Goal: Task Accomplishment & Management: Complete application form

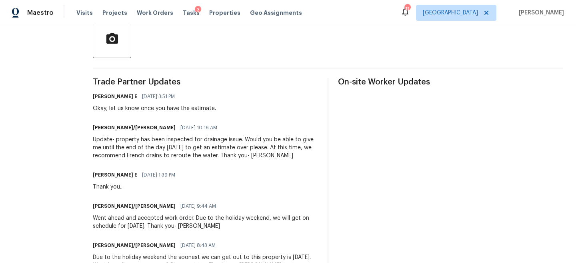
scroll to position [209, 0]
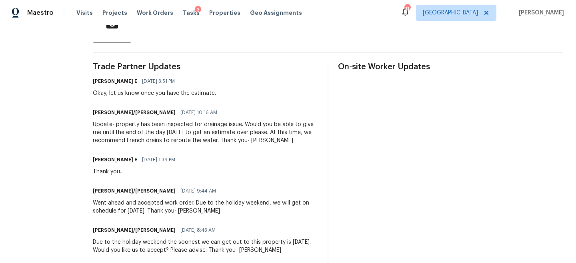
click at [176, 137] on div "Update- property has been inspected for drainage issue. Would you be able to gi…" at bounding box center [205, 132] width 225 height 24
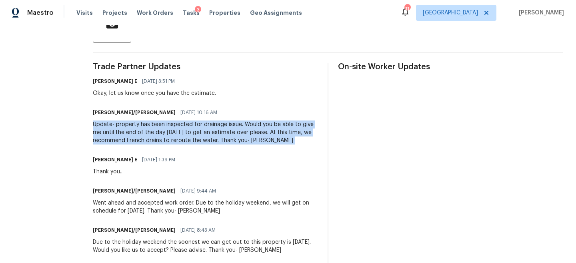
click at [176, 137] on div "Update- property has been inspected for drainage issue. Would you be able to gi…" at bounding box center [205, 132] width 225 height 24
click at [177, 137] on div "Update- property has been inspected for drainage issue. Would you be able to gi…" at bounding box center [205, 132] width 225 height 24
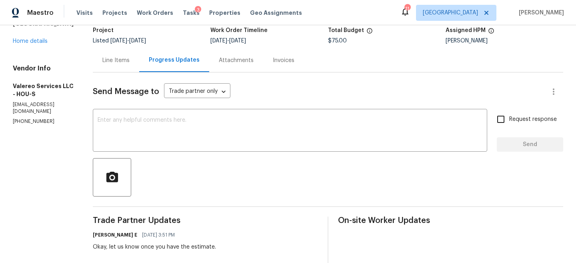
scroll to position [42, 0]
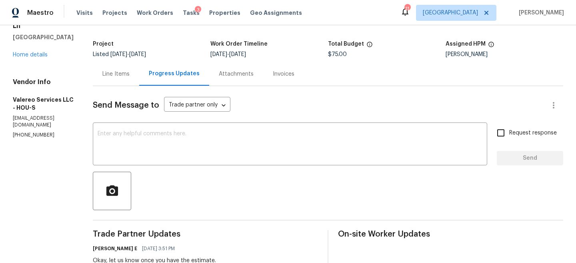
click at [124, 71] on div "Line Items" at bounding box center [115, 74] width 27 height 8
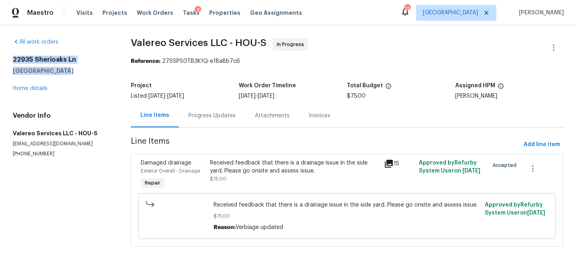
drag, startPoint x: 66, startPoint y: 72, endPoint x: 2, endPoint y: 61, distance: 64.5
click at [2, 61] on div "All work orders [STREET_ADDRESS] Home details Vendor Info Valereo Services LLC …" at bounding box center [288, 146] width 576 height 243
copy div "[STREET_ADDRESS]"
click at [561, 45] on button "button" at bounding box center [553, 47] width 19 height 19
click at [516, 45] on li "Edit" at bounding box center [527, 47] width 86 height 13
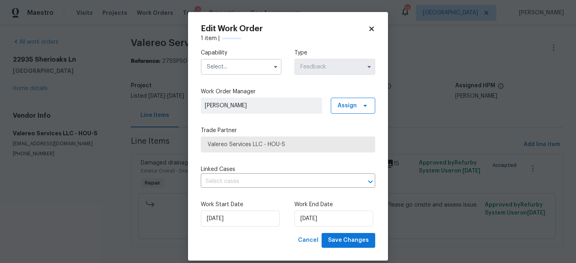
click at [370, 31] on icon at bounding box center [371, 28] width 7 height 7
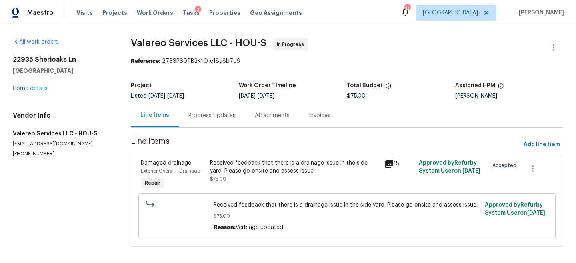
click at [211, 122] on div "Progress Updates" at bounding box center [212, 116] width 66 height 24
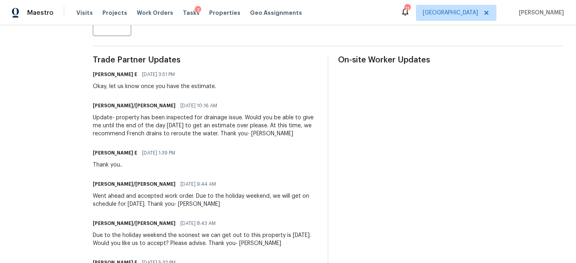
scroll to position [215, 0]
click at [139, 132] on div "Update- property has been inspected for drainage issue. Would you be able to gi…" at bounding box center [205, 126] width 225 height 24
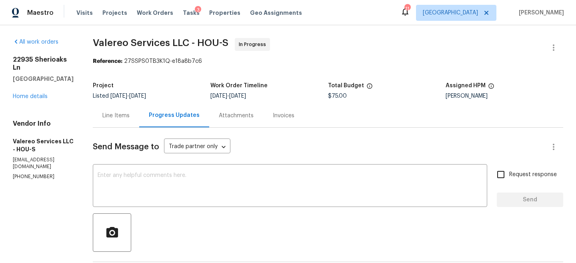
scroll to position [0, 0]
click at [138, 94] on span "8/18/2025 - 9/1/2025" at bounding box center [128, 96] width 36 height 6
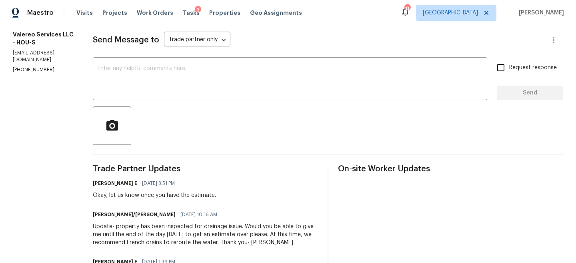
scroll to position [285, 0]
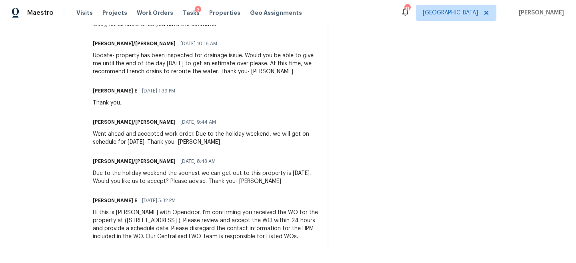
click at [137, 131] on div "Went ahead and accepted work order. Due to the holiday weekend, we will get on …" at bounding box center [205, 138] width 225 height 16
click at [137, 132] on div "Went ahead and accepted work order. Due to the holiday weekend, we will get on …" at bounding box center [205, 138] width 225 height 16
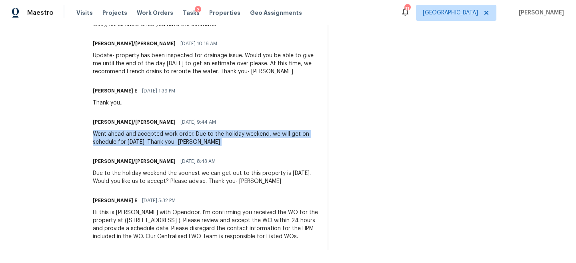
click at [137, 132] on div "Went ahead and accepted work order. Due to the holiday weekend, we will get on …" at bounding box center [205, 138] width 225 height 16
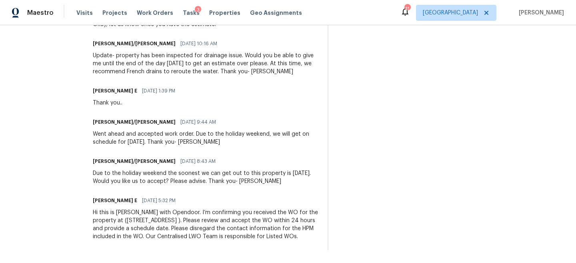
click at [129, 220] on div "Hi this is Keerthana with Opendoor. I’m confirming you received the WO for the …" at bounding box center [205, 224] width 225 height 32
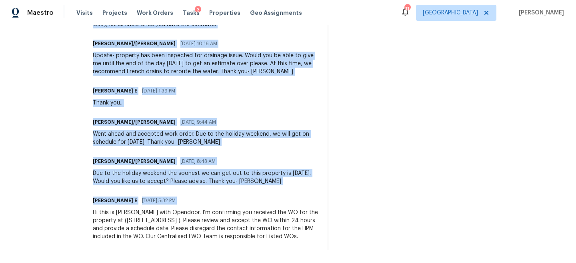
click at [129, 220] on div "Hi this is Keerthana with Opendoor. I’m confirming you received the WO for the …" at bounding box center [205, 224] width 225 height 32
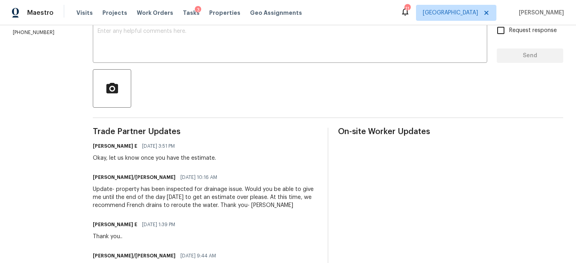
scroll to position [163, 0]
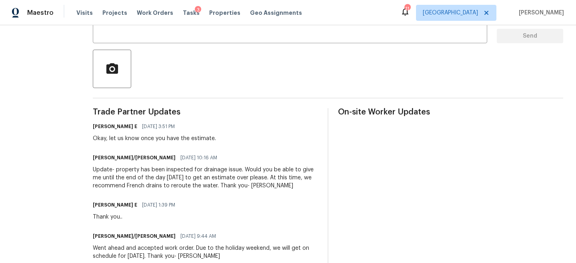
click at [182, 176] on div "Update- property has been inspected for drainage issue. Would you be able to gi…" at bounding box center [205, 177] width 225 height 24
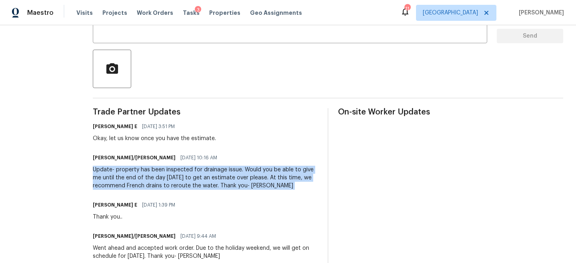
click at [182, 176] on div "Update- property has been inspected for drainage issue. Would you be able to gi…" at bounding box center [205, 177] width 225 height 24
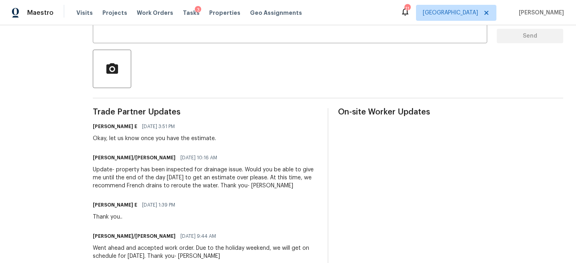
click at [171, 171] on div "Update- property has been inspected for drainage issue. Would you be able to gi…" at bounding box center [205, 177] width 225 height 24
click at [180, 137] on div "Okay, let us know once you have the estimate." at bounding box center [154, 138] width 123 height 8
click at [173, 177] on div "Update- property has been inspected for drainage issue. Would you be able to gi…" at bounding box center [205, 177] width 225 height 24
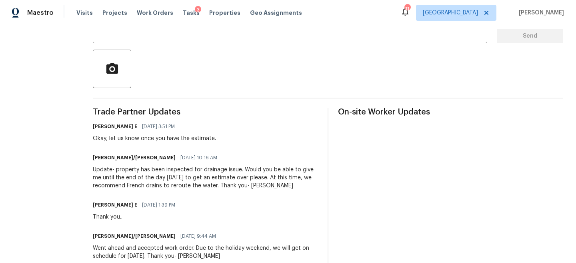
click at [153, 167] on div "Update- property has been inspected for drainage issue. Would you be able to gi…" at bounding box center [205, 177] width 225 height 24
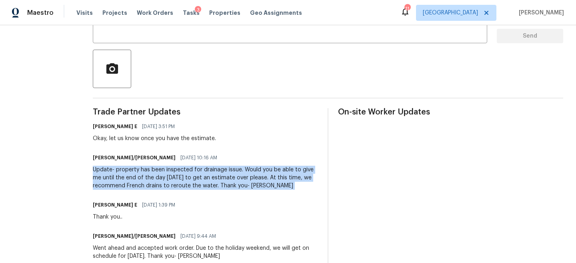
click at [153, 167] on div "Update- property has been inspected for drainage issue. Would you be able to gi…" at bounding box center [205, 177] width 225 height 24
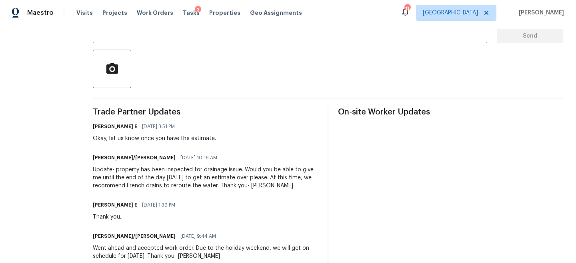
click at [154, 178] on div "Update- property has been inspected for drainage issue. Would you be able to gi…" at bounding box center [205, 177] width 225 height 24
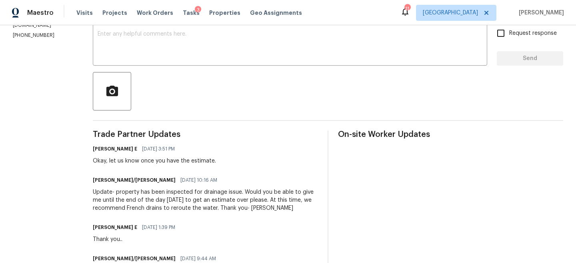
scroll to position [137, 0]
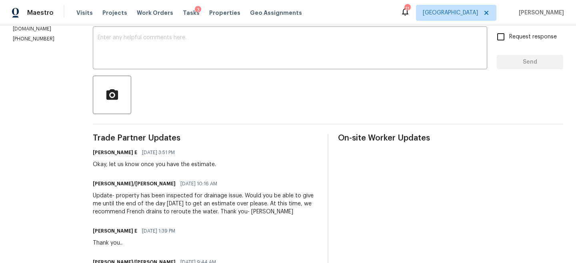
click at [182, 72] on div "Send Message to Trade partner only Trade partner only ​ x ​ Request response Se…" at bounding box center [328, 190] width 470 height 400
click at [178, 60] on textarea at bounding box center [290, 49] width 384 height 28
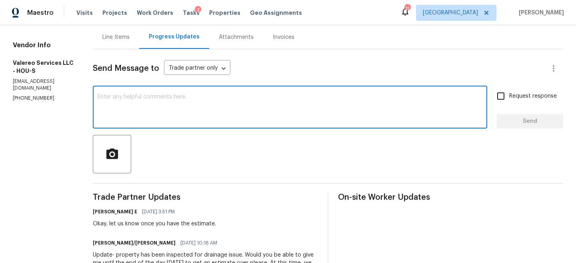
scroll to position [63, 0]
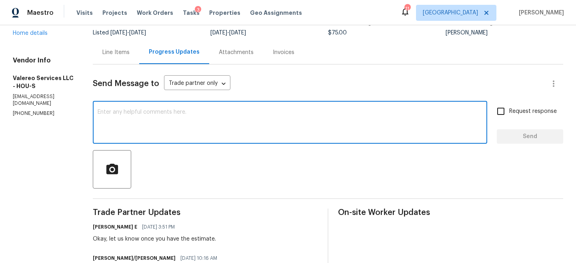
click at [132, 46] on div "Line Items" at bounding box center [116, 52] width 46 height 24
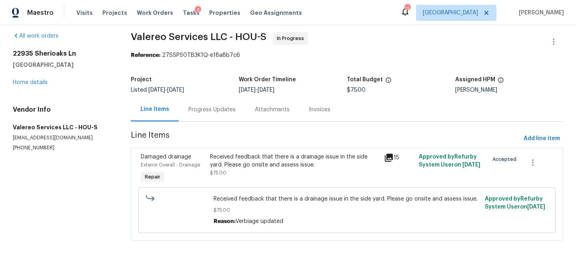
click at [201, 107] on div "Progress Updates" at bounding box center [211, 110] width 47 height 8
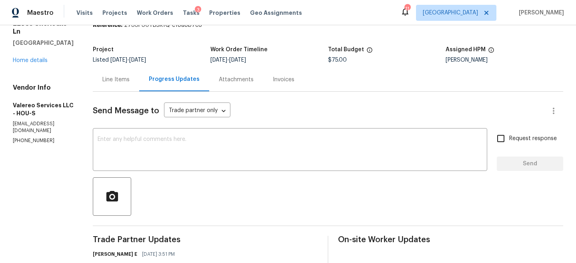
scroll to position [63, 0]
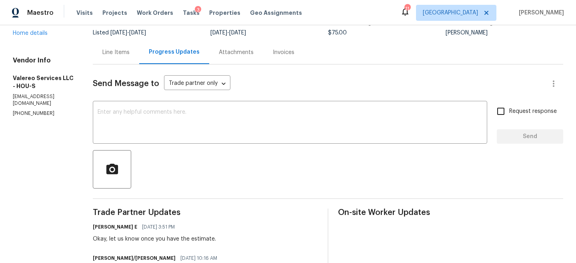
click at [215, 179] on div at bounding box center [328, 169] width 470 height 38
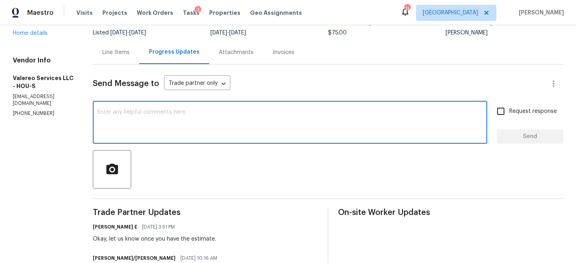
click at [193, 132] on textarea at bounding box center [290, 123] width 384 height 28
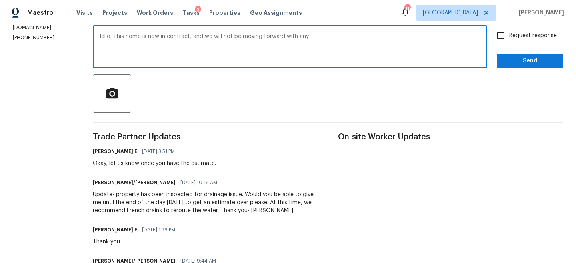
scroll to position [155, 0]
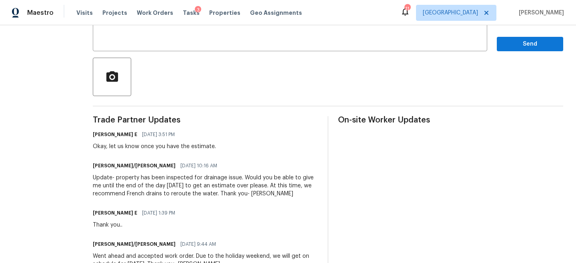
click at [249, 181] on div "Update- property has been inspected for drainage issue. Would you be able to gi…" at bounding box center [205, 185] width 225 height 24
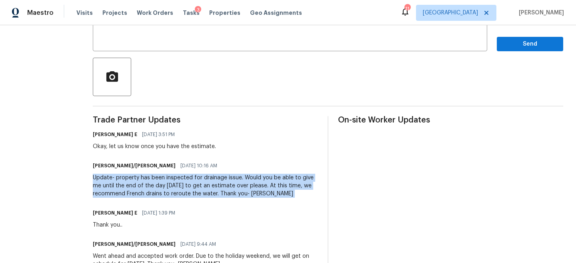
click at [249, 181] on div "Update- property has been inspected for drainage issue. Would you be able to gi…" at bounding box center [205, 185] width 225 height 24
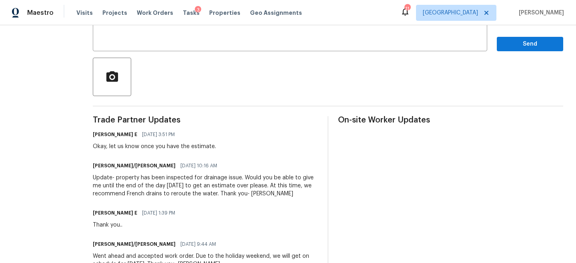
click at [239, 187] on div "Update- property has been inspected for drainage issue. Would you be able to gi…" at bounding box center [205, 185] width 225 height 24
click at [242, 187] on div "Update- property has been inspected for drainage issue. Would you be able to gi…" at bounding box center [205, 185] width 225 height 24
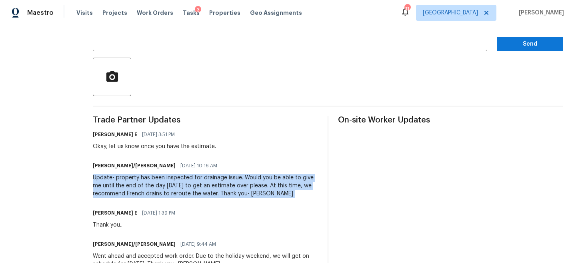
click at [242, 187] on div "Update- property has been inspected for drainage issue. Would you be able to gi…" at bounding box center [205, 185] width 225 height 24
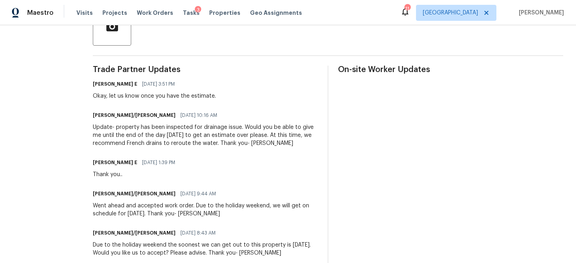
scroll to position [43, 0]
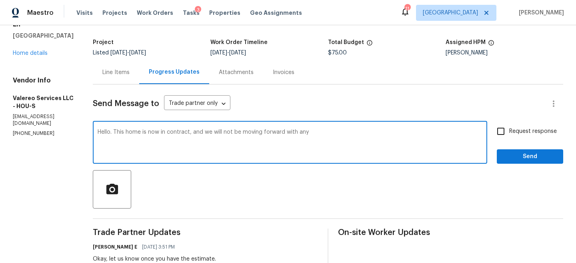
click at [364, 149] on textarea "Hello. This home is now in contract, and we will not be moving forward with any" at bounding box center [290, 143] width 384 height 28
click at [346, 139] on textarea "Hello. This home is now in contract, and we will not be moving forward with any" at bounding box center [290, 143] width 384 height 28
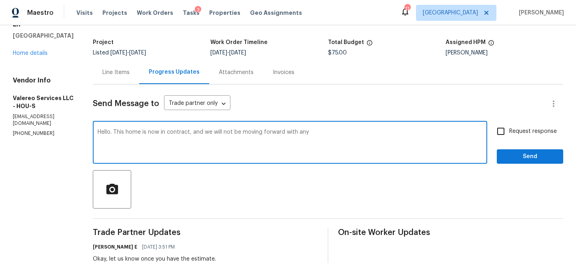
click at [337, 146] on textarea "Hello. This home is now in contract, and we will not be moving forward with any" at bounding box center [290, 143] width 384 height 28
click at [333, 135] on textarea "Hello. This home is now in contract, and we will not be moving forward with any" at bounding box center [290, 143] width 384 height 28
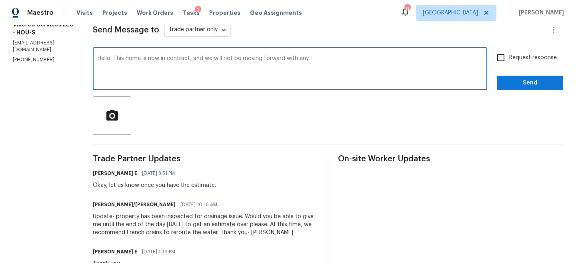
scroll to position [118, 0]
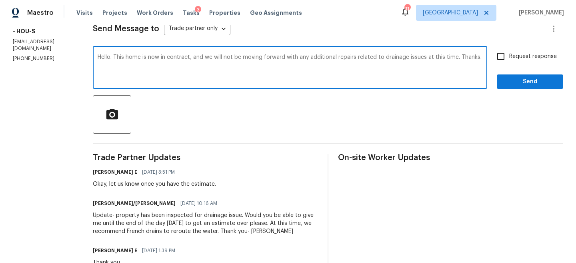
type textarea "Hello. This home is now in contract, and we will not be moving forward with any…"
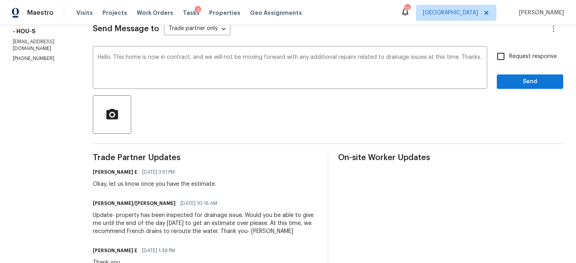
click at [533, 64] on label "Request response" at bounding box center [524, 56] width 64 height 17
click at [509, 64] on input "Request response" at bounding box center [500, 56] width 17 height 17
checkbox input "true"
click at [516, 82] on span "Send" at bounding box center [530, 82] width 54 height 10
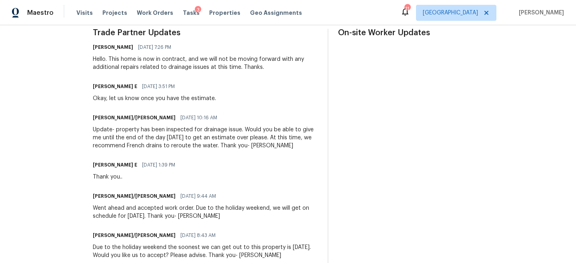
scroll to position [260, 0]
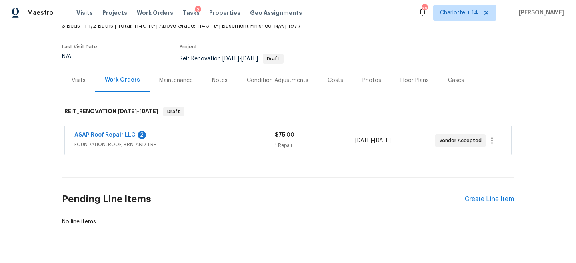
scroll to position [70, 0]
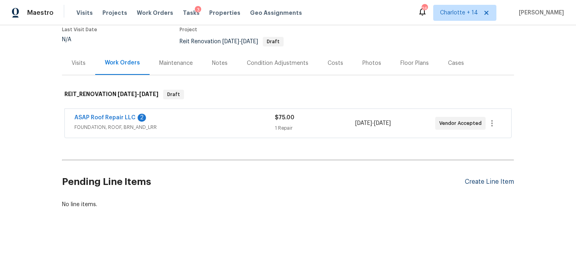
click at [502, 181] on div "Create Line Item" at bounding box center [488, 182] width 49 height 8
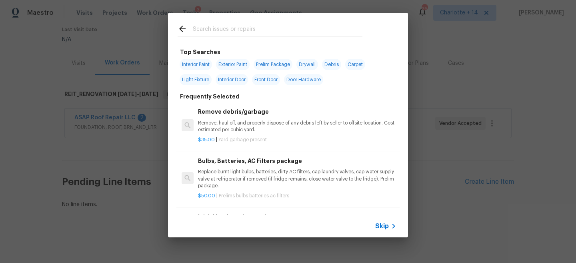
click at [389, 225] on icon at bounding box center [393, 226] width 10 height 10
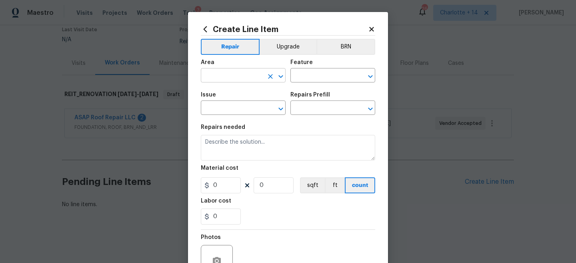
click at [228, 72] on input "text" at bounding box center [232, 76] width 62 height 12
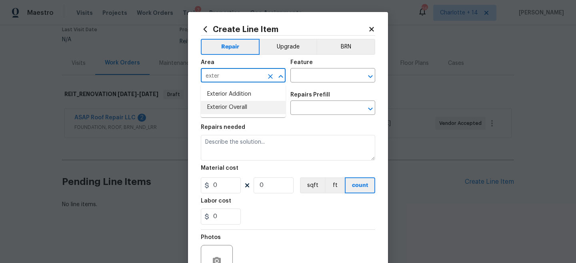
click at [262, 114] on ul "Exterior Addition Exterior Overall" at bounding box center [243, 100] width 85 height 33
click at [271, 104] on li "Exterior Overall" at bounding box center [243, 107] width 85 height 13
type input "Exterior Overall"
click at [318, 71] on input "text" at bounding box center [321, 76] width 62 height 12
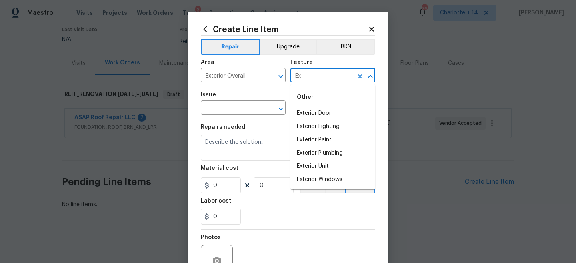
type input "E"
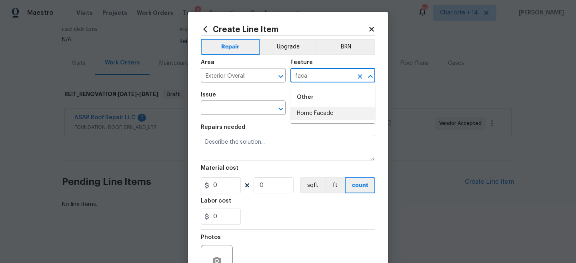
click at [336, 112] on li "Home Facade" at bounding box center [332, 113] width 85 height 13
type input "Home Facade"
click at [231, 112] on input "text" at bounding box center [232, 108] width 62 height 12
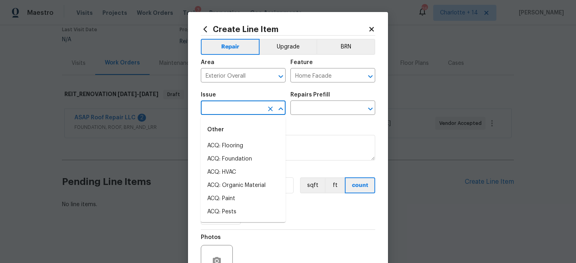
type input "r"
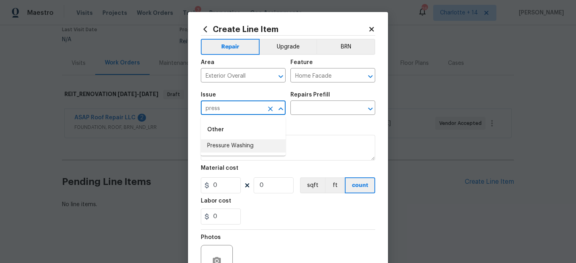
click at [234, 145] on li "Pressure Washing" at bounding box center [243, 145] width 85 height 13
type input "Pressure Washing"
click at [308, 113] on input "text" at bounding box center [321, 108] width 62 height 12
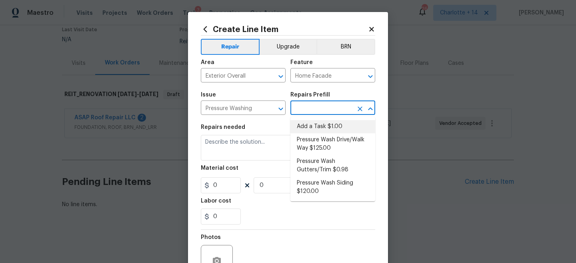
click at [313, 128] on li "Add a Task $1.00" at bounding box center [332, 126] width 85 height 13
type input "Siding"
type input "Add a Task $1.00"
type textarea "HPM to detail"
type input "1"
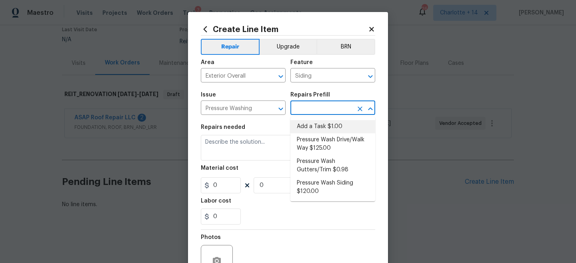
type input "1"
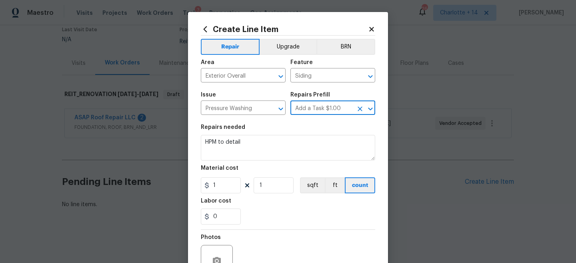
click at [315, 108] on input "Add a Task $1.00" at bounding box center [321, 108] width 62 height 12
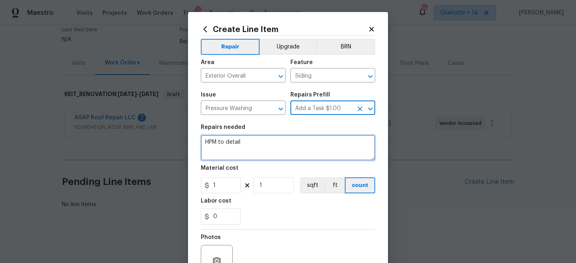
click at [288, 144] on textarea "HPM to detail" at bounding box center [288, 148] width 174 height 26
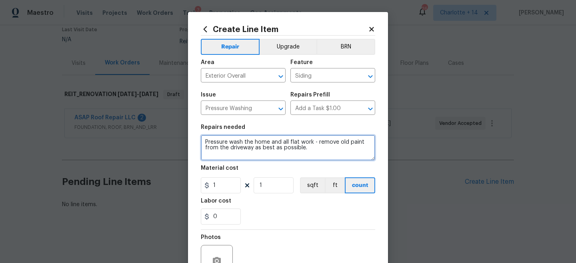
type textarea "Pressure wash the home and all flat work - remove old paint from the driveway a…"
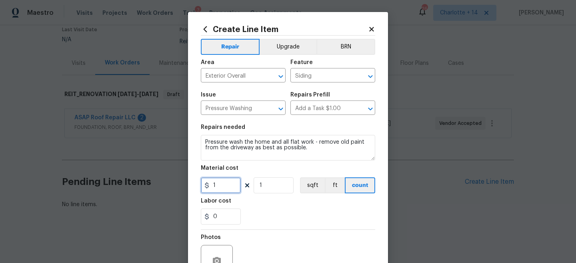
click at [229, 188] on input "1" at bounding box center [221, 185] width 40 height 16
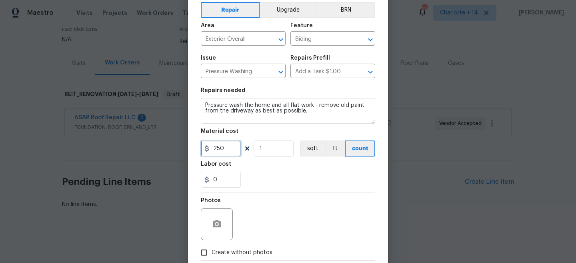
type input "250"
click at [218, 220] on icon "button" at bounding box center [217, 224] width 10 height 10
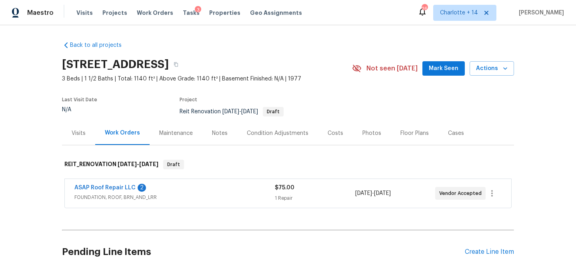
click at [533, 103] on div "Back to all projects [STREET_ADDRESS] 3 Beds | 1 1/2 Baths | Total: 1140 ft² | …" at bounding box center [288, 143] width 576 height 237
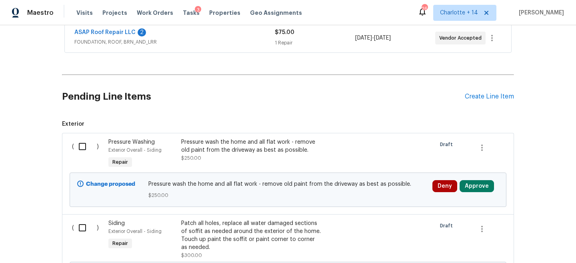
scroll to position [161, 0]
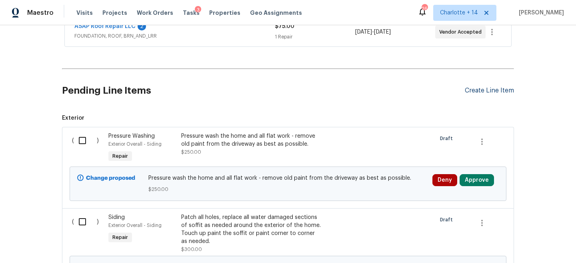
click at [483, 87] on div "Create Line Item" at bounding box center [488, 91] width 49 height 8
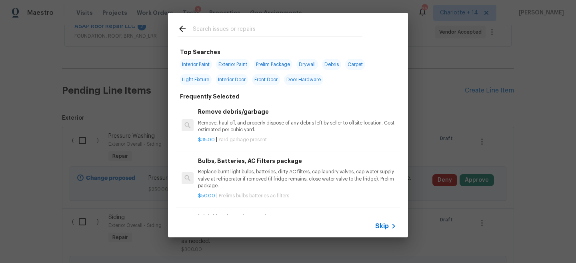
click at [388, 228] on span "Skip" at bounding box center [382, 226] width 14 height 8
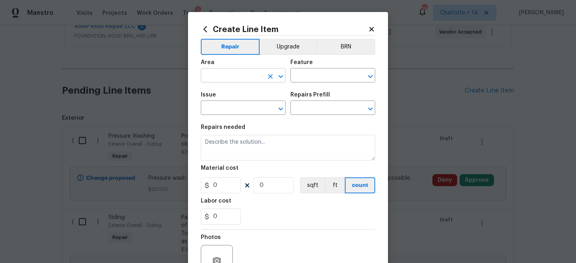
click at [232, 77] on input "text" at bounding box center [232, 76] width 62 height 12
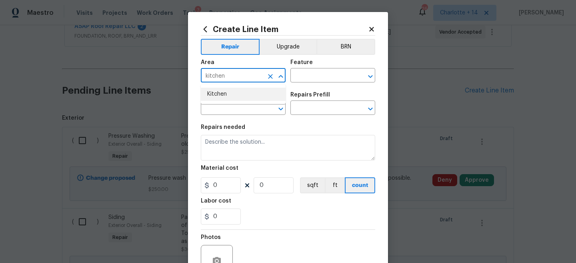
click at [231, 92] on li "Kitchen" at bounding box center [243, 94] width 85 height 13
type input "Kitchen"
click at [324, 78] on input "text" at bounding box center [321, 76] width 62 height 12
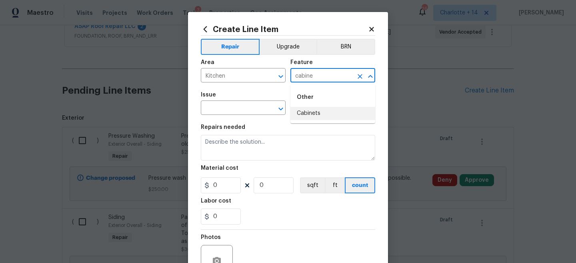
click at [327, 112] on li "Cabinets" at bounding box center [332, 113] width 85 height 13
type input "Cabinets"
click at [238, 109] on input "text" at bounding box center [232, 108] width 62 height 12
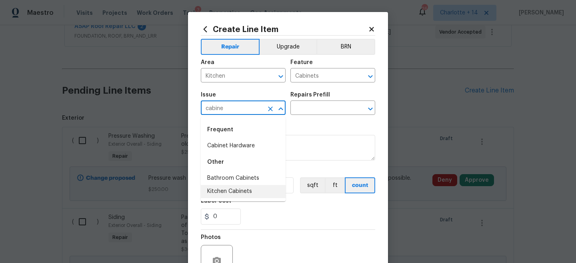
click at [242, 191] on li "Kitchen Cabinets" at bounding box center [243, 191] width 85 height 13
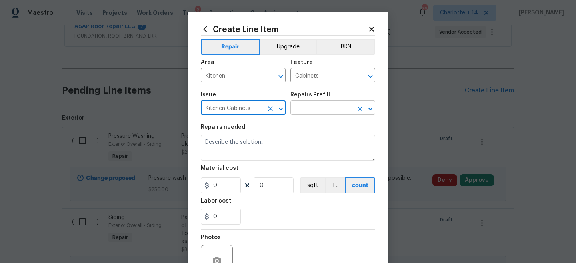
type input "Kitchen Cabinets"
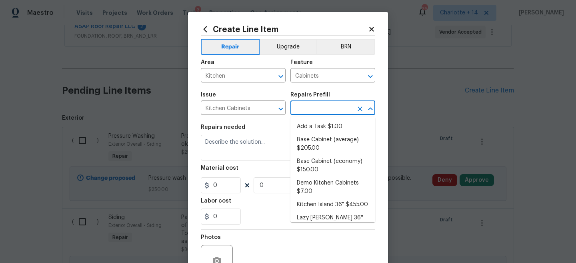
click at [313, 114] on input "text" at bounding box center [321, 108] width 62 height 12
click at [315, 123] on li "Add a Task $1.00" at bounding box center [332, 126] width 85 height 13
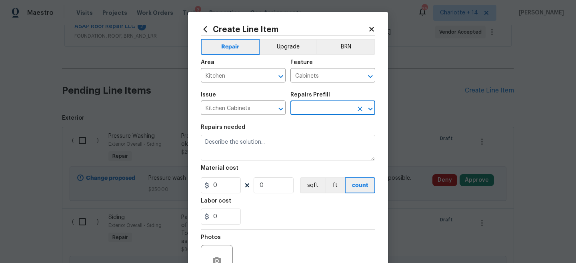
type input "Add a Task $1.00"
type textarea "HPM to detail"
type input "1"
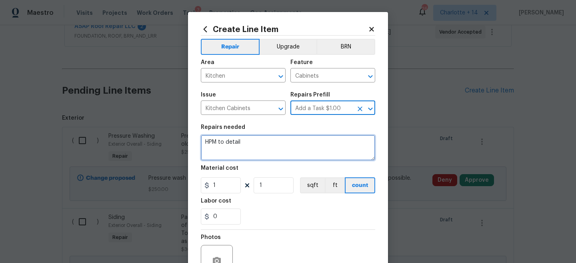
click at [275, 152] on textarea "HPM to detail" at bounding box center [288, 148] width 174 height 26
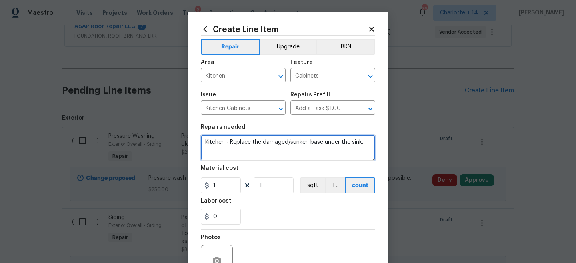
type textarea "Kitchen - Replace the damaged/sunken base under the sink."
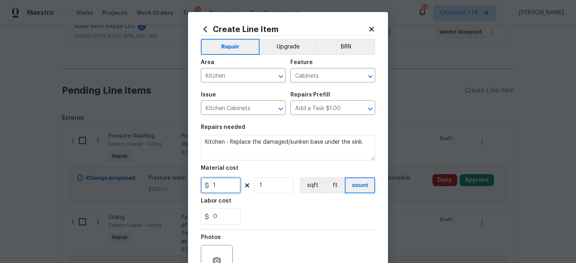
click at [222, 190] on input "1" at bounding box center [221, 185] width 40 height 16
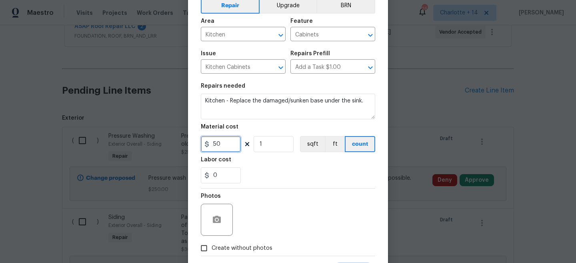
type input "50"
click at [231, 245] on span "Create without photos" at bounding box center [241, 248] width 61 height 8
click at [211, 245] on input "Create without photos" at bounding box center [203, 247] width 15 height 15
checkbox input "true"
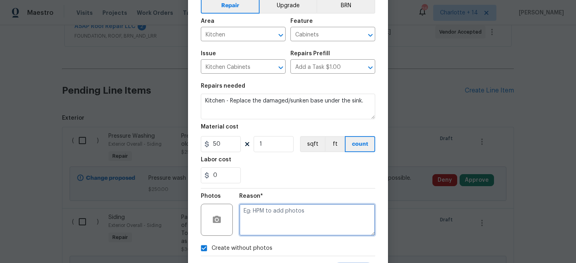
click at [262, 223] on textarea at bounding box center [307, 219] width 136 height 32
paste textarea "Will add photos when I get better signal"
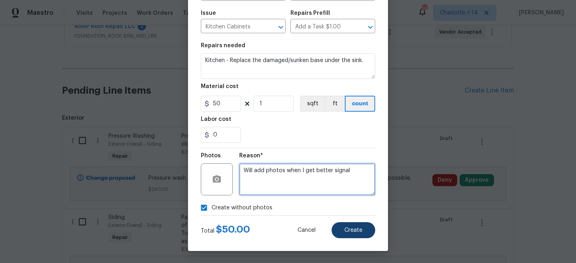
type textarea "Will add photos when I get better signal"
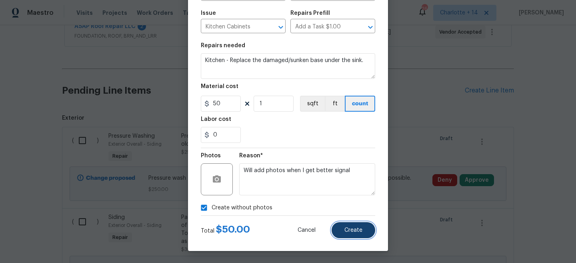
click at [341, 232] on button "Create" at bounding box center [353, 230] width 44 height 16
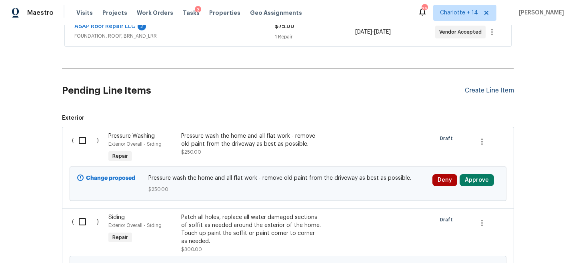
click at [506, 91] on div "Create Line Item" at bounding box center [488, 91] width 49 height 8
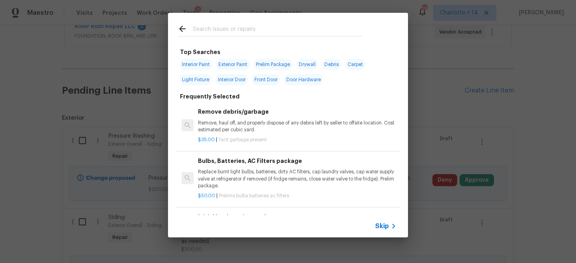
click at [386, 224] on span "Skip" at bounding box center [382, 226] width 14 height 8
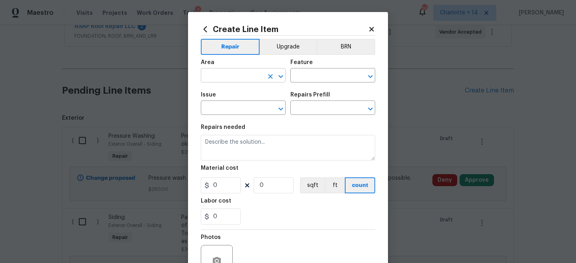
click at [248, 82] on input "text" at bounding box center [232, 76] width 62 height 12
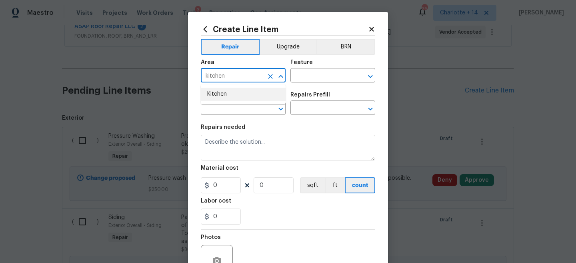
click at [247, 102] on ul "Kitchen" at bounding box center [243, 94] width 85 height 20
click at [249, 96] on li "Kitchen" at bounding box center [243, 94] width 85 height 13
type input "Kitchen"
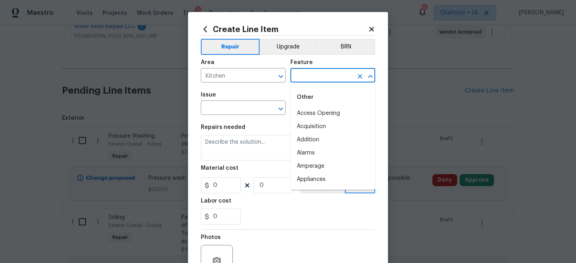
click at [311, 78] on input "text" at bounding box center [321, 76] width 62 height 12
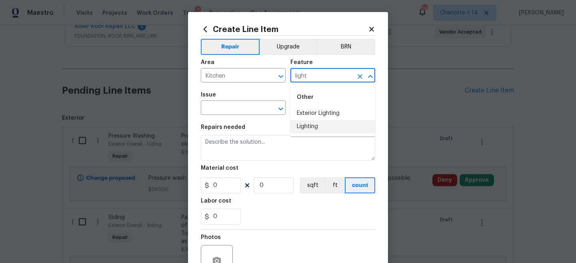
click at [312, 126] on li "Lighting" at bounding box center [332, 126] width 85 height 13
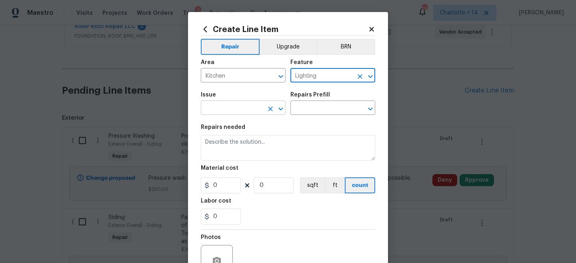
type input "Lighting"
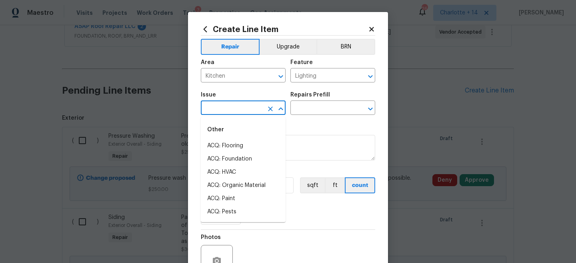
click at [248, 111] on input "text" at bounding box center [232, 108] width 62 height 12
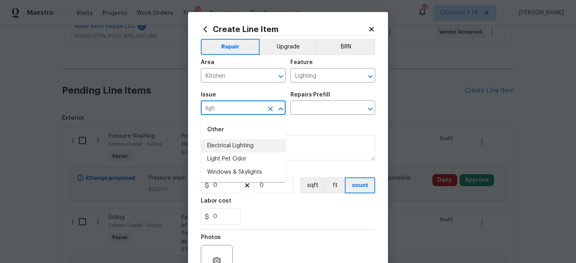
click at [243, 143] on li "Electrical Lighting" at bounding box center [243, 145] width 85 height 13
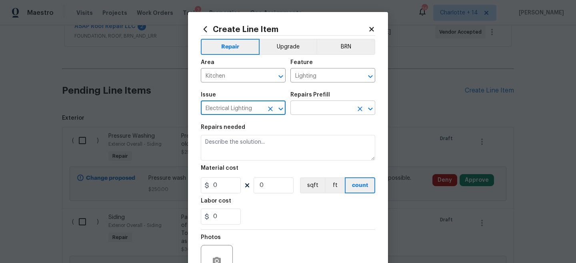
type input "Electrical Lighting"
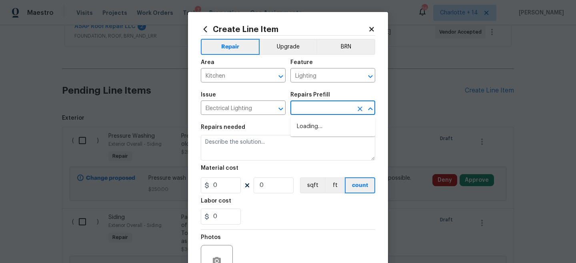
click at [317, 109] on input "text" at bounding box center [321, 108] width 62 height 12
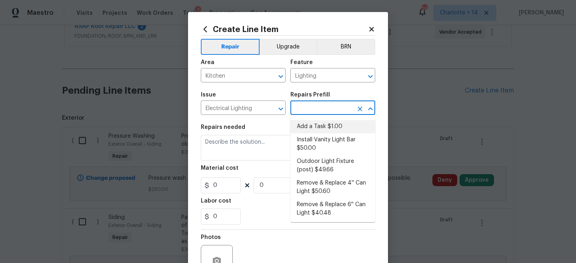
click at [318, 125] on li "Add a Task $1.00" at bounding box center [332, 126] width 85 height 13
type input "Add a Task $1.00"
type textarea "HPM to detail"
type input "1"
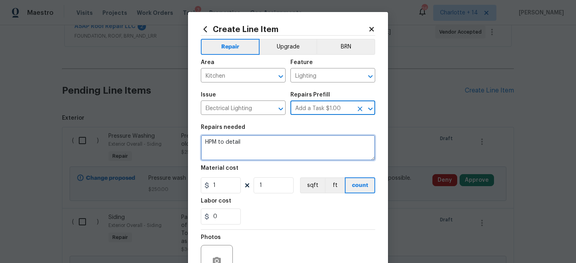
click at [287, 141] on textarea "HPM to detail" at bounding box center [288, 148] width 174 height 26
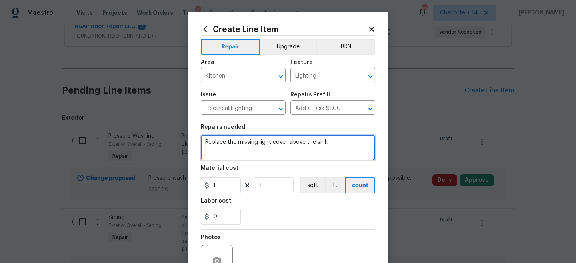
type textarea "Replace the missing light cover above the sink"
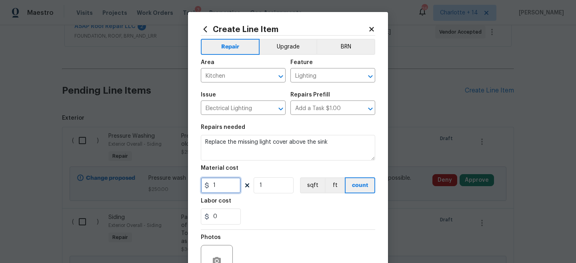
click at [224, 181] on input "1" at bounding box center [221, 185] width 40 height 16
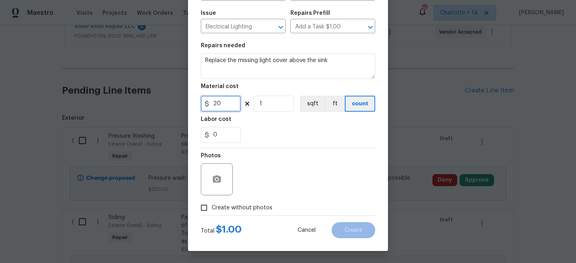
type input "20"
click at [245, 207] on span "Create without photos" at bounding box center [241, 207] width 61 height 8
click at [211, 207] on input "Create without photos" at bounding box center [203, 207] width 15 height 15
checkbox input "true"
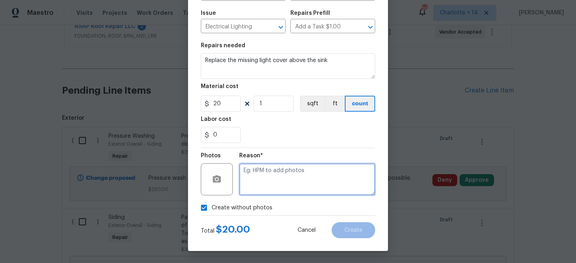
click at [279, 181] on textarea at bounding box center [307, 179] width 136 height 32
paste textarea "Will add photos when I get better signal"
type textarea "Will add photos when I get better signal"
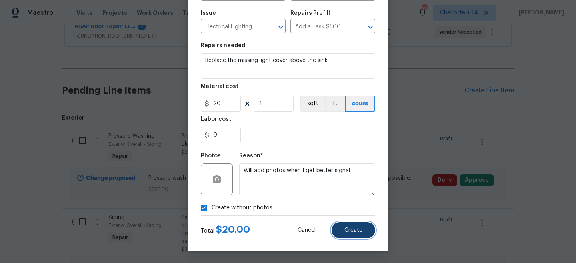
click at [361, 234] on button "Create" at bounding box center [353, 230] width 44 height 16
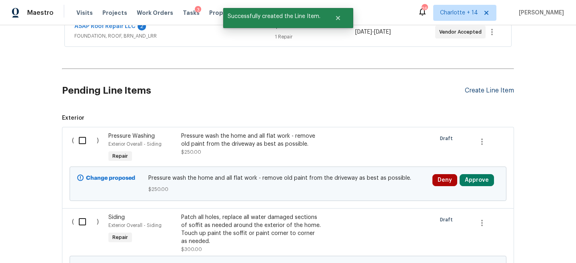
click at [492, 92] on div "Create Line Item" at bounding box center [488, 91] width 49 height 8
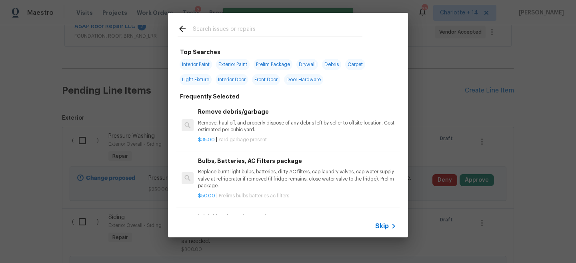
click at [389, 220] on div "Skip" at bounding box center [288, 226] width 240 height 22
click at [383, 228] on span "Skip" at bounding box center [382, 226] width 14 height 8
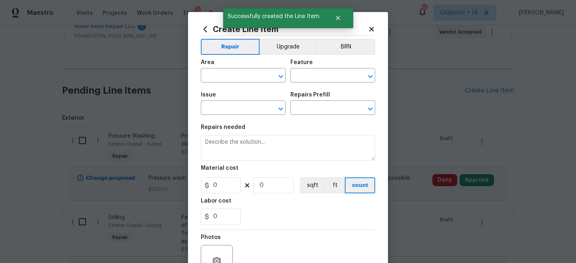
click at [216, 70] on div "Area" at bounding box center [243, 65] width 85 height 10
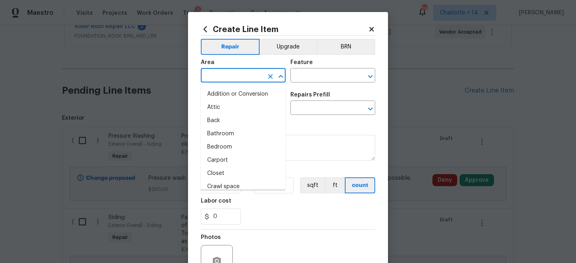
click at [215, 78] on input "text" at bounding box center [232, 76] width 62 height 12
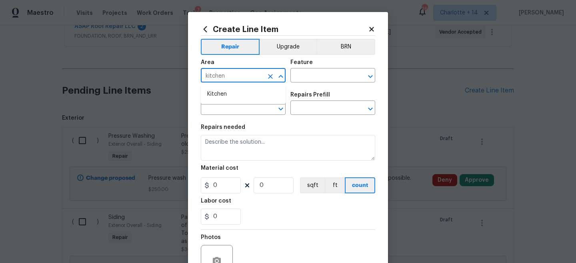
click at [217, 98] on li "Kitchen" at bounding box center [243, 94] width 85 height 13
type input "Kitchen"
click at [308, 74] on input "text" at bounding box center [321, 76] width 62 height 12
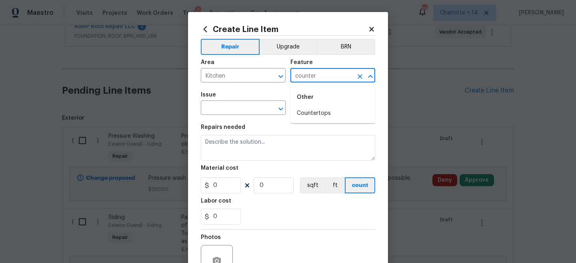
click at [320, 106] on div "Other" at bounding box center [332, 97] width 85 height 19
click at [319, 109] on li "Countertops" at bounding box center [332, 113] width 85 height 13
type input "Countertops"
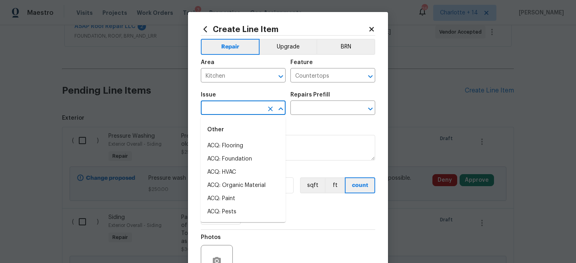
click at [247, 110] on input "text" at bounding box center [232, 108] width 62 height 12
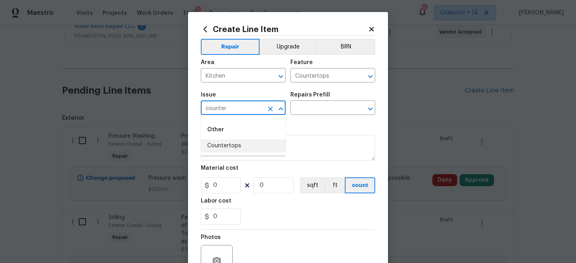
click at [249, 147] on li "Countertops" at bounding box center [243, 145] width 85 height 13
type input "Countertops"
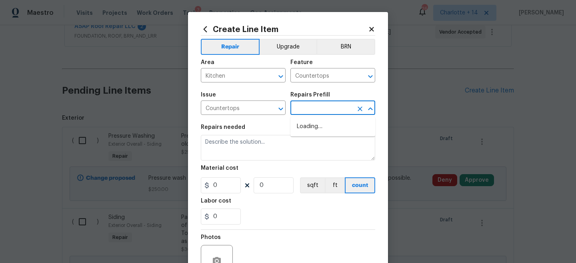
click at [322, 105] on input "text" at bounding box center [321, 108] width 62 height 12
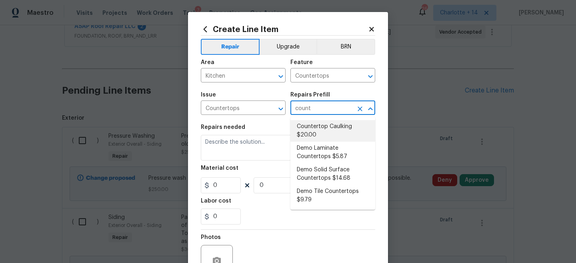
click at [322, 102] on input "count" at bounding box center [321, 108] width 62 height 12
type input "count"
click at [219, 112] on input "Countertops" at bounding box center [232, 108] width 62 height 12
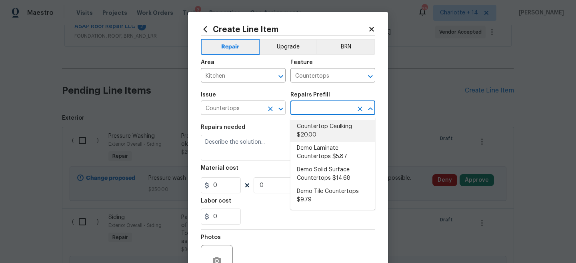
click at [219, 112] on input "Countertops" at bounding box center [232, 108] width 62 height 12
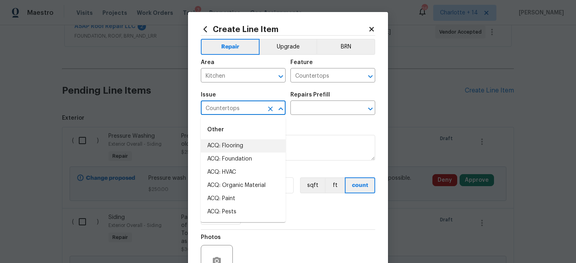
click at [219, 112] on input "Countertops" at bounding box center [232, 108] width 62 height 12
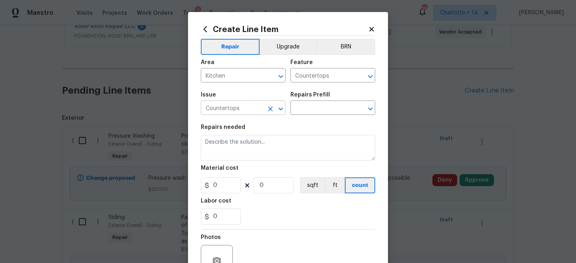
click at [234, 103] on input "Countertops" at bounding box center [232, 108] width 62 height 12
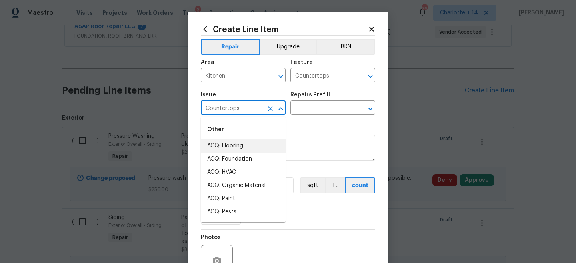
click at [234, 103] on input "Countertops" at bounding box center [232, 108] width 62 height 12
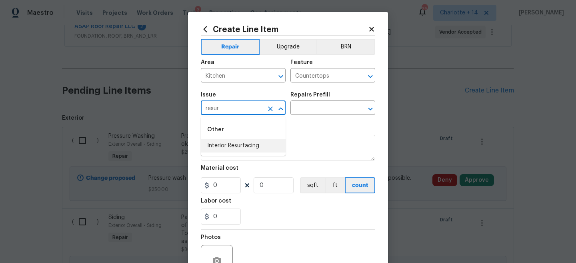
click at [241, 145] on li "Interior Resurfacing" at bounding box center [243, 145] width 85 height 13
type input "Interior Resurfacing"
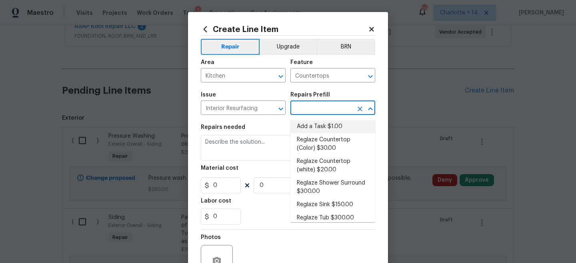
click at [329, 111] on input "text" at bounding box center [321, 108] width 62 height 12
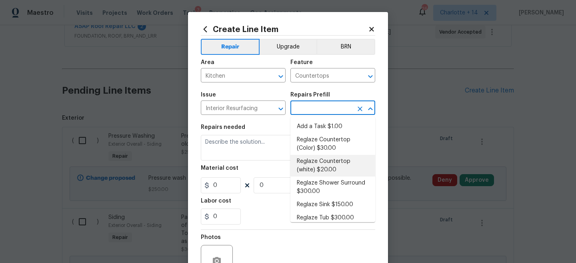
scroll to position [6, 0]
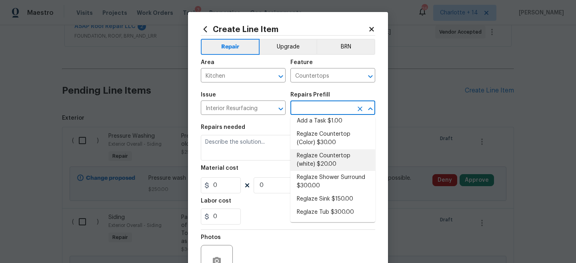
click at [357, 163] on li "Reglaze Countertop (white) $20.00" at bounding box center [332, 160] width 85 height 22
type input "Reglaze Countertop (white) $20.00"
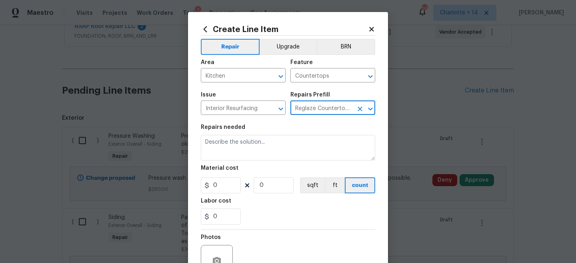
type textarea "Prep, mask and reglaze finish the countertop (white). Ensure that the finish is…"
type input "20"
type input "1"
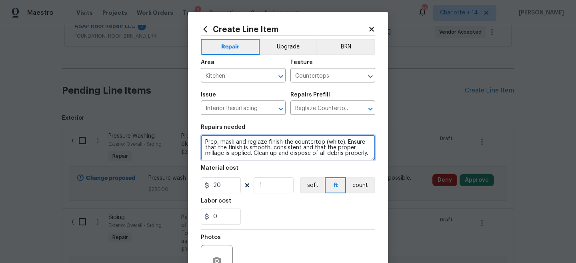
click at [203, 143] on textarea "Prep, mask and reglaze finish the countertop (white). Ensure that the finish is…" at bounding box center [288, 148] width 174 height 26
type textarea "Kitchen - Prep, mask and reglaze finish the countertop (white). Ensure that the…"
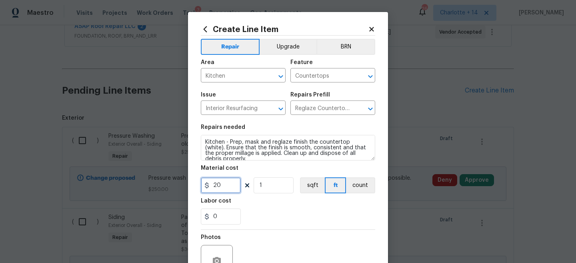
click at [217, 188] on input "20" at bounding box center [221, 185] width 40 height 16
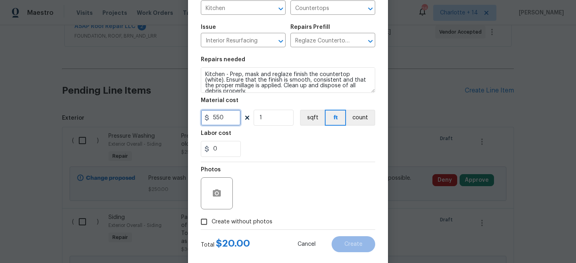
scroll to position [82, 0]
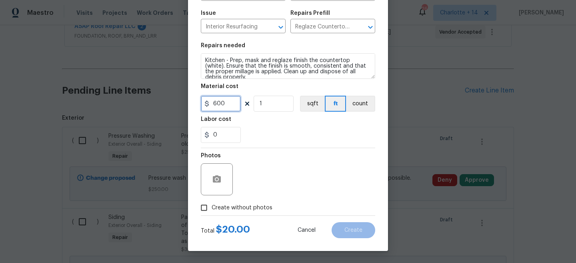
type input "600"
click at [231, 207] on span "Create without photos" at bounding box center [241, 207] width 61 height 8
click at [211, 207] on input "Create without photos" at bounding box center [203, 207] width 15 height 15
checkbox input "true"
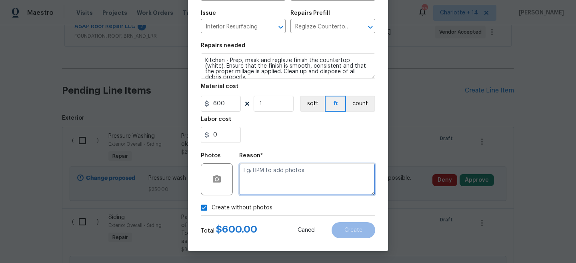
click at [274, 192] on textarea at bounding box center [307, 179] width 136 height 32
paste textarea "Will add photos when I get better signal"
type textarea "Will add photos when I get better signal"
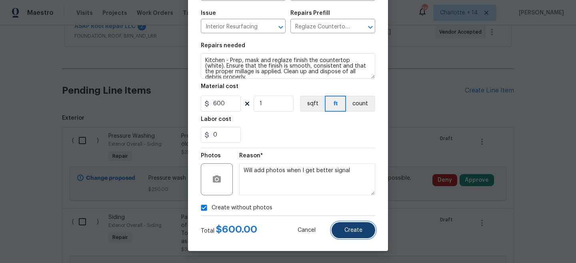
click at [364, 231] on button "Create" at bounding box center [353, 230] width 44 height 16
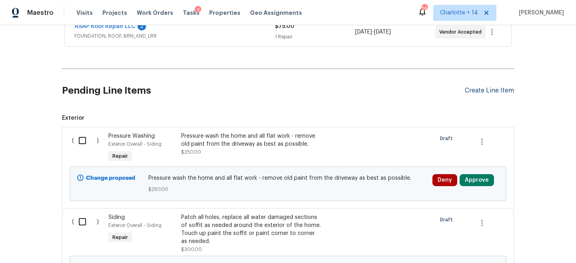
click at [498, 87] on div "Create Line Item" at bounding box center [488, 91] width 49 height 8
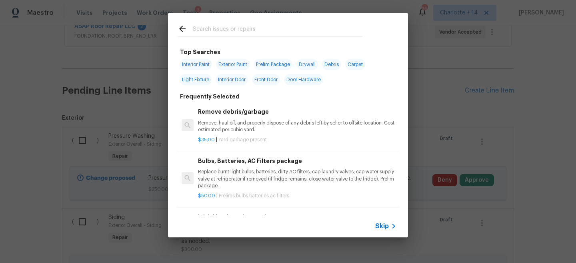
click at [389, 227] on icon at bounding box center [393, 226] width 10 height 10
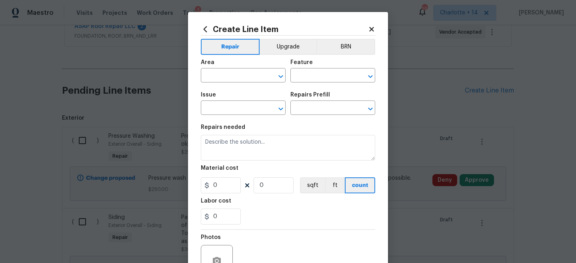
click at [220, 86] on span "Area ​" at bounding box center [243, 71] width 85 height 32
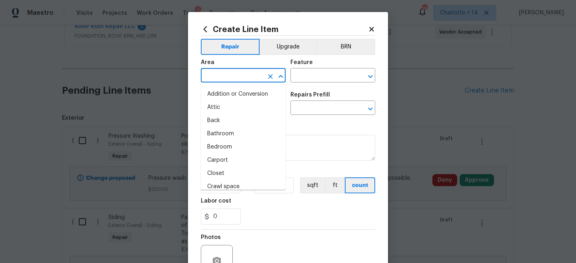
click at [220, 77] on input "text" at bounding box center [232, 76] width 62 height 12
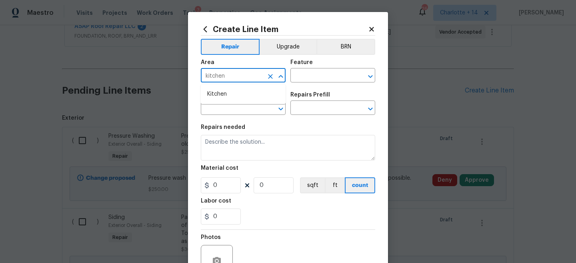
click at [227, 95] on li "Kitchen" at bounding box center [243, 94] width 85 height 13
type input "Kitchen"
click at [337, 70] on input "text" at bounding box center [321, 76] width 62 height 12
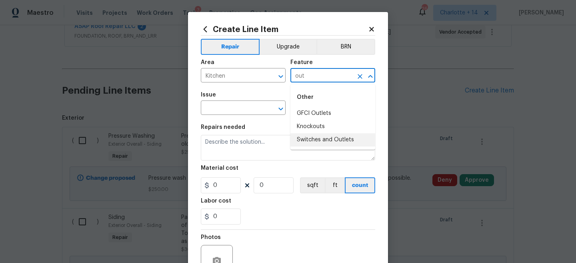
click at [326, 138] on li "Switches and Outlets" at bounding box center [332, 139] width 85 height 13
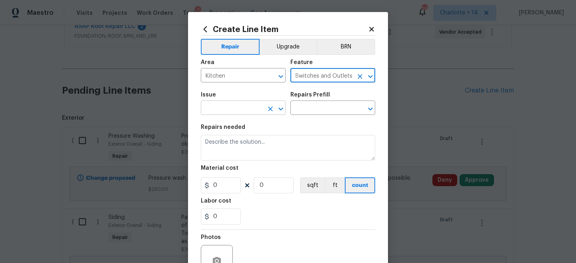
type input "Switches and Outlets"
click at [253, 114] on input "text" at bounding box center [232, 108] width 62 height 12
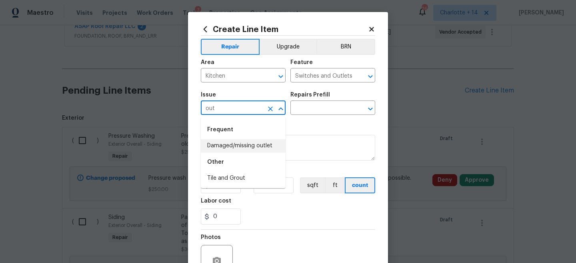
click at [256, 145] on li "Damaged/missing outlet" at bounding box center [243, 145] width 85 height 13
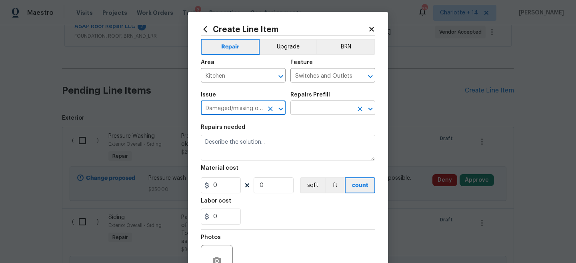
type input "Damaged/missing outlet"
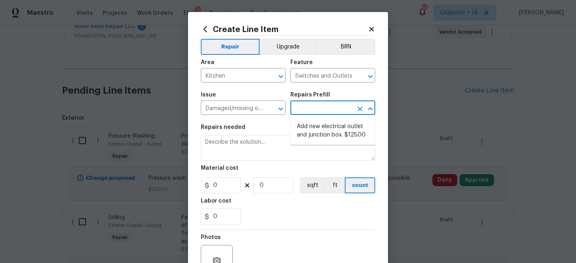
click at [321, 106] on input "text" at bounding box center [321, 108] width 62 height 12
click at [324, 135] on li "Add new electrical outlet and junction box. $125.00" at bounding box center [332, 131] width 85 height 22
type input "Add new electrical outlet and junction box. $125.00"
type textarea "Install new outlet by tying into existing circuit and installing new junction b…"
type input "125"
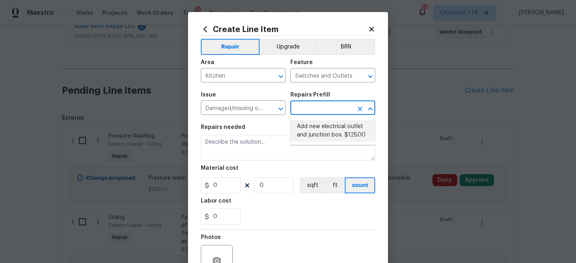
type input "1"
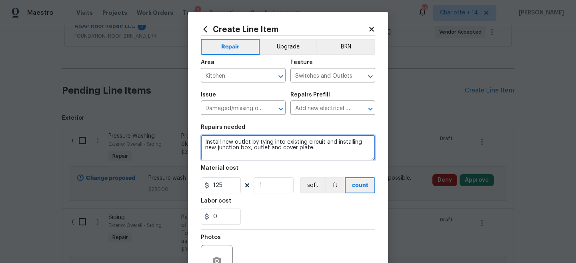
click at [304, 151] on textarea "Install new outlet by tying into existing circuit and installing new junction b…" at bounding box center [288, 148] width 174 height 26
type textarea "Secure the loose outlet in the cabinet above the microwave"
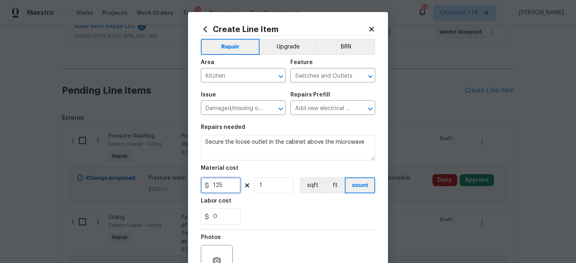
click at [215, 184] on input "125" at bounding box center [221, 185] width 40 height 16
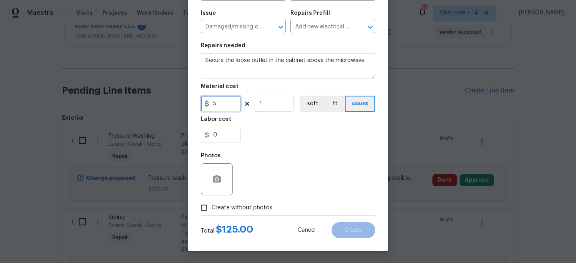
type input "5"
click at [255, 208] on span "Create without photos" at bounding box center [241, 207] width 61 height 8
click at [211, 208] on input "Create without photos" at bounding box center [203, 207] width 15 height 15
checkbox input "true"
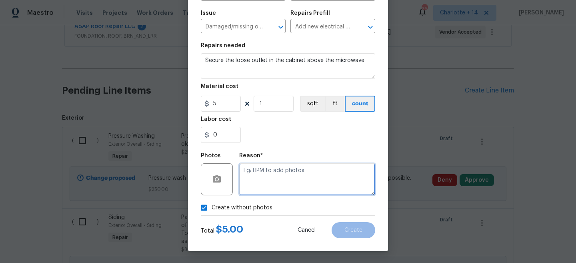
click at [278, 184] on textarea at bounding box center [307, 179] width 136 height 32
paste textarea "Will add photos when I get better signal"
type textarea "Will add photos when I get better signal"
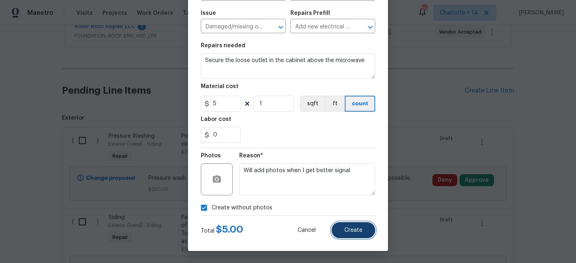
click at [354, 232] on span "Create" at bounding box center [353, 230] width 18 height 6
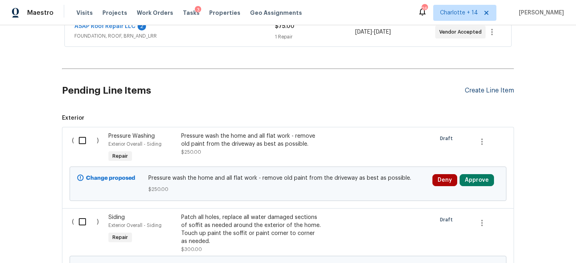
click at [506, 91] on div "Create Line Item" at bounding box center [488, 91] width 49 height 8
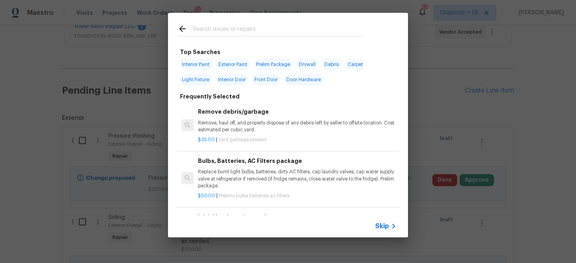
click at [385, 222] on span "Skip" at bounding box center [382, 226] width 14 height 8
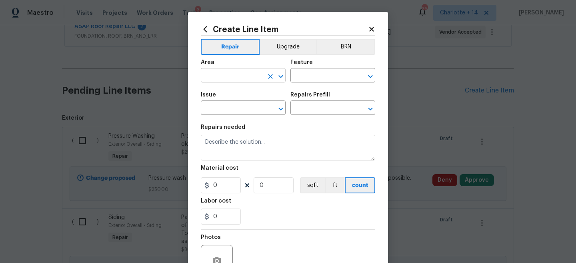
click at [223, 75] on input "text" at bounding box center [232, 76] width 62 height 12
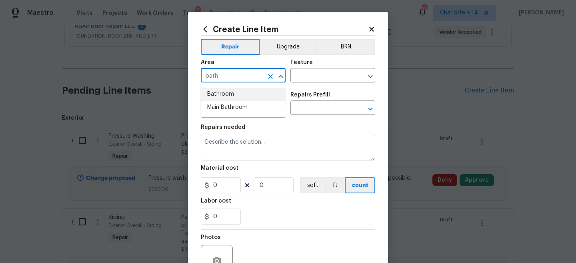
click at [229, 92] on li "Bathroom" at bounding box center [243, 94] width 85 height 13
type input "Bathroom"
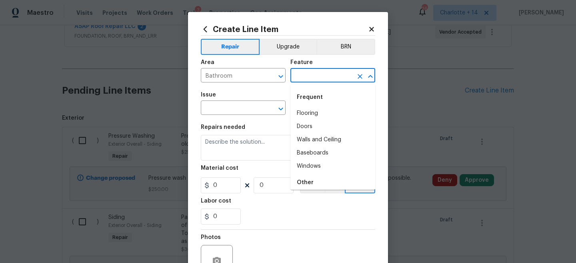
click at [306, 75] on input "text" at bounding box center [321, 76] width 62 height 12
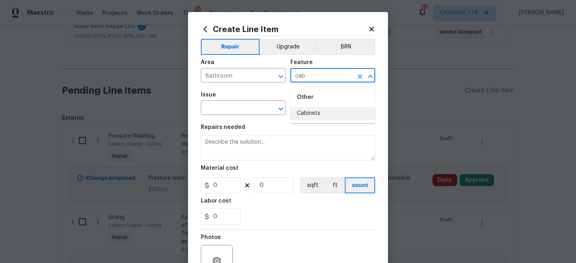
click at [313, 114] on li "Cabinets" at bounding box center [332, 113] width 85 height 13
type input "Cabinets"
click at [230, 100] on div "Issue" at bounding box center [243, 97] width 85 height 10
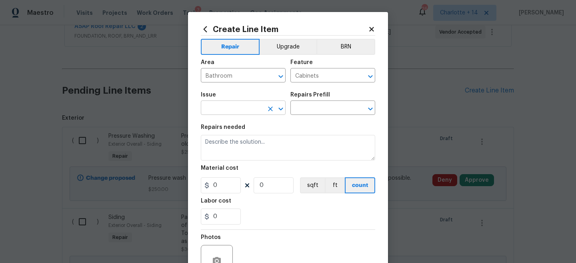
click at [226, 106] on input "text" at bounding box center [232, 108] width 62 height 12
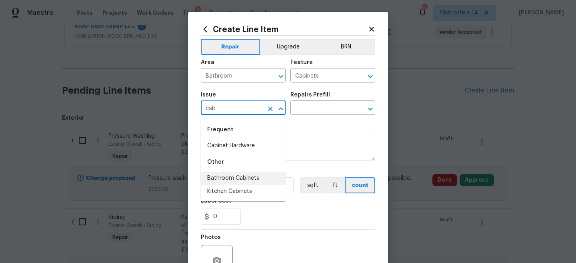
click at [242, 177] on li "Bathroom Cabinets" at bounding box center [243, 177] width 85 height 13
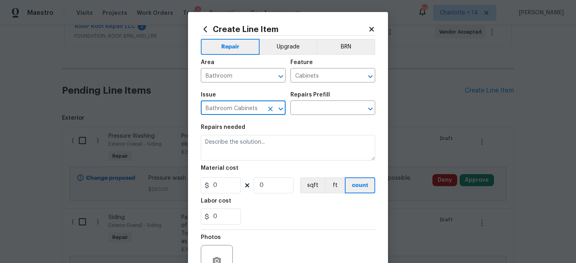
type input "Bathroom Cabinets"
click at [314, 115] on div "Issue Bathroom Cabinets ​ Repairs Prefill ​" at bounding box center [288, 103] width 174 height 32
click at [314, 112] on input "text" at bounding box center [321, 108] width 62 height 12
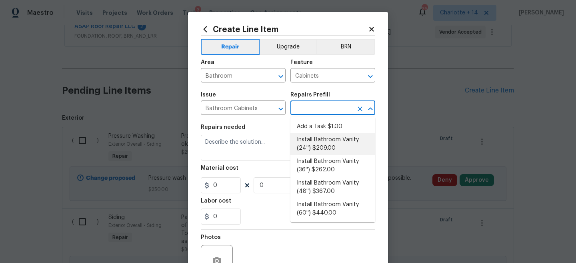
click at [307, 132] on li "Add a Task $1.00" at bounding box center [332, 126] width 85 height 13
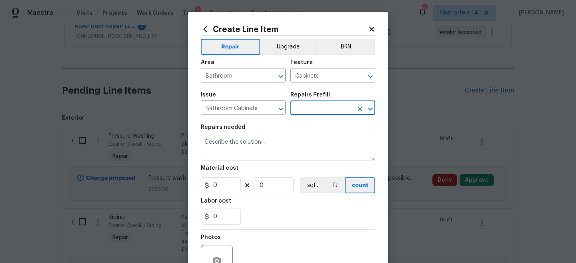
type input "Add a Task $1.00"
type textarea "HPM to detail"
type input "1"
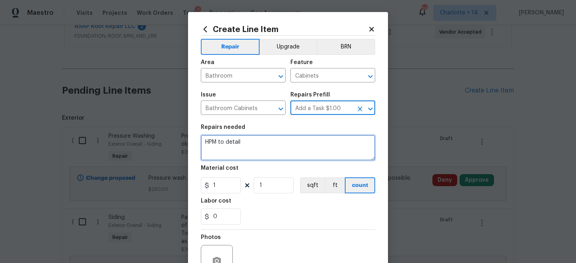
click at [278, 147] on textarea "HPM to detail" at bounding box center [288, 148] width 174 height 26
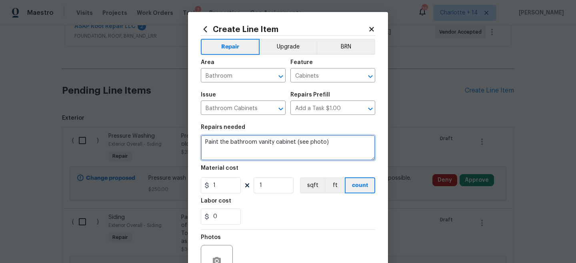
type textarea "Paint the bathroom vanity cabinet (see photo)"
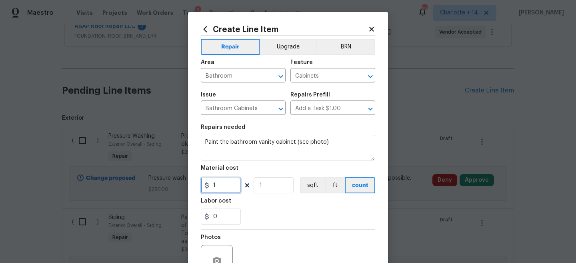
click at [219, 190] on input "1" at bounding box center [221, 185] width 40 height 16
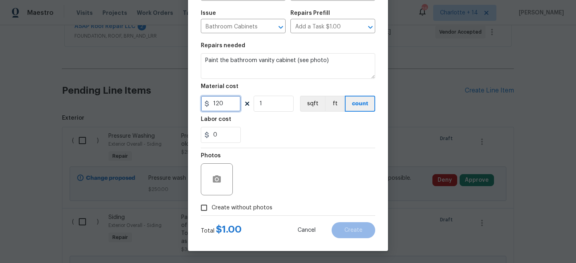
type input "120"
click at [252, 207] on span "Create without photos" at bounding box center [241, 207] width 61 height 8
click at [211, 207] on input "Create without photos" at bounding box center [203, 207] width 15 height 15
checkbox input "true"
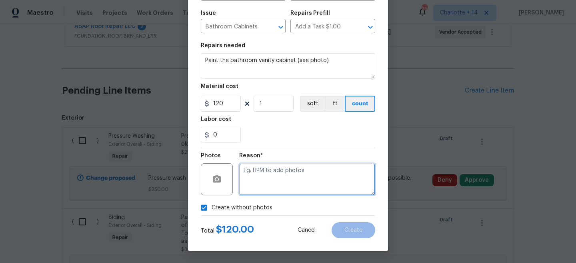
click at [299, 175] on textarea at bounding box center [307, 179] width 136 height 32
paste textarea "Will add photos when I get better signal"
type textarea "Will add photos when I get better signal"
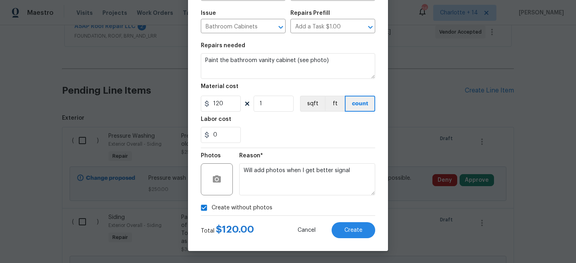
click at [356, 238] on div "Create Line Item Repair Upgrade BRN Area Bathroom ​ Feature Cabinets ​ Issue Ba…" at bounding box center [288, 90] width 200 height 320
click at [359, 227] on span "Create" at bounding box center [353, 230] width 18 height 6
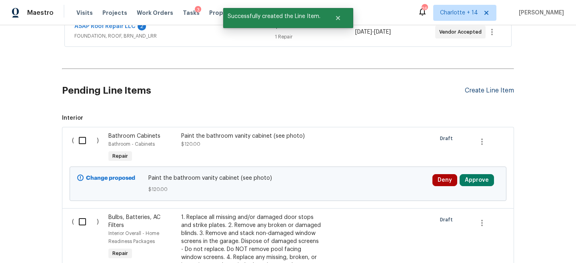
click at [499, 89] on div "Create Line Item" at bounding box center [488, 91] width 49 height 8
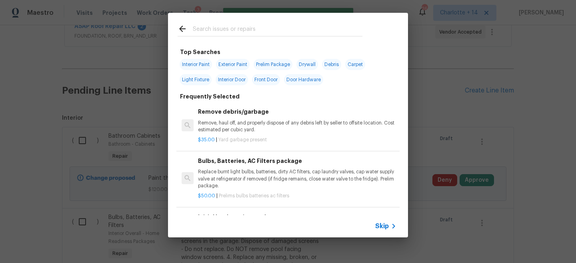
click at [384, 223] on span "Skip" at bounding box center [382, 226] width 14 height 8
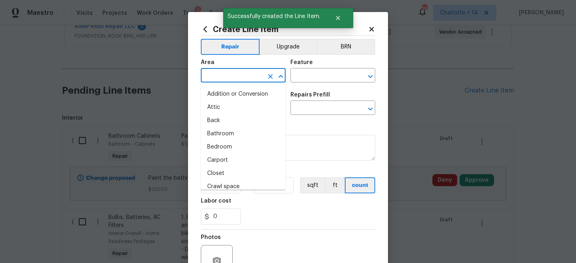
click at [227, 70] on input "text" at bounding box center [232, 76] width 62 height 12
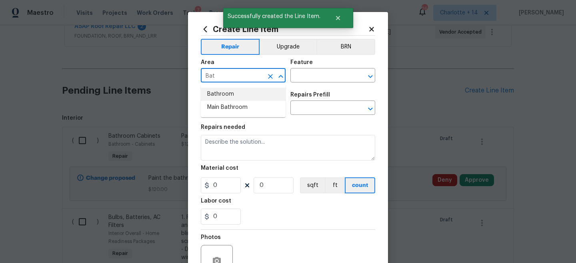
click at [225, 88] on li "Bathroom" at bounding box center [243, 94] width 85 height 13
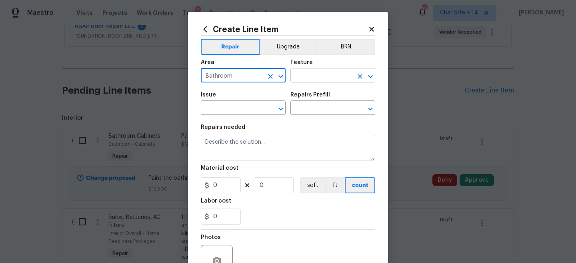
type input "Bathroom"
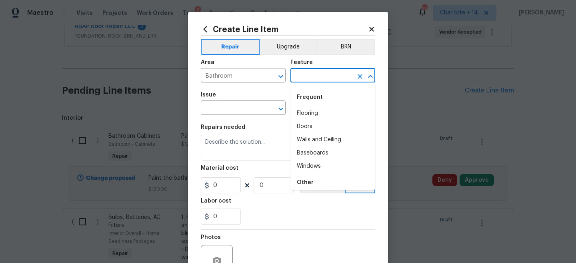
click at [307, 77] on input "text" at bounding box center [321, 76] width 62 height 12
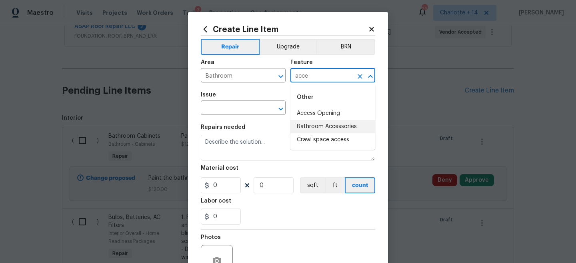
click at [324, 128] on li "Bathroom Accessories" at bounding box center [332, 126] width 85 height 13
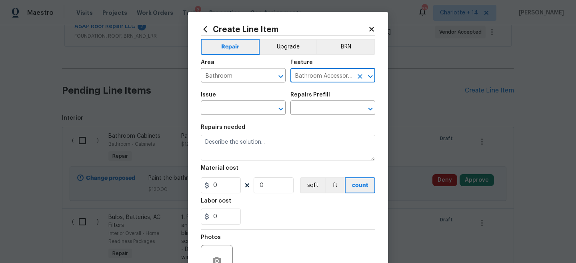
type input "Bathroom Accessories"
click at [266, 116] on span "Issue ​" at bounding box center [243, 103] width 85 height 32
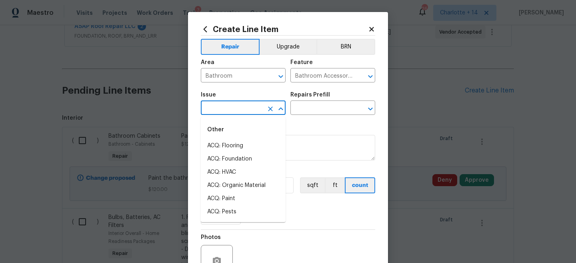
click at [260, 110] on input "text" at bounding box center [232, 108] width 62 height 12
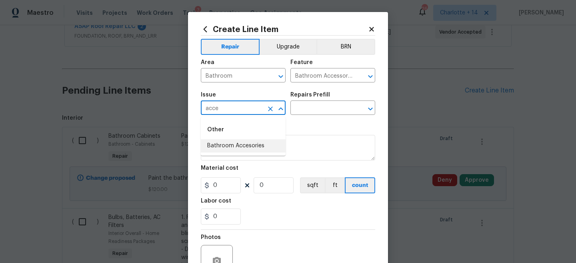
click at [249, 150] on li "Bathroom Accesories" at bounding box center [243, 145] width 85 height 13
type input "Bathroom Accesories"
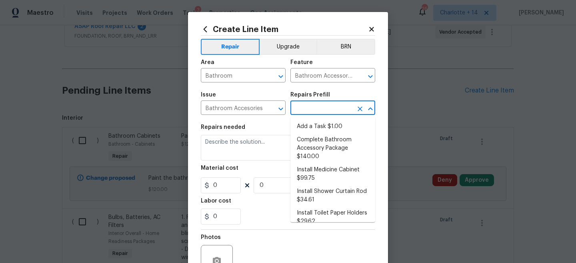
click at [317, 106] on input "text" at bounding box center [321, 108] width 62 height 12
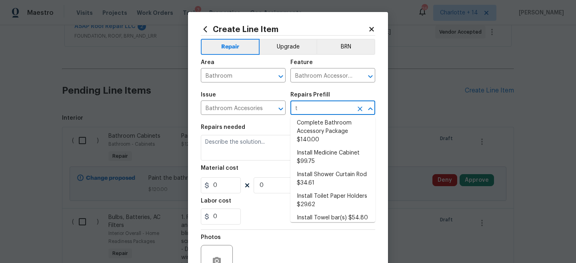
scroll to position [0, 0]
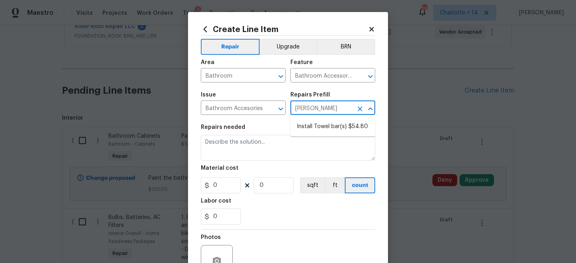
type input "towel"
click at [342, 123] on li "Install Towel bar(s) $54.80" at bounding box center [332, 126] width 85 height 13
type input "Interior Trim"
type input "Install Towel bar(s) $54.80"
type textarea "Remove the existing towel bar (if present) and install a new towel bar (PM to a…"
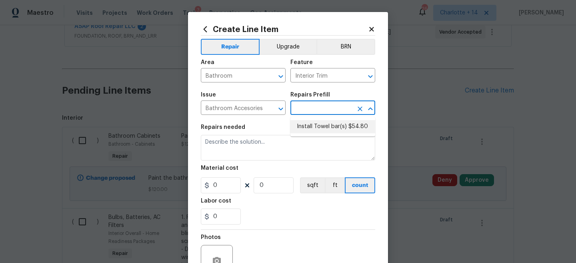
type input "54.8"
type input "1"
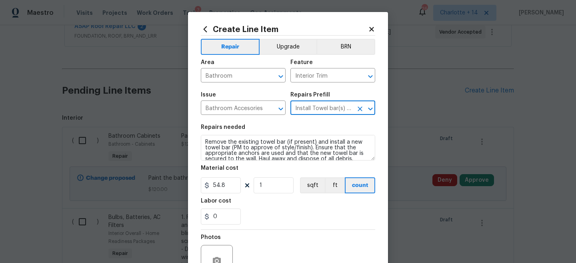
type input "Install Towel bar(s) $54.80"
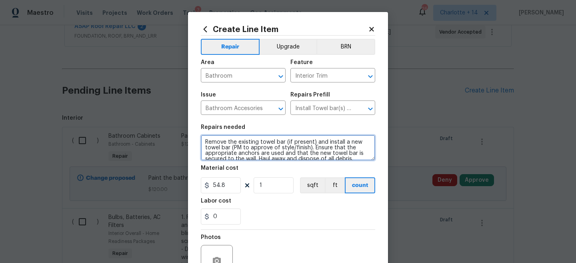
click at [200, 144] on div "Create Line Item Repair Upgrade BRN Area Bathroom ​ Feature Interior Trim ​ Iss…" at bounding box center [288, 172] width 200 height 320
type textarea "Remove the existing towel bar (if present) and install a new towel bar (PM to a…"
click at [231, 138] on textarea "Remove the existing towel bar (if present) and install a new towel bar (PM to a…" at bounding box center [288, 148] width 174 height 26
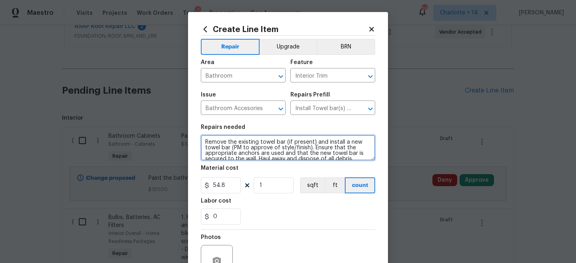
click at [231, 139] on textarea "Remove the existing towel bar (if present) and install a new towel bar (PM to a…" at bounding box center [288, 148] width 174 height 26
click at [203, 142] on textarea "Remove the existing towel bar (if present) and install a new towel bar (PM to a…" at bounding box center [288, 148] width 174 height 26
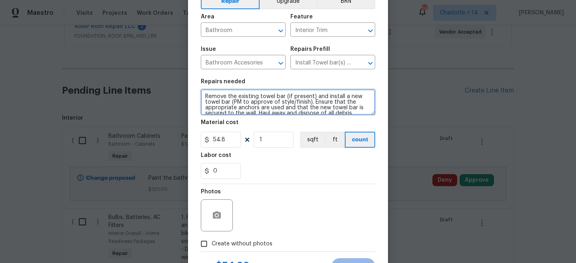
scroll to position [82, 0]
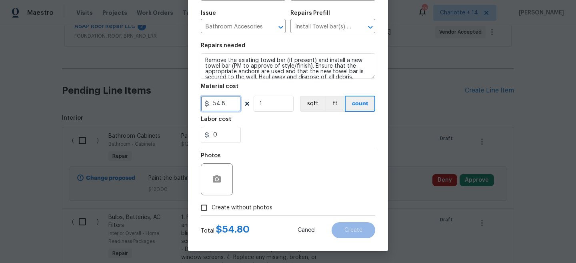
click at [230, 102] on input "54.8" at bounding box center [221, 104] width 40 height 16
type input "40"
click at [239, 210] on span "Create without photos" at bounding box center [241, 207] width 61 height 8
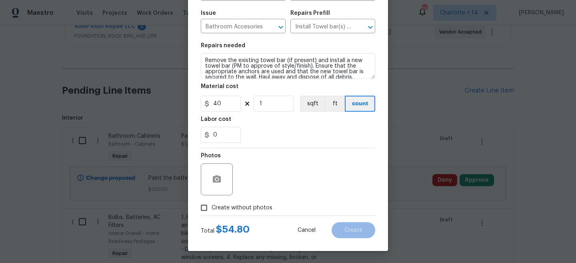
click at [211, 210] on input "Create without photos" at bounding box center [203, 207] width 15 height 15
checkbox input "true"
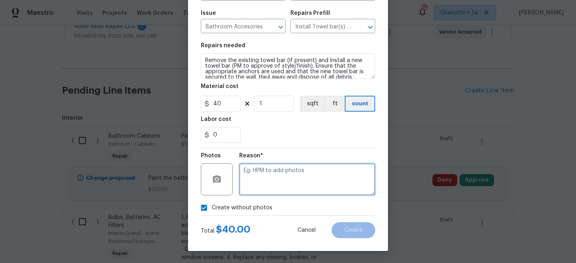
click at [282, 173] on textarea at bounding box center [307, 179] width 136 height 32
paste textarea "Will add photos when I get better signal"
type textarea "Will add photos when I get better signal"
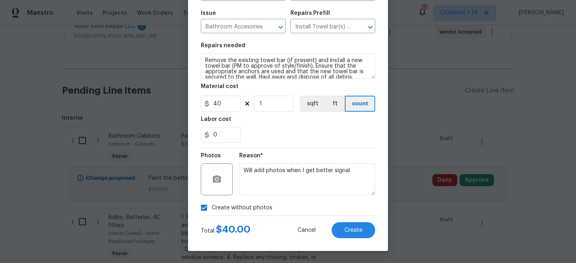
click at [353, 242] on div "Create Line Item Repair Upgrade BRN Area Bathroom ​ Feature Interior Trim ​ Iss…" at bounding box center [288, 90] width 200 height 320
click at [355, 235] on button "Create" at bounding box center [353, 230] width 44 height 16
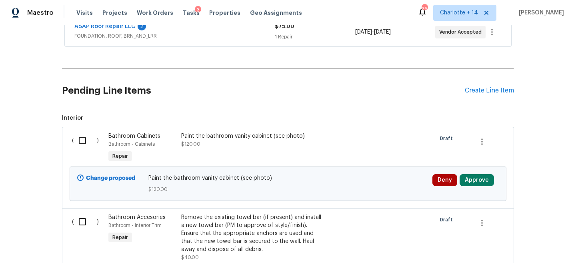
click at [501, 81] on div "Pending Line Items Create Line Item" at bounding box center [288, 90] width 452 height 37
click at [495, 90] on div "Create Line Item" at bounding box center [488, 91] width 49 height 8
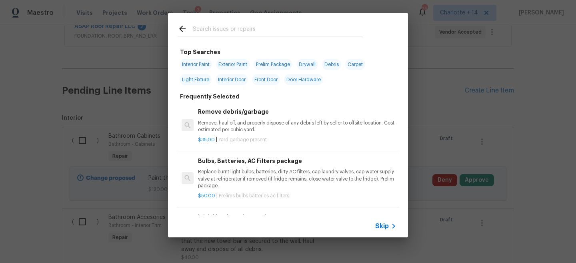
click at [382, 224] on span "Skip" at bounding box center [382, 226] width 14 height 8
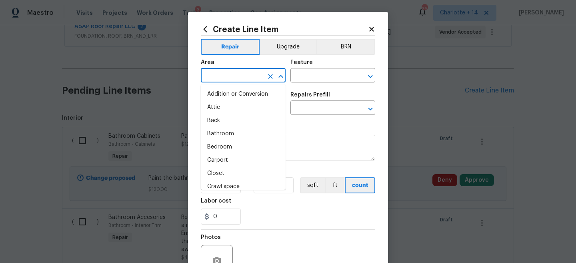
click at [228, 75] on input "text" at bounding box center [232, 76] width 62 height 12
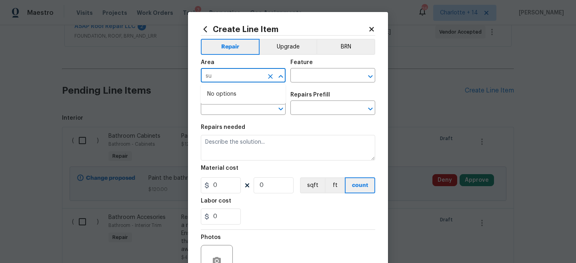
type input "s"
click at [233, 93] on li "Bathroom" at bounding box center [243, 94] width 85 height 13
type input "Bathroom"
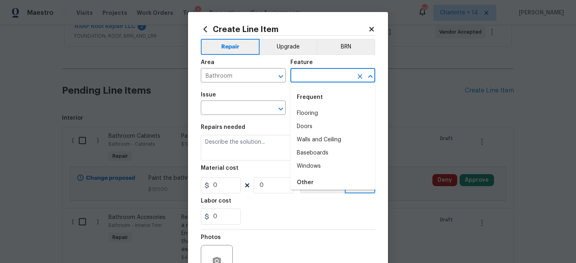
click at [302, 78] on input "text" at bounding box center [321, 76] width 62 height 12
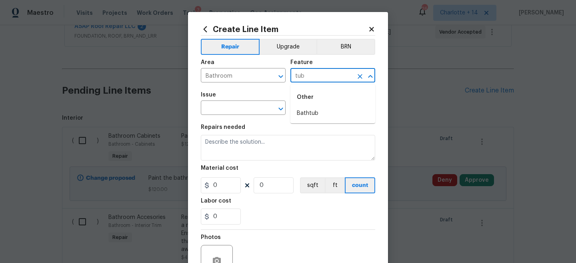
click at [304, 108] on li "Bathtub" at bounding box center [332, 113] width 85 height 13
type input "Bathtub"
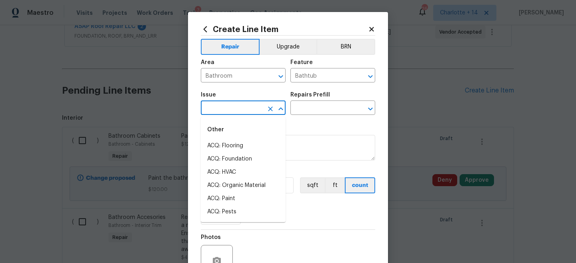
click at [253, 109] on input "text" at bounding box center [232, 108] width 62 height 12
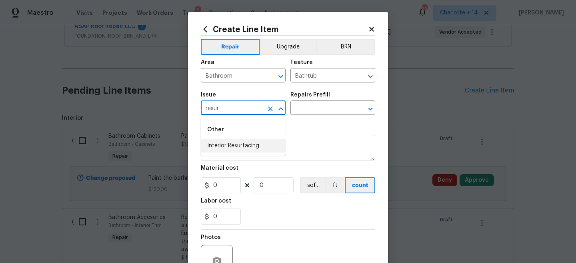
click at [255, 145] on li "Interior Resurfacing" at bounding box center [243, 145] width 85 height 13
type input "Interior Resurfacing"
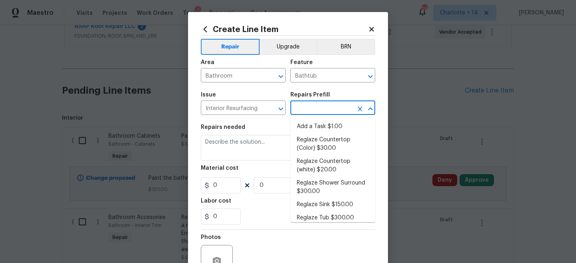
click at [322, 106] on input "text" at bounding box center [321, 108] width 62 height 12
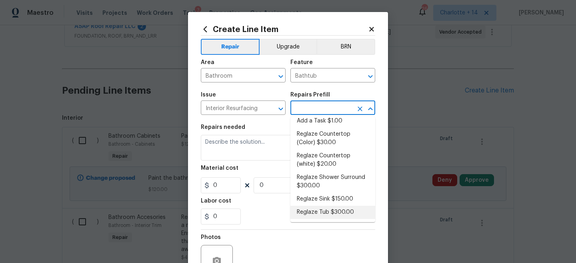
click at [336, 209] on li "Reglaze Tub $300.00" at bounding box center [332, 211] width 85 height 13
type input "Reglaze Tub $300.00"
type textarea "Prep, mask, clean and reglaze the tub (white) both on the in and outer sides. H…"
type input "1"
type input "300"
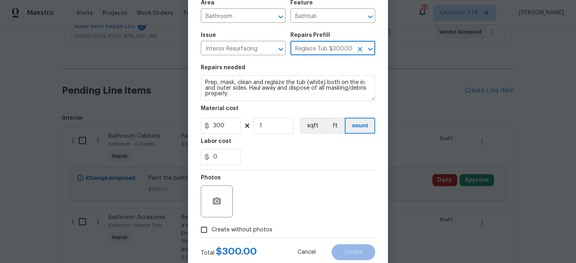
scroll to position [73, 0]
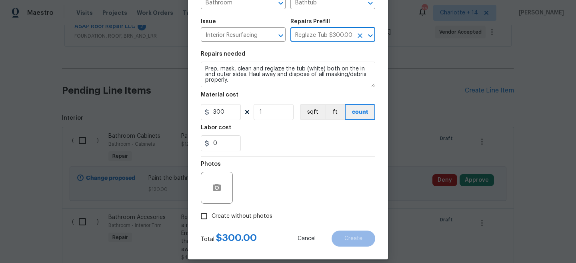
click at [258, 218] on span "Create without photos" at bounding box center [241, 216] width 61 height 8
click at [211, 218] on input "Create without photos" at bounding box center [203, 215] width 15 height 15
checkbox input "true"
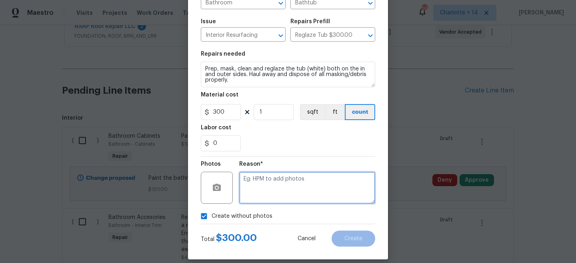
click at [279, 181] on textarea at bounding box center [307, 187] width 136 height 32
paste textarea "Will add photos when I get better signal"
type textarea "Will add photos when I get better signal"
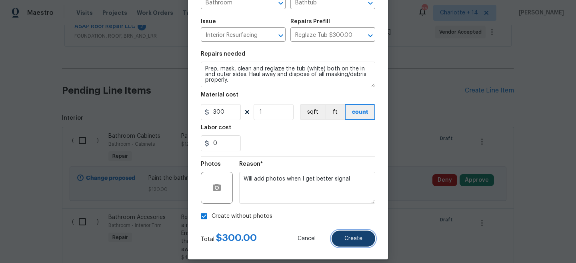
click at [359, 239] on span "Create" at bounding box center [353, 238] width 18 height 6
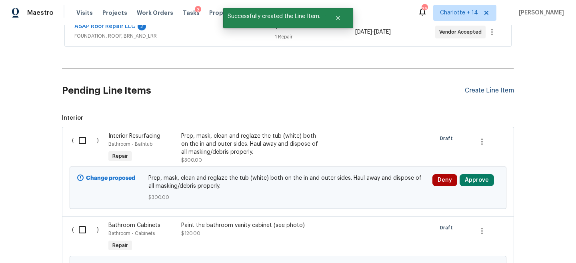
click at [496, 87] on div "Create Line Item" at bounding box center [488, 91] width 49 height 8
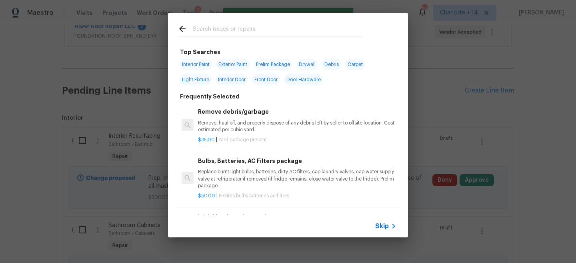
click at [383, 227] on span "Skip" at bounding box center [382, 226] width 14 height 8
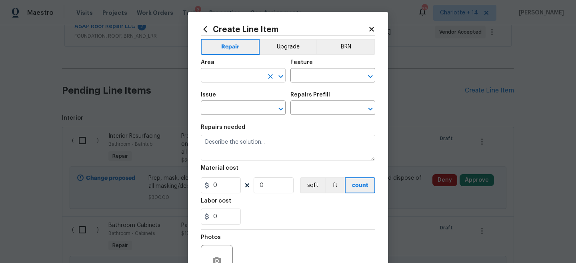
click at [236, 76] on input "text" at bounding box center [232, 76] width 62 height 12
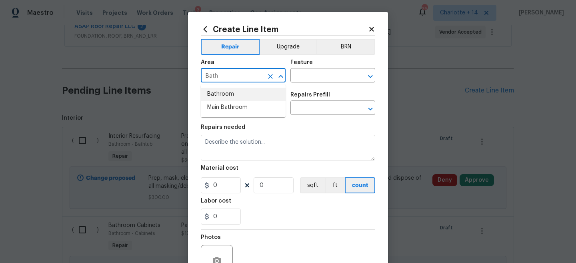
click at [251, 93] on li "Bathroom" at bounding box center [243, 94] width 85 height 13
type input "Bathroom"
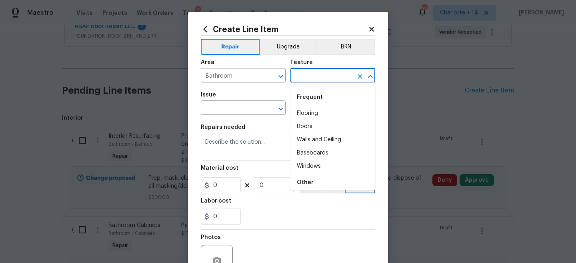
click at [306, 78] on input "text" at bounding box center [321, 76] width 62 height 12
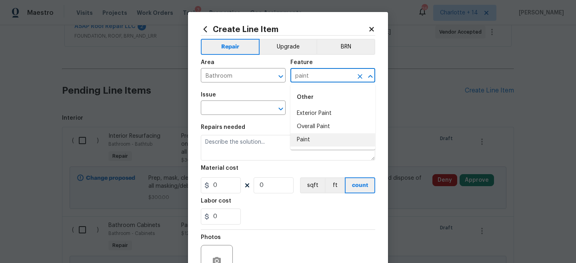
click at [309, 138] on li "Paint" at bounding box center [332, 139] width 85 height 13
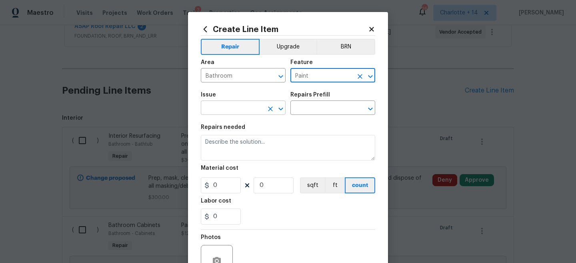
type input "Paint"
click at [259, 106] on input "text" at bounding box center [232, 108] width 62 height 12
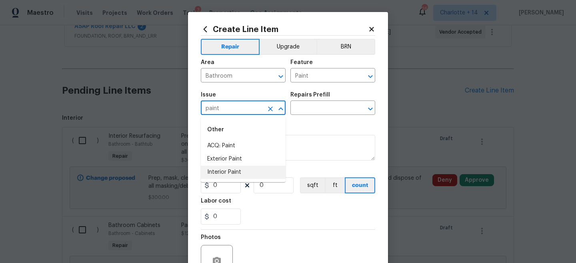
click at [250, 165] on li "Interior Paint" at bounding box center [243, 171] width 85 height 13
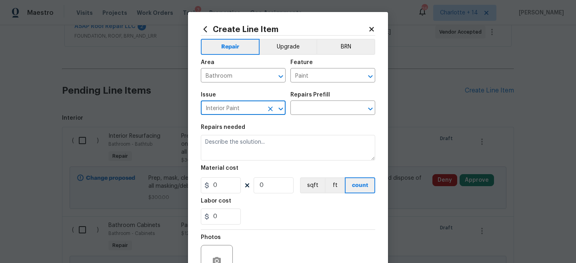
type input "Interior Paint"
click at [309, 123] on section "Repairs needed Material cost 0 0 sqft ft count Labor cost 0" at bounding box center [288, 175] width 174 height 110
click at [309, 117] on div "Issue Interior Paint ​ Repairs Prefill ​" at bounding box center [288, 103] width 174 height 32
click at [309, 110] on input "text" at bounding box center [321, 108] width 62 height 12
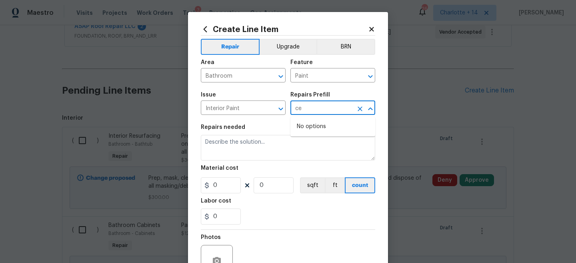
type input "c"
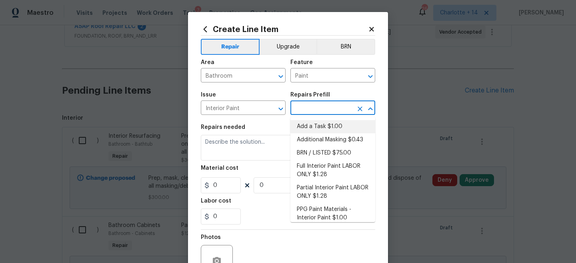
click at [319, 129] on li "Add a Task $1.00" at bounding box center [332, 126] width 85 height 13
type input "Overall Paint"
type input "Add a Task $1.00"
type textarea "HPM to detail"
type input "1"
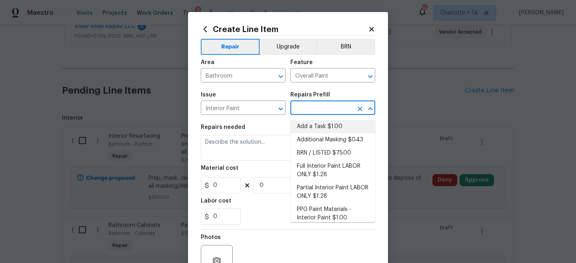
type input "1"
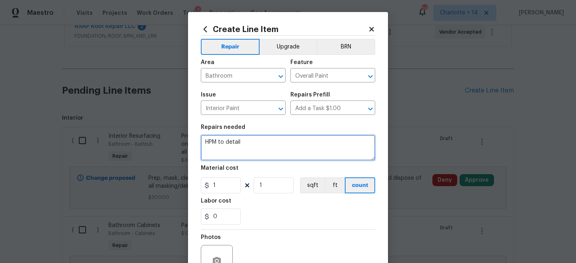
click at [281, 147] on textarea "HPM to detail" at bounding box center [288, 148] width 174 height 26
type textarea "KILZ and paint the bathroom ceiling (tub area only)"
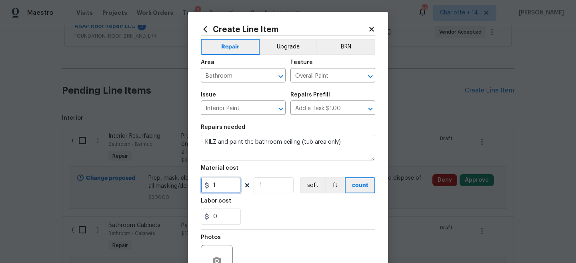
click at [225, 184] on input "1" at bounding box center [221, 185] width 40 height 16
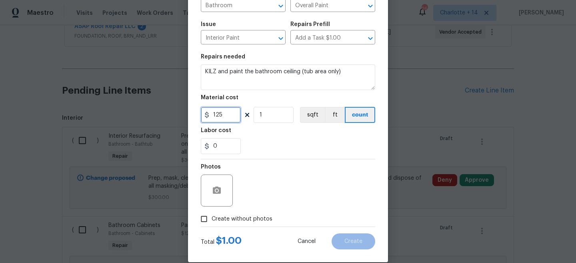
scroll to position [82, 0]
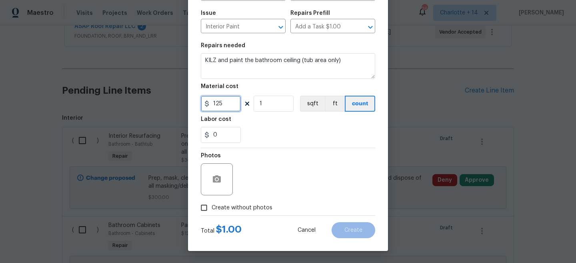
type input "125"
click at [263, 203] on label "Create without photos" at bounding box center [234, 207] width 76 height 15
click at [211, 203] on input "Create without photos" at bounding box center [203, 207] width 15 height 15
checkbox input "true"
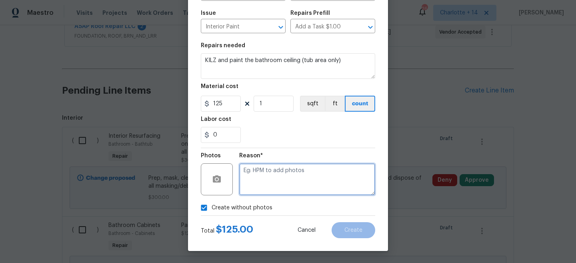
click at [287, 176] on textarea at bounding box center [307, 179] width 136 height 32
paste textarea "Will add photos when I get better signal"
type textarea "Will add photos when I get better signal"
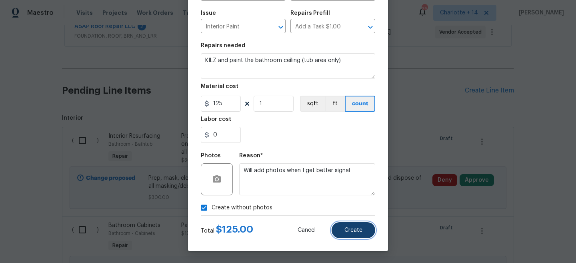
click at [360, 225] on button "Create" at bounding box center [353, 230] width 44 height 16
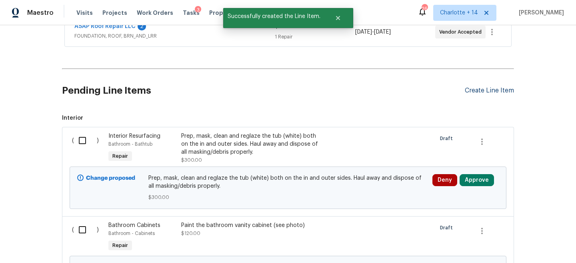
click at [503, 92] on div "Create Line Item" at bounding box center [488, 91] width 49 height 8
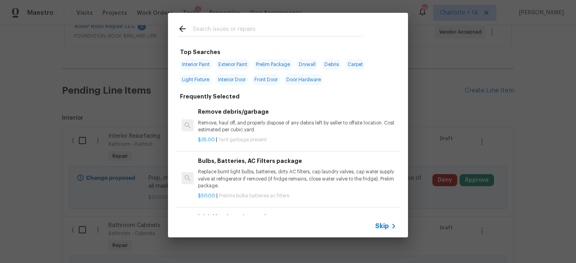
click at [450, 38] on div "Top Searches Interior Paint Exterior Paint Prelim Package Drywall Debris Carpet…" at bounding box center [288, 125] width 576 height 250
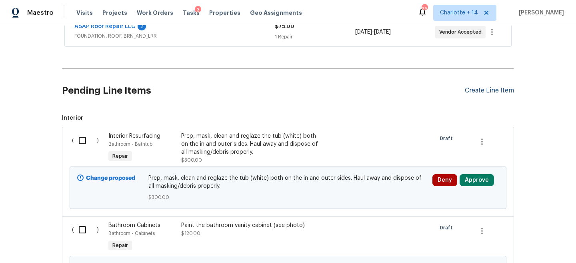
click at [481, 90] on div "Create Line Item" at bounding box center [488, 91] width 49 height 8
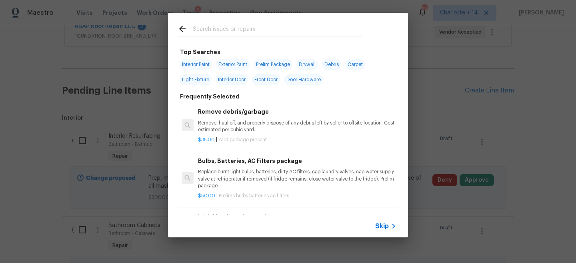
click at [380, 224] on span "Skip" at bounding box center [382, 226] width 14 height 8
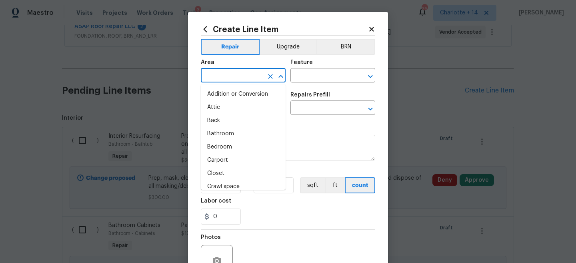
click at [216, 72] on input "text" at bounding box center [232, 76] width 62 height 12
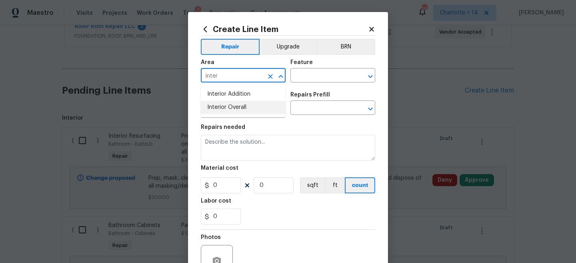
click at [226, 107] on li "Interior Overall" at bounding box center [243, 107] width 85 height 13
type input "Interior Overall"
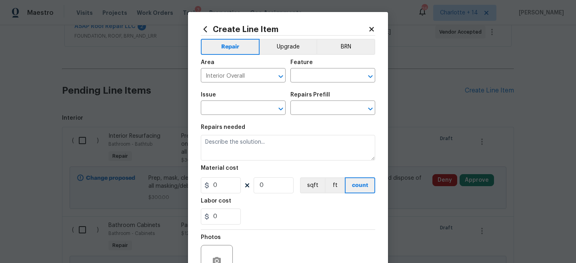
click at [323, 62] on div "Feature" at bounding box center [332, 65] width 85 height 10
click at [317, 74] on input "text" at bounding box center [321, 76] width 62 height 12
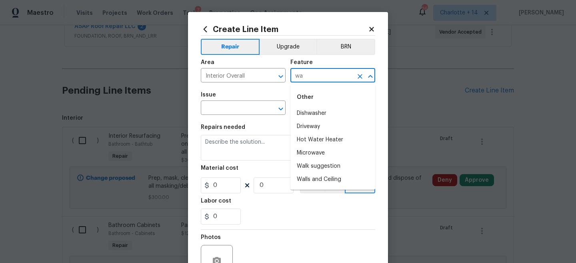
type input "w"
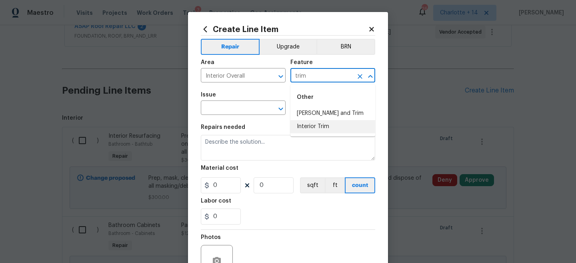
click at [321, 125] on li "Interior Trim" at bounding box center [332, 126] width 85 height 13
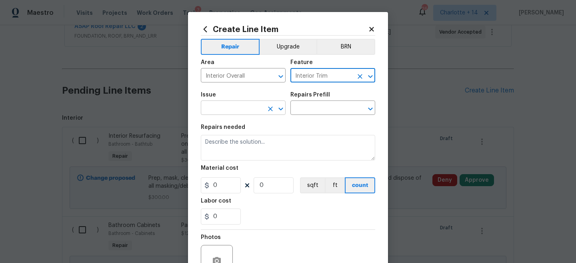
type input "Interior Trim"
click at [248, 111] on input "text" at bounding box center [232, 108] width 62 height 12
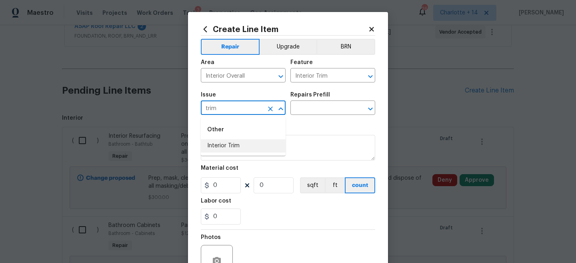
click at [234, 146] on li "Interior Trim" at bounding box center [243, 145] width 85 height 13
type input "Interior Trim"
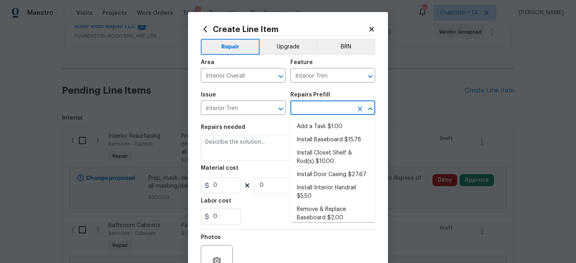
click at [308, 110] on input "text" at bounding box center [321, 108] width 62 height 12
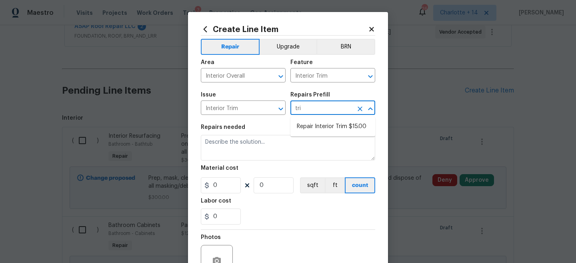
type input "trim"
click at [318, 129] on li "Repair Interior Trim $15.00" at bounding box center [332, 126] width 85 height 13
type input "Repair Interior Trim $15.00"
type textarea "Repair the damaged interior trim. Ensure that the repair matches the finish of …"
type input "15"
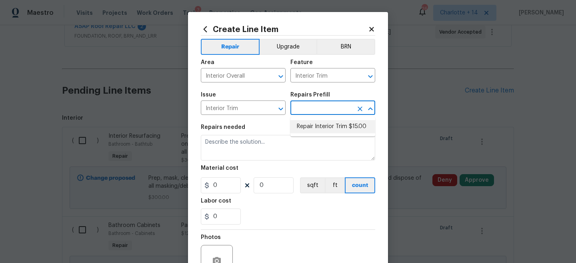
type input "1"
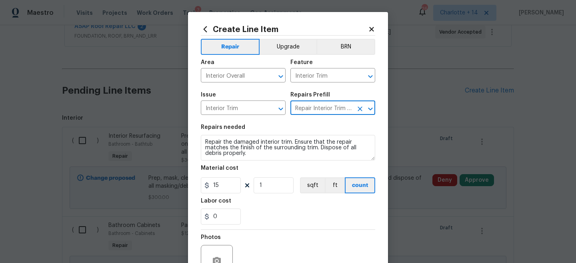
type input "Repair Interior Trim $15.00"
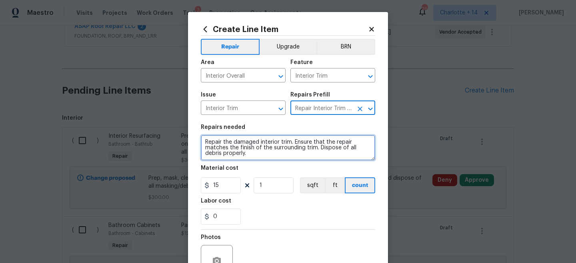
click at [297, 146] on textarea "Repair the damaged interior trim. Ensure that the repair matches the finish of …" at bounding box center [288, 148] width 174 height 26
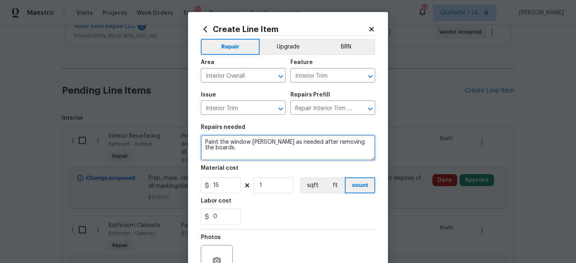
type textarea "Paint the window [PERSON_NAME] as needed after removing the boards."
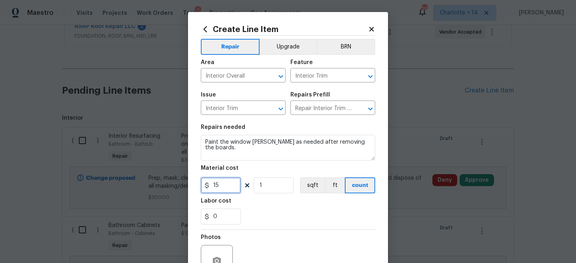
click at [226, 183] on input "15" at bounding box center [221, 185] width 40 height 16
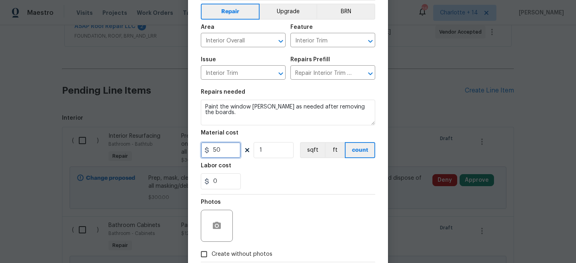
scroll to position [80, 0]
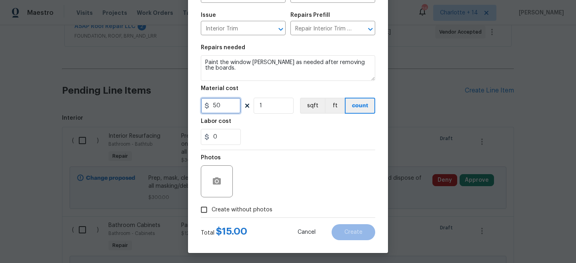
type input "50"
click at [231, 206] on span "Create without photos" at bounding box center [241, 209] width 61 height 8
click at [211, 206] on input "Create without photos" at bounding box center [203, 209] width 15 height 15
checkbox input "true"
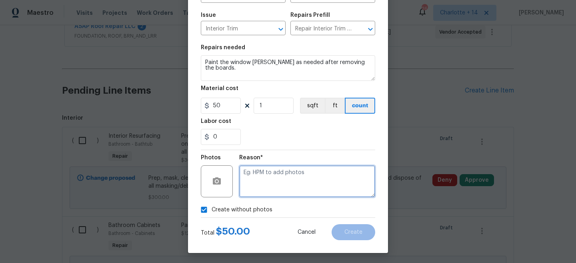
click at [278, 167] on textarea at bounding box center [307, 181] width 136 height 32
paste textarea "Will add photos when I get better signal"
type textarea "Will add photos when I get better signal"
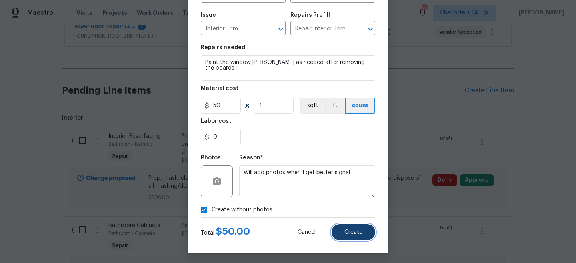
click at [359, 233] on span "Create" at bounding box center [353, 232] width 18 height 6
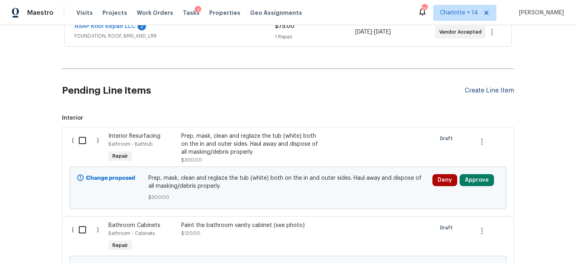
click at [484, 92] on div "Create Line Item" at bounding box center [488, 91] width 49 height 8
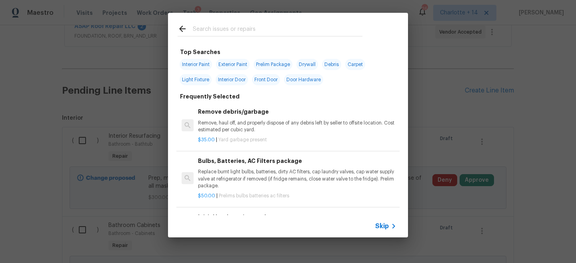
click at [386, 225] on span "Skip" at bounding box center [382, 226] width 14 height 8
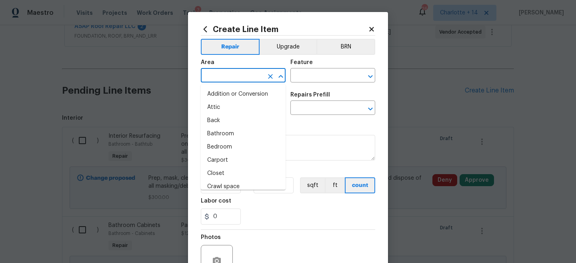
click at [239, 76] on input "text" at bounding box center [232, 76] width 62 height 12
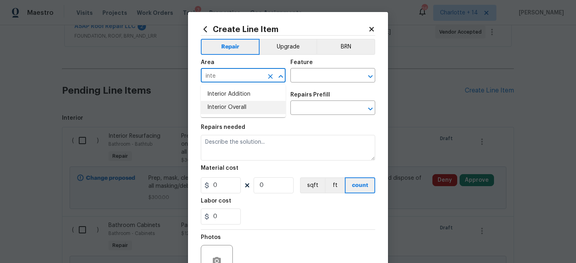
click at [234, 108] on li "Interior Overall" at bounding box center [243, 107] width 85 height 13
type input "Interior Overall"
click at [308, 76] on input "text" at bounding box center [321, 76] width 62 height 12
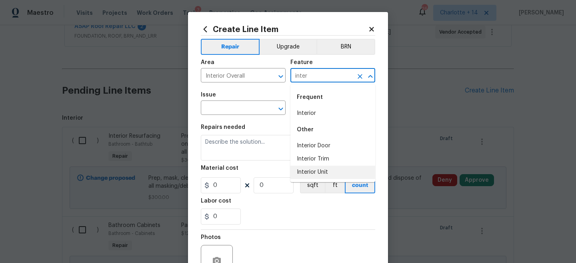
click at [321, 159] on li "Interior Trim" at bounding box center [332, 158] width 85 height 13
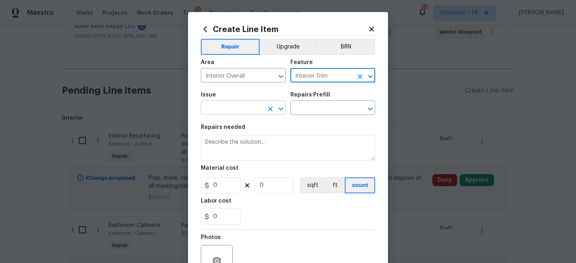
type input "Interior Trim"
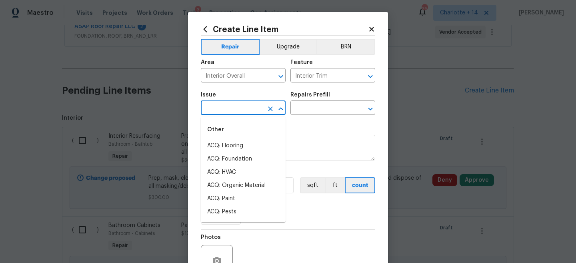
click at [233, 106] on input "text" at bounding box center [232, 108] width 62 height 12
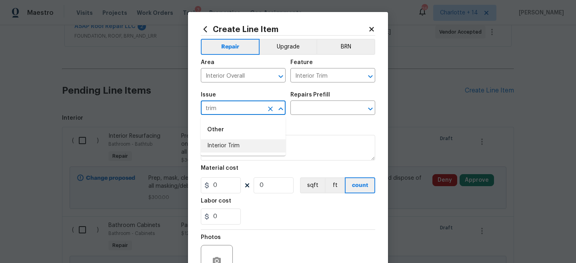
click at [223, 151] on li "Interior Trim" at bounding box center [243, 145] width 85 height 13
type input "Interior Trim"
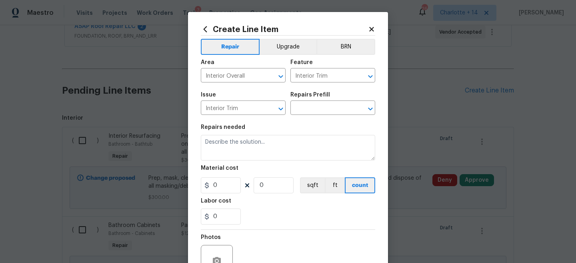
click at [327, 102] on div "Repairs Prefill" at bounding box center [332, 97] width 85 height 10
click at [324, 106] on input "text" at bounding box center [321, 108] width 62 height 12
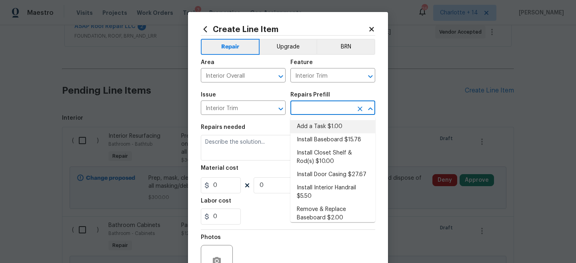
click at [322, 125] on li "Add a Task $1.00" at bounding box center [332, 126] width 85 height 13
type input "Add a Task $1.00"
type textarea "HPM to detail"
type input "1"
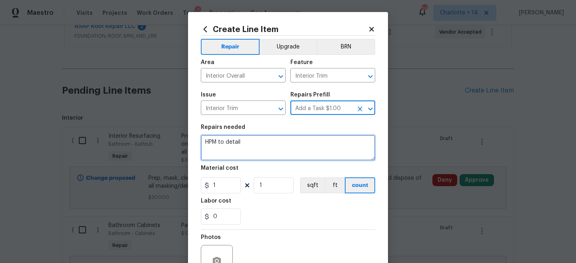
click at [295, 141] on textarea "HPM to detail" at bounding box center [288, 148] width 174 height 26
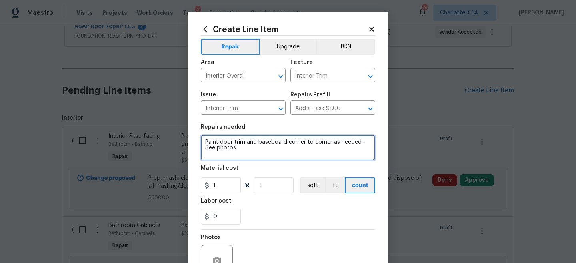
type textarea "Paint door trim and baseboard corner to corner as needed - See photos."
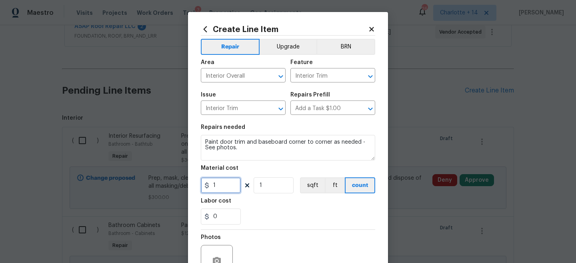
click at [228, 181] on input "1" at bounding box center [221, 185] width 40 height 16
type input "1"
click at [280, 187] on input "1" at bounding box center [273, 185] width 40 height 16
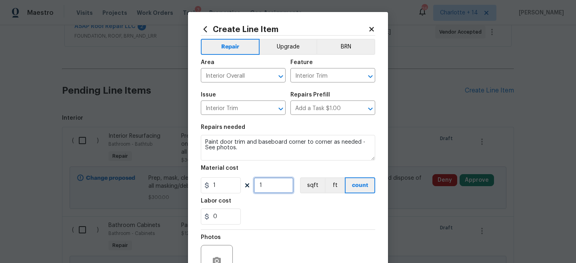
click at [280, 187] on input "1" at bounding box center [273, 185] width 40 height 16
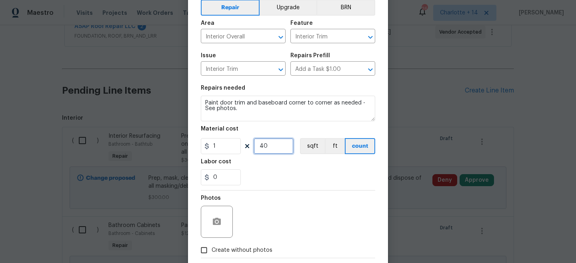
scroll to position [50, 0]
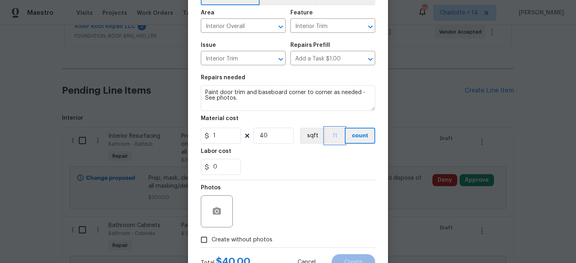
click at [335, 134] on button "ft" at bounding box center [335, 135] width 20 height 16
click at [273, 139] on input "40" at bounding box center [273, 135] width 40 height 16
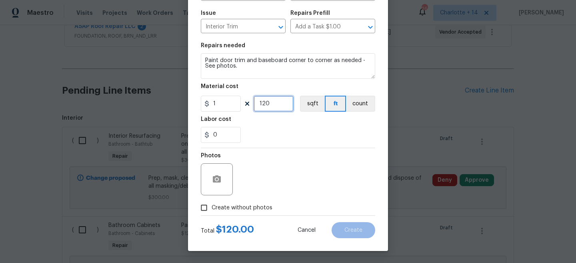
type input "120"
click at [259, 207] on span "Create without photos" at bounding box center [241, 207] width 61 height 8
click at [211, 207] on input "Create without photos" at bounding box center [203, 207] width 15 height 15
checkbox input "true"
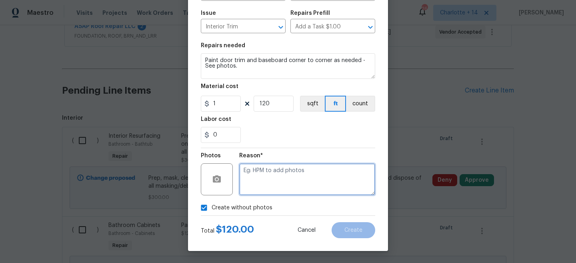
click at [279, 191] on textarea at bounding box center [307, 179] width 136 height 32
paste textarea "Will add photos when I get better signal"
type textarea "Will add photos when I get better signal"
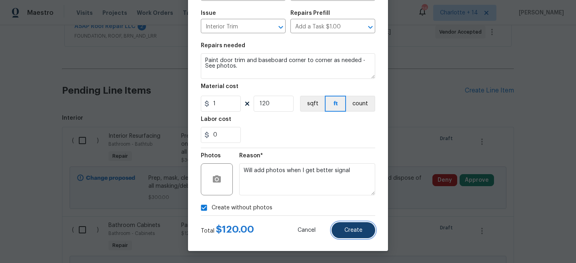
click at [363, 233] on button "Create" at bounding box center [353, 230] width 44 height 16
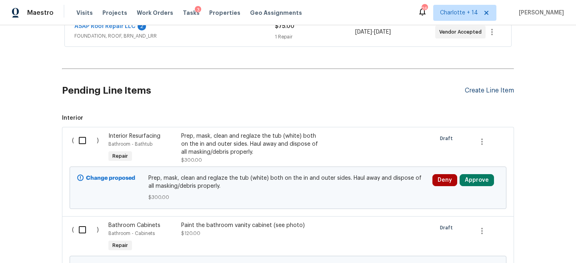
click at [496, 90] on div "Create Line Item" at bounding box center [488, 91] width 49 height 8
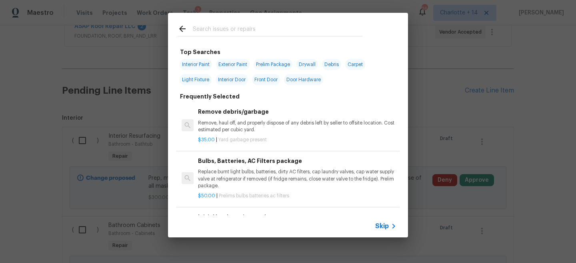
click at [265, 25] on input "text" at bounding box center [277, 30] width 169 height 12
click at [384, 227] on span "Skip" at bounding box center [382, 226] width 14 height 8
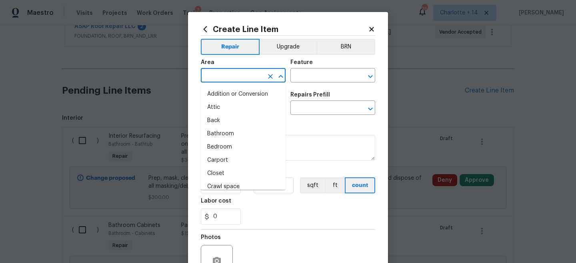
click at [233, 78] on input "text" at bounding box center [232, 76] width 62 height 12
type input "i"
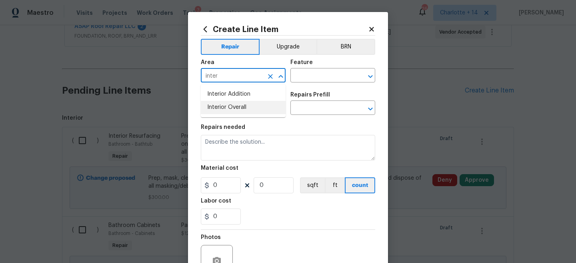
click at [241, 112] on li "Interior Overall" at bounding box center [243, 107] width 85 height 13
type input "Interior Overall"
click at [319, 74] on input "text" at bounding box center [321, 76] width 62 height 12
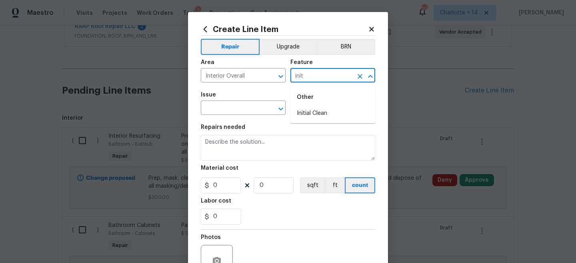
click at [324, 106] on div "Other" at bounding box center [332, 97] width 85 height 19
click at [322, 109] on li "Initial Clean" at bounding box center [332, 113] width 85 height 13
type input "Initial Clean"
click at [230, 113] on input "text" at bounding box center [232, 108] width 62 height 12
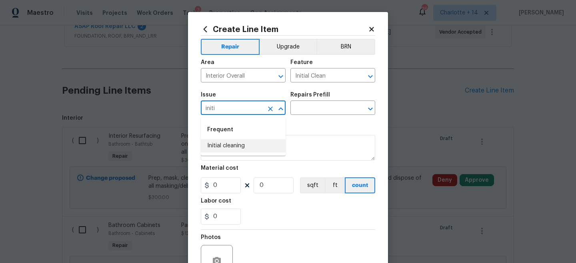
click at [236, 154] on ul "Frequent Initial cleaning" at bounding box center [243, 136] width 85 height 39
click at [241, 147] on li "Initial cleaning" at bounding box center [243, 145] width 85 height 13
type input "Initial cleaning"
click at [304, 115] on input "text" at bounding box center [321, 108] width 62 height 12
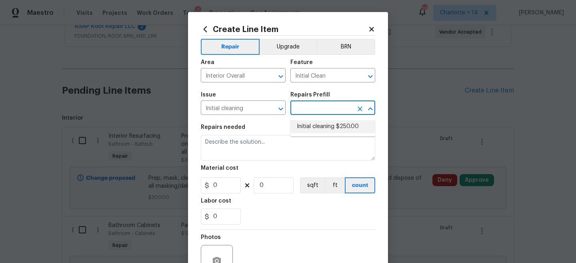
click at [306, 125] on li "Initial cleaning $250.00" at bounding box center [332, 126] width 85 height 13
type input "Home Readiness Packages"
type input "Initial cleaning $250.00"
type textarea "1. Wipe down exterior doors and trim. 2. Clean out all exterior light fixtures …"
type input "250"
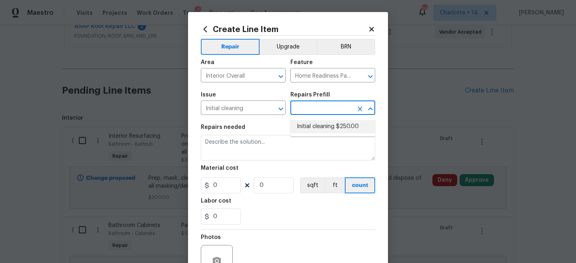
type input "1"
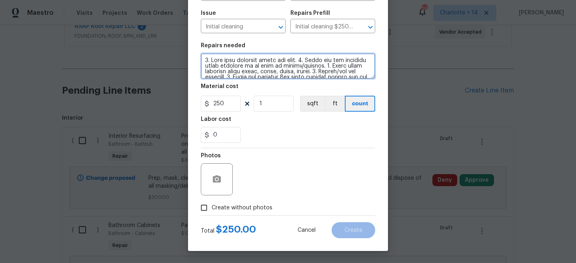
click at [203, 60] on textarea at bounding box center [288, 66] width 174 height 26
type textarea "**REMOVE STICKERS FROM DINING ROOM FLOOR** 1. Wipe down exterior doors and trim…"
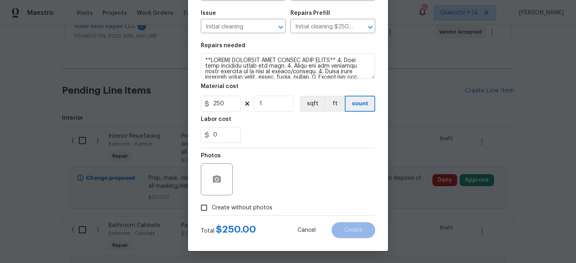
click at [249, 211] on span "Create without photos" at bounding box center [241, 207] width 61 height 8
click at [211, 211] on input "Create without photos" at bounding box center [203, 207] width 15 height 15
checkbox input "true"
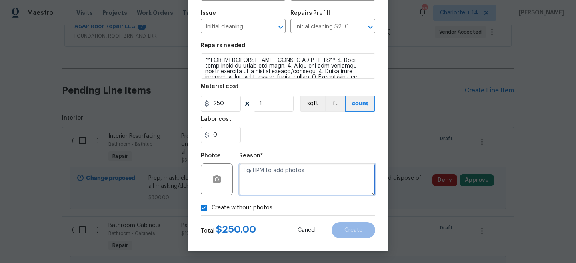
click at [273, 180] on textarea at bounding box center [307, 179] width 136 height 32
paste textarea "Will add photos when I get better signal"
type textarea "Will add photos when I get better signal"
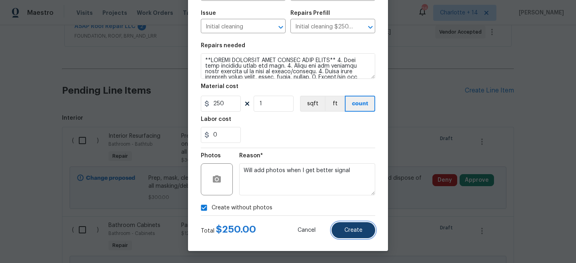
click at [364, 233] on button "Create" at bounding box center [353, 230] width 44 height 16
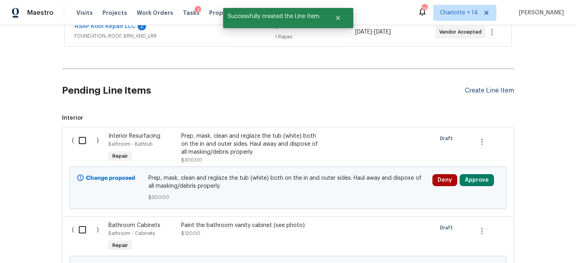
click at [507, 88] on div "Create Line Item" at bounding box center [488, 91] width 49 height 8
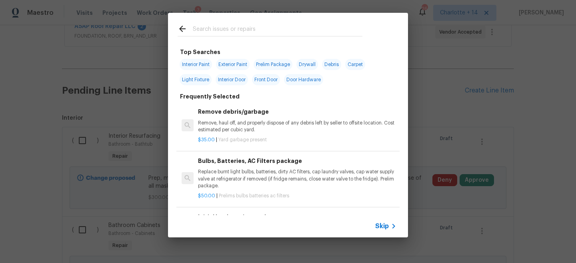
click at [383, 221] on div "Skip" at bounding box center [386, 226] width 23 height 10
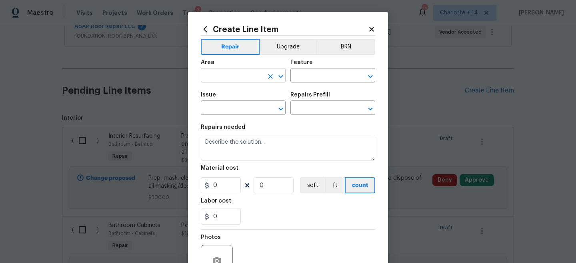
click at [224, 78] on input "text" at bounding box center [232, 76] width 62 height 12
click at [227, 90] on li "Garage" at bounding box center [243, 94] width 85 height 13
type input "Garage"
click at [302, 75] on input "text" at bounding box center [321, 76] width 62 height 12
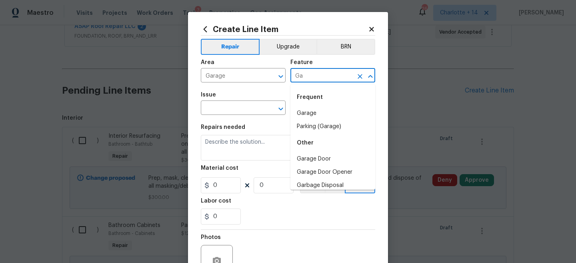
type input "G"
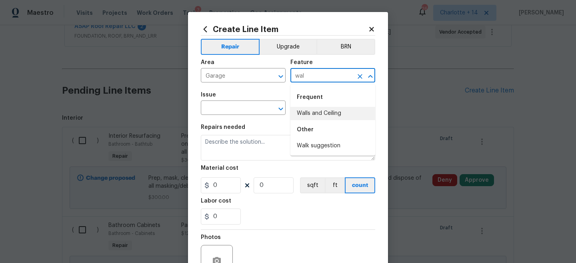
click at [305, 110] on li "Walls and Ceiling" at bounding box center [332, 113] width 85 height 13
type input "Walls and Ceiling"
click at [227, 110] on input "text" at bounding box center [232, 108] width 62 height 12
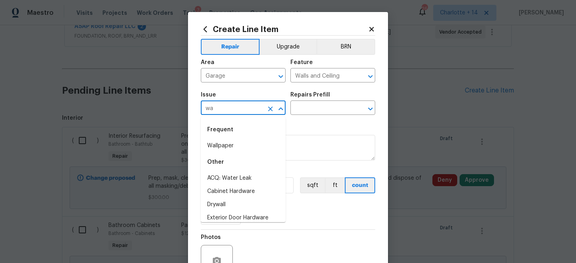
type input "w"
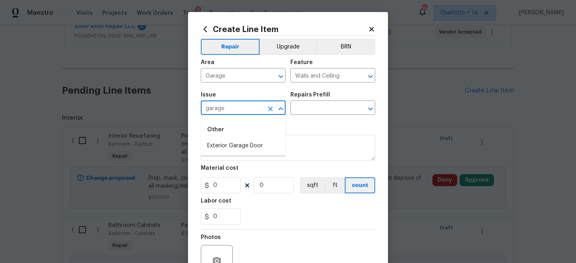
click at [243, 121] on div "Other" at bounding box center [243, 129] width 85 height 19
click at [242, 109] on input "garage" at bounding box center [232, 108] width 62 height 12
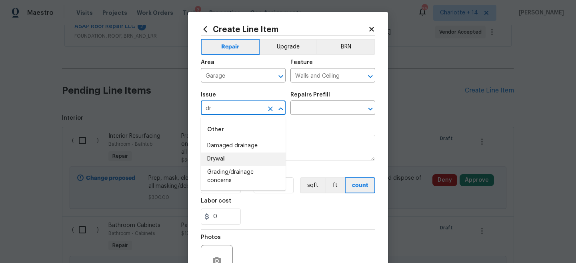
click at [246, 158] on li "Drywall" at bounding box center [243, 158] width 85 height 13
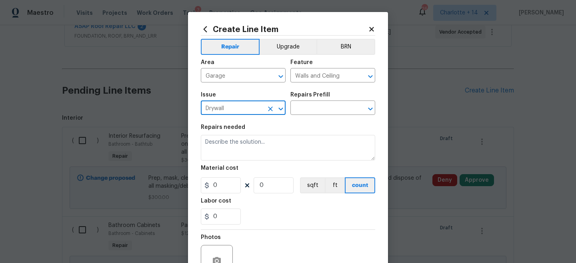
type input "Drywall"
click at [302, 117] on div "Issue Drywall ​ Repairs Prefill ​" at bounding box center [288, 103] width 174 height 32
click at [303, 107] on input "text" at bounding box center [321, 108] width 62 height 12
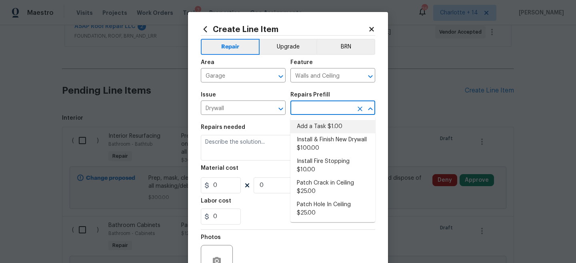
click at [313, 124] on li "Add a Task $1.00" at bounding box center [332, 126] width 85 height 13
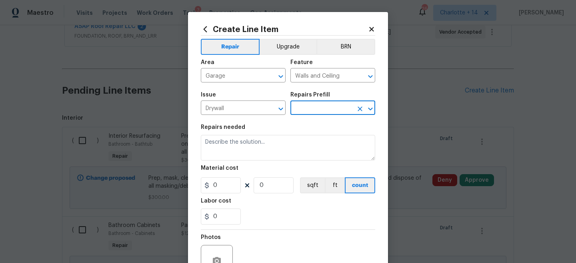
type input "Add a Task $1.00"
type textarea "HPM to detail"
type input "1"
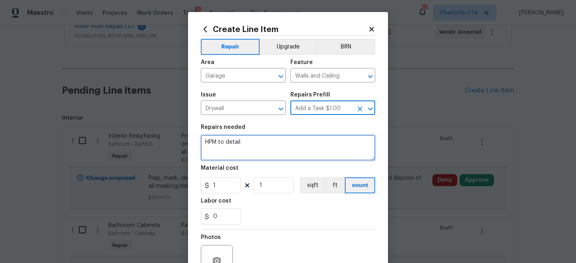
click at [279, 141] on textarea "HPM to detail" at bounding box center [288, 148] width 174 height 26
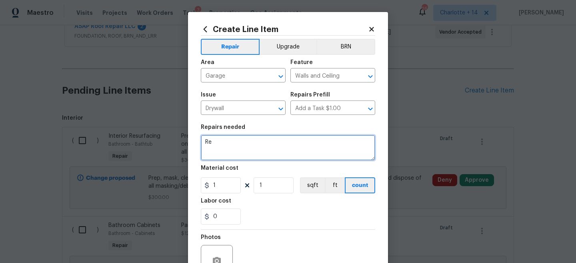
type textarea "R"
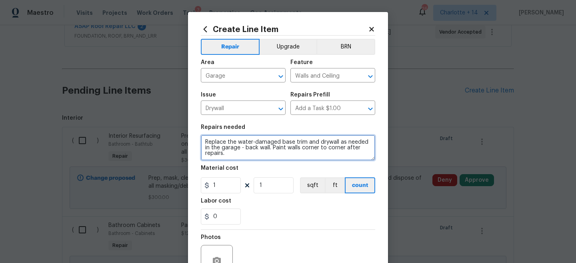
type textarea "Replace the water-damaged base trim and drywall as needed in the garage - back …"
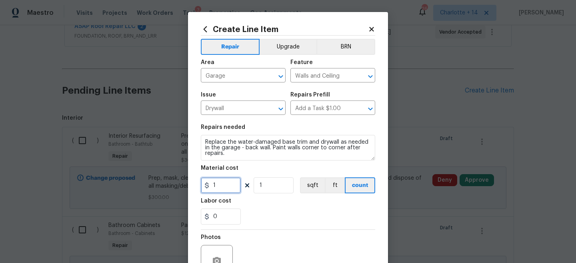
click at [235, 189] on input "1" at bounding box center [221, 185] width 40 height 16
type input "25"
click at [267, 189] on input "1" at bounding box center [273, 185] width 40 height 16
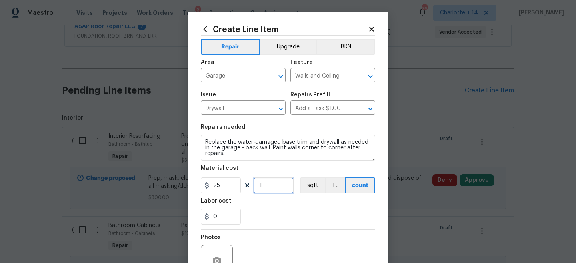
click at [267, 189] on input "1" at bounding box center [273, 185] width 40 height 16
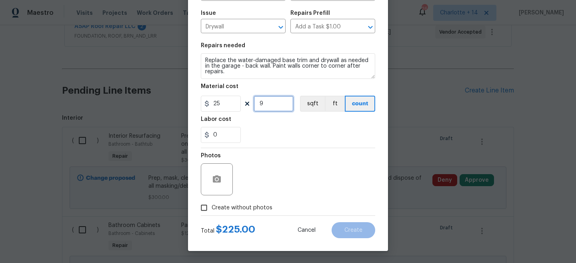
click at [279, 110] on input "9" at bounding box center [273, 104] width 40 height 16
type input "10"
click at [237, 205] on span "Create without photos" at bounding box center [241, 207] width 61 height 8
click at [211, 205] on input "Create without photos" at bounding box center [203, 207] width 15 height 15
checkbox input "true"
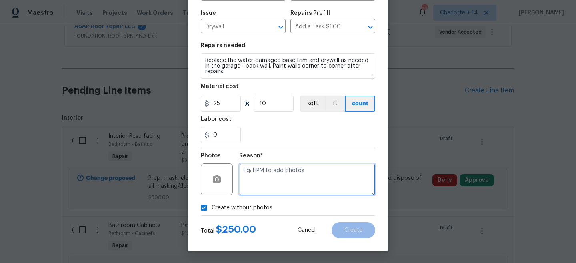
click at [326, 178] on textarea at bounding box center [307, 179] width 136 height 32
paste textarea "Will add photos when I get better signal"
type textarea "Will add photos when I get better signal"
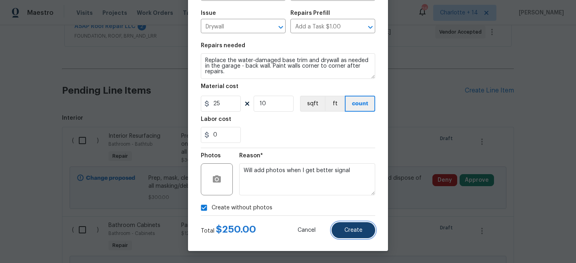
click at [356, 228] on span "Create" at bounding box center [353, 230] width 18 height 6
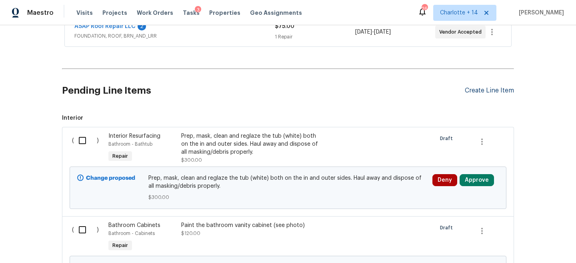
click at [478, 90] on div "Create Line Item" at bounding box center [488, 91] width 49 height 8
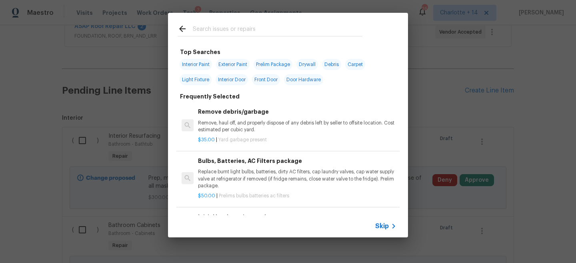
click at [380, 227] on span "Skip" at bounding box center [382, 226] width 14 height 8
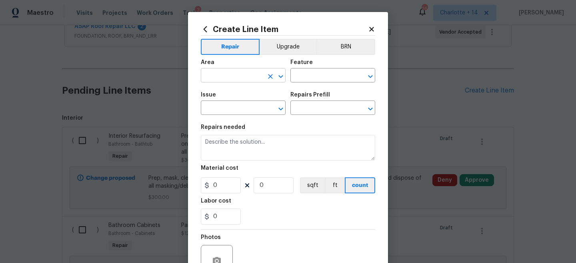
click at [239, 72] on input "text" at bounding box center [232, 76] width 62 height 12
type input "L"
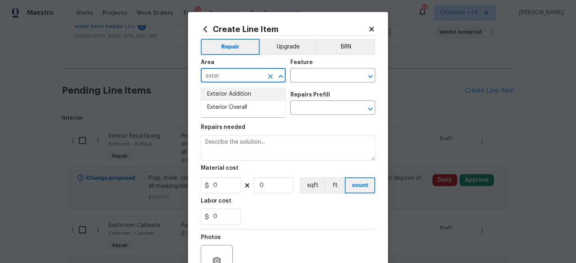
click at [232, 72] on input "exter" at bounding box center [232, 76] width 62 height 12
click at [227, 94] on li "Back" at bounding box center [243, 94] width 85 height 13
type input "Back"
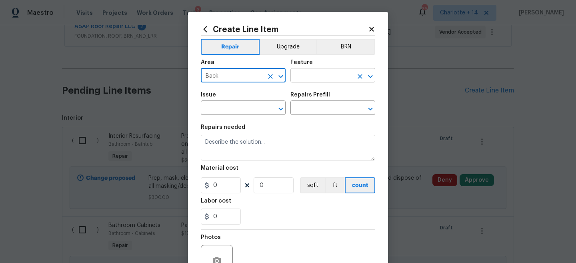
click at [313, 77] on input "text" at bounding box center [321, 76] width 62 height 12
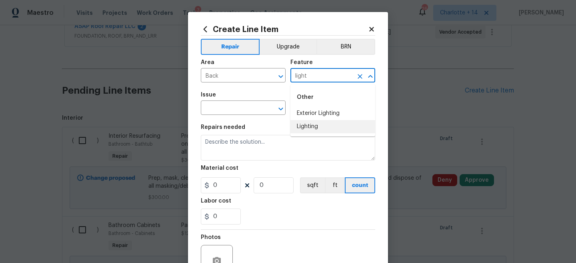
click at [320, 125] on li "Lighting" at bounding box center [332, 126] width 85 height 13
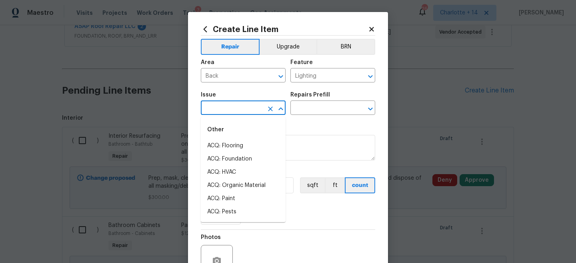
click at [238, 113] on input "text" at bounding box center [232, 108] width 62 height 12
click at [327, 76] on input "Lighting" at bounding box center [321, 76] width 62 height 12
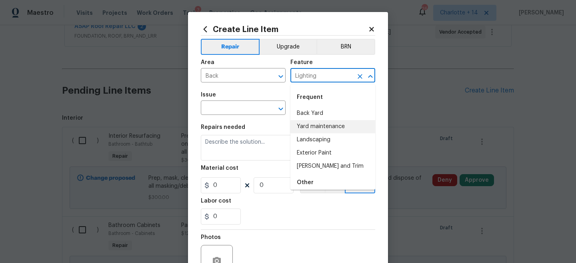
click at [327, 76] on input "Lighting" at bounding box center [321, 76] width 62 height 12
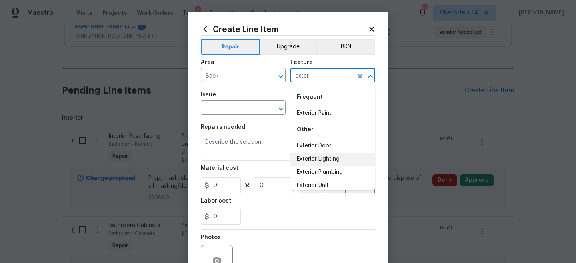
click at [332, 162] on li "Exterior Lighting" at bounding box center [332, 158] width 85 height 13
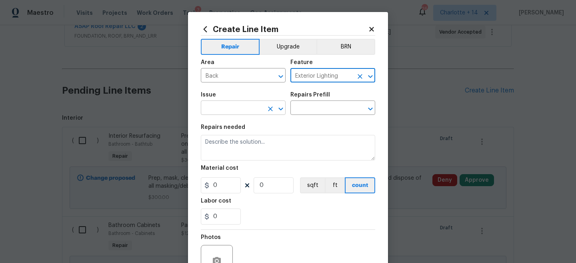
type input "Exterior Lighting"
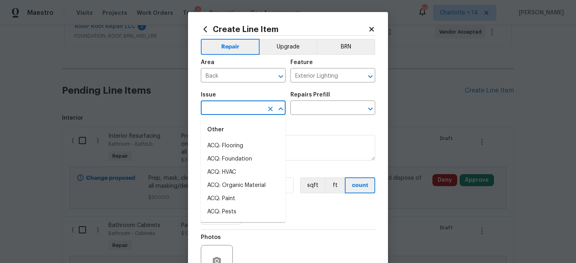
click at [255, 109] on input "text" at bounding box center [232, 108] width 62 height 12
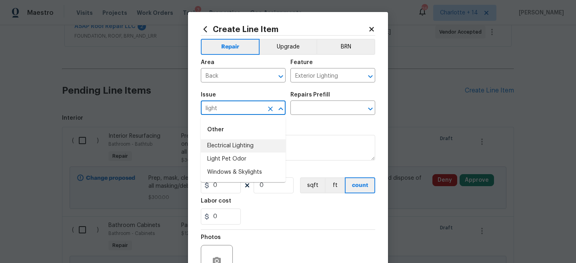
click at [246, 143] on li "Electrical Lighting" at bounding box center [243, 145] width 85 height 13
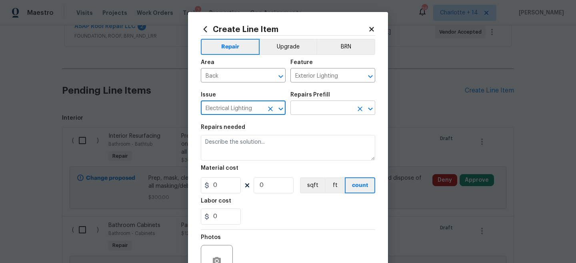
type input "Electrical Lighting"
click at [322, 103] on input "text" at bounding box center [321, 108] width 62 height 12
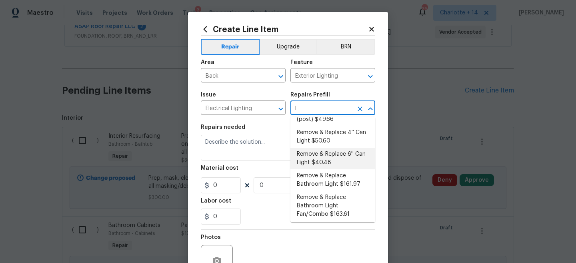
scroll to position [0, 0]
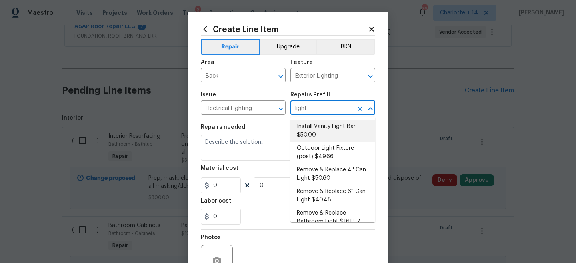
click at [335, 113] on input "light" at bounding box center [321, 108] width 62 height 12
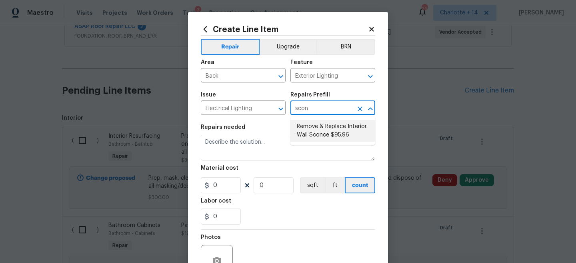
click at [343, 137] on li "Remove & Replace Interior Wall Sconce $95.96" at bounding box center [332, 131] width 85 height 22
type input "Remove & Replace Interior Wall Sconce $95.96"
type textarea "Remove the existing interior wall sconce and replace it with new ECONOMY FIXTUR…"
type input "1"
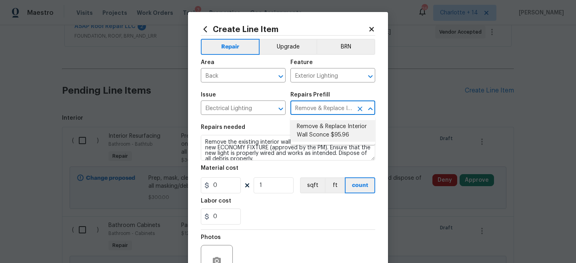
type input "95.96"
type input "Remove & Replace Interior Wall Sconce $95.96"
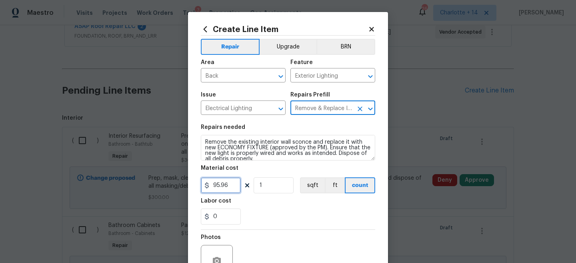
click at [232, 184] on input "95.96" at bounding box center [221, 185] width 40 height 16
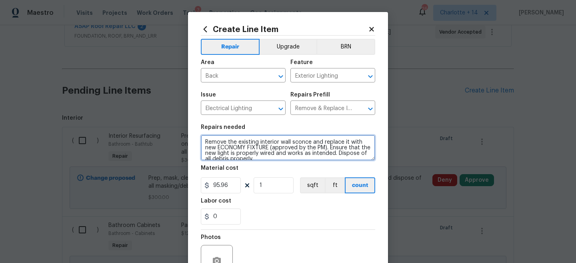
click at [271, 141] on textarea "Remove the existing interior wall sconce and replace it with new ECONOMY FIXTUR…" at bounding box center [288, 148] width 174 height 26
type textarea "Remove the existing exterior wall sconce and replace it with new ECONOMY FIXTUR…"
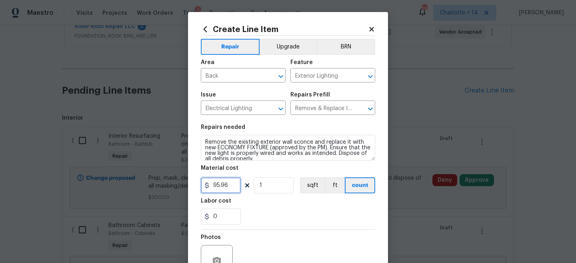
click at [228, 185] on input "95.96" at bounding box center [221, 185] width 40 height 16
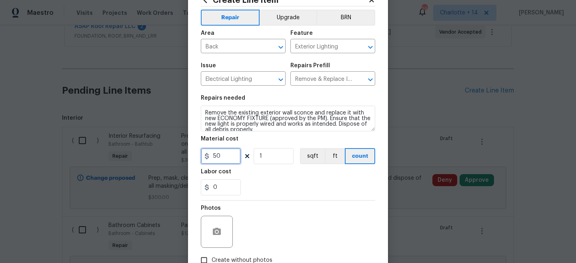
scroll to position [34, 0]
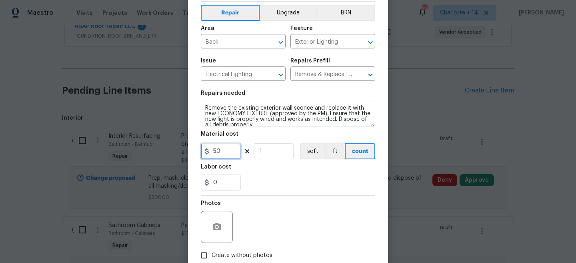
type input "50"
click at [278, 150] on input "1" at bounding box center [273, 151] width 40 height 16
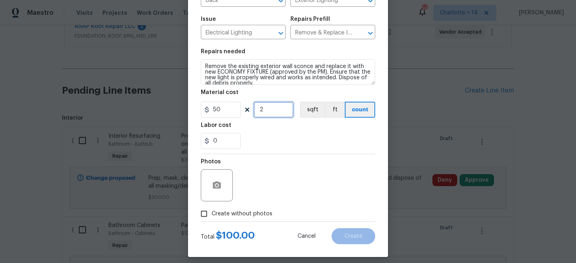
scroll to position [82, 0]
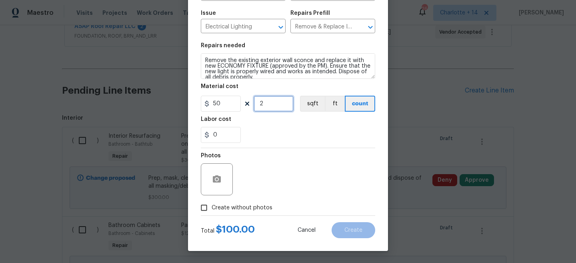
type input "2"
click at [252, 200] on label "Create without photos" at bounding box center [234, 207] width 76 height 15
click at [211, 200] on input "Create without photos" at bounding box center [203, 207] width 15 height 15
checkbox input "true"
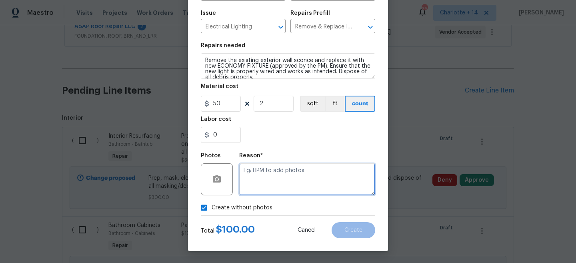
click at [276, 181] on textarea at bounding box center [307, 179] width 136 height 32
paste textarea "Will add photos when I get better signal"
type textarea "Will add photos when I get better signal"
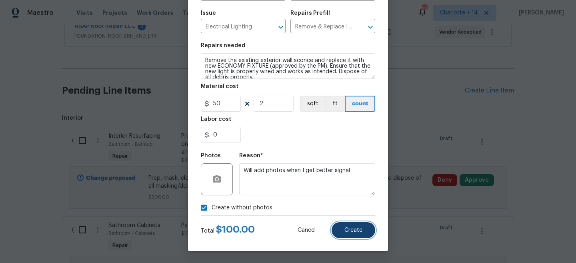
click at [357, 230] on span "Create" at bounding box center [353, 230] width 18 height 6
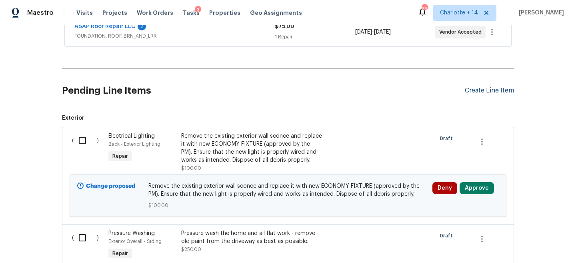
click at [482, 90] on div "Create Line Item" at bounding box center [488, 91] width 49 height 8
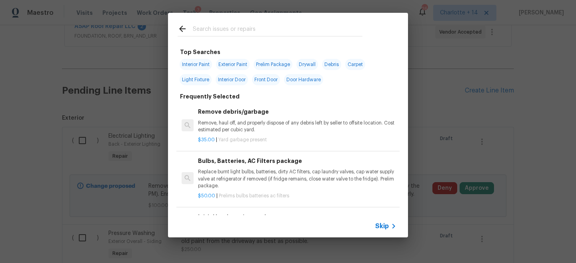
click at [269, 24] on input "text" at bounding box center [277, 30] width 169 height 12
type input "d"
click at [377, 221] on div "Skip" at bounding box center [386, 226] width 23 height 10
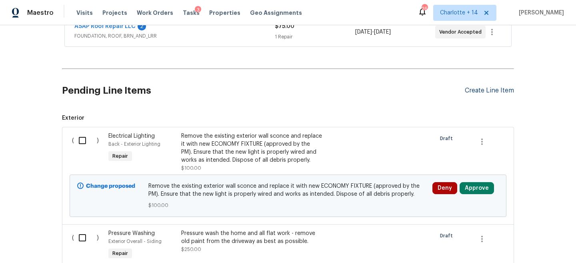
click at [473, 93] on div "Create Line Item" at bounding box center [488, 91] width 49 height 8
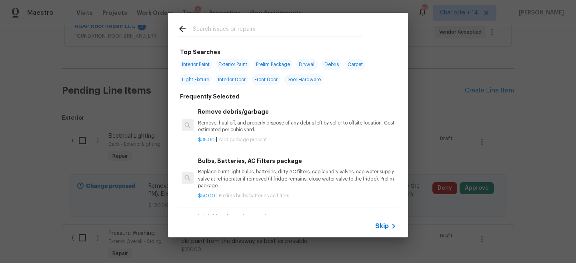
click at [384, 223] on span "Skip" at bounding box center [382, 226] width 14 height 8
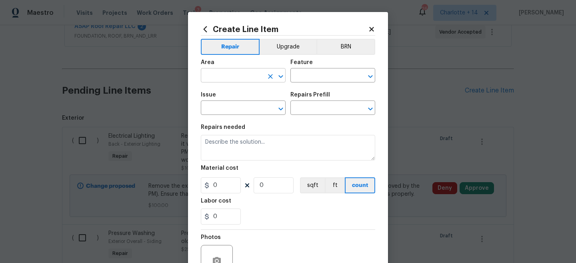
click at [233, 76] on input "text" at bounding box center [232, 76] width 62 height 12
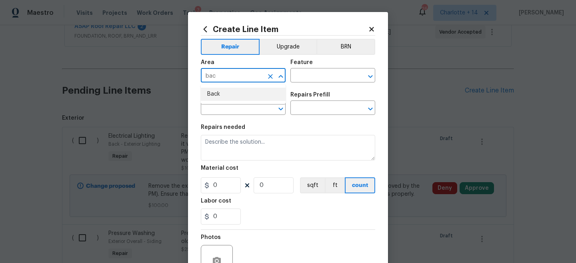
click at [237, 98] on li "Back" at bounding box center [243, 94] width 85 height 13
type input "Back"
click at [317, 71] on input "text" at bounding box center [321, 76] width 62 height 12
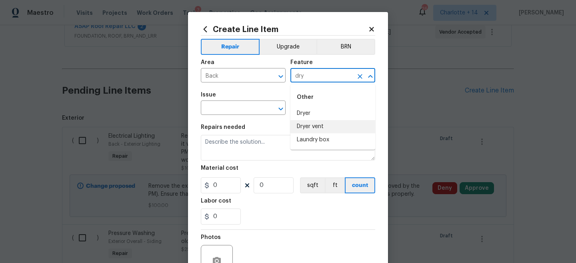
click at [317, 126] on li "Dryer vent" at bounding box center [332, 126] width 85 height 13
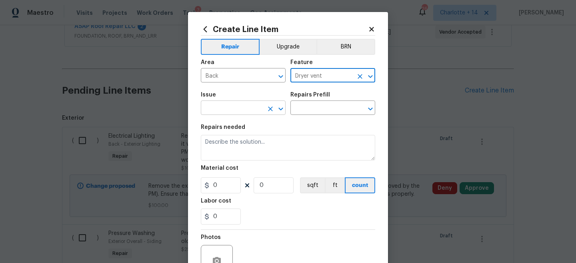
type input "Dryer vent"
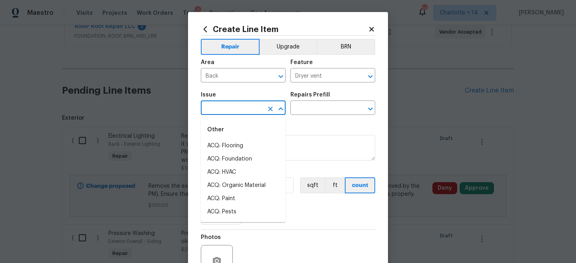
click at [233, 104] on input "text" at bounding box center [232, 108] width 62 height 12
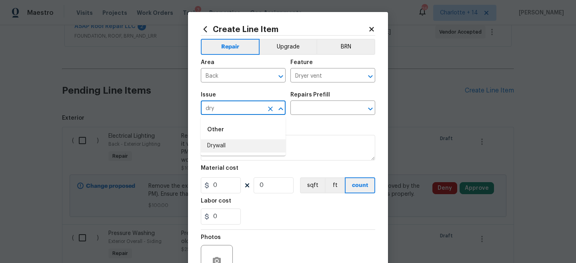
type input "dry"
click at [229, 97] on div "Issue" at bounding box center [243, 97] width 85 height 10
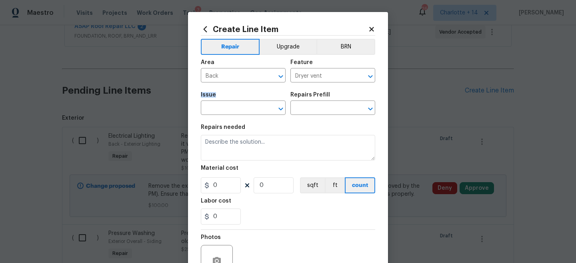
click at [229, 97] on div "Issue" at bounding box center [243, 97] width 85 height 10
click at [225, 105] on input "text" at bounding box center [232, 108] width 62 height 12
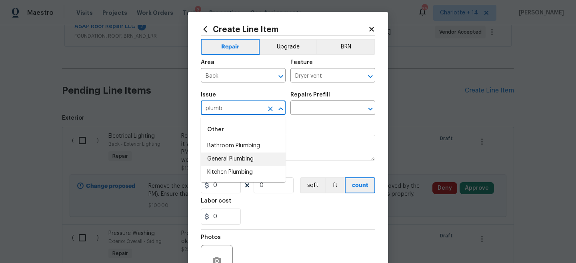
click at [241, 160] on li "General Plumbing" at bounding box center [243, 158] width 85 height 13
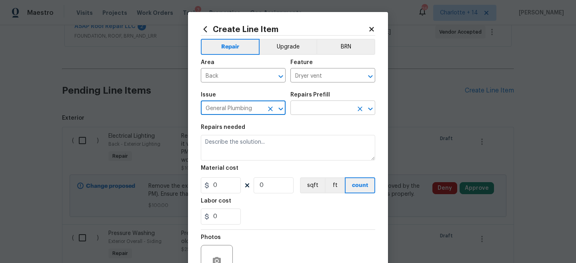
type input "General Plumbing"
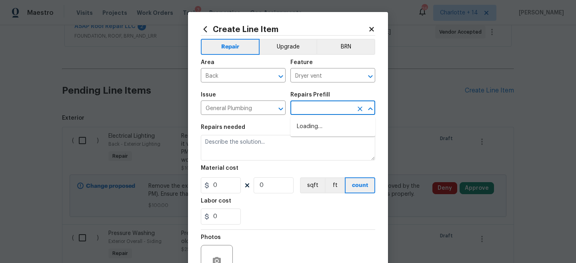
click at [321, 113] on input "text" at bounding box center [321, 108] width 62 height 12
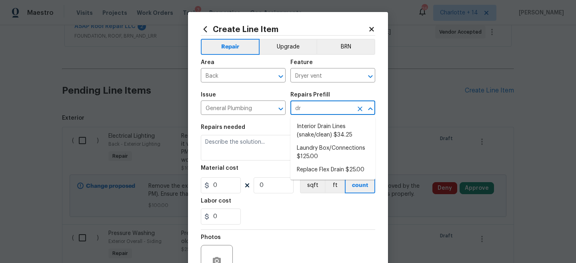
type input "dry"
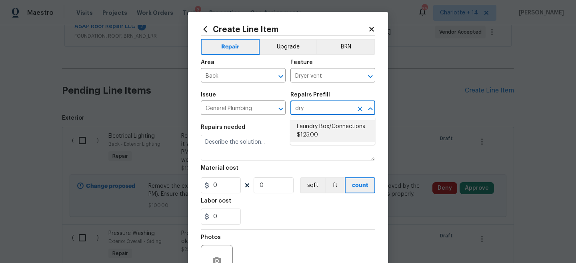
click at [315, 127] on li "Laundry Box/Connections $125.00" at bounding box center [332, 131] width 85 height 22
type input "Plumbing"
type input "Laundry Box/Connections $125.00"
type textarea "Remove the existing laundry supply box (if present) and install a new box. This…"
type input "125"
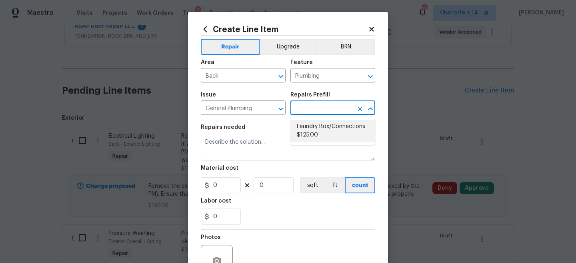
type input "1"
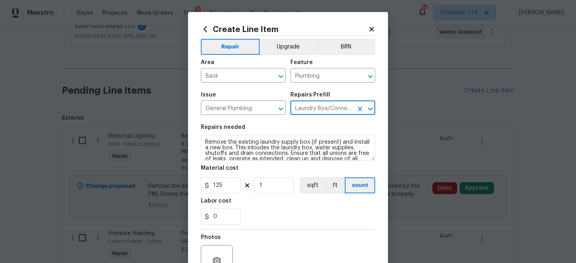
type input "Laundry Box/Connections $125.00"
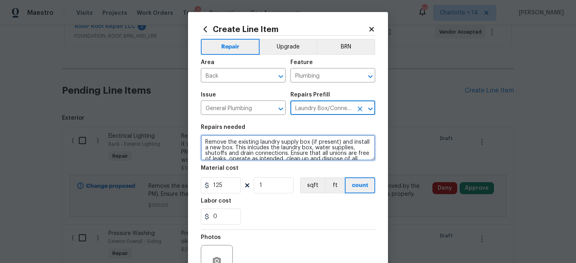
click at [293, 150] on textarea "Remove the existing laundry supply box (if present) and install a new box. This…" at bounding box center [288, 148] width 174 height 26
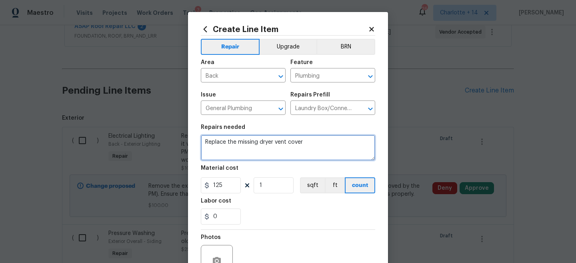
type textarea "Replace the missing dryer vent cover"
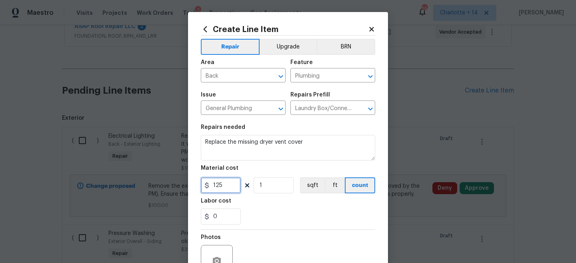
click at [222, 187] on input "125" at bounding box center [221, 185] width 40 height 16
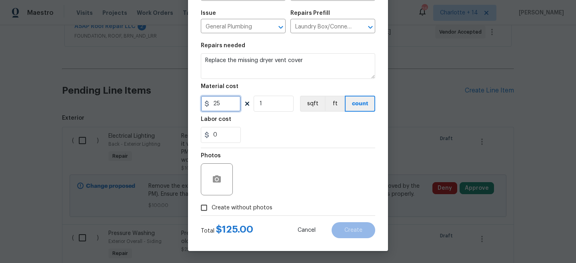
type input "25"
click at [239, 202] on label "Create without photos" at bounding box center [234, 207] width 76 height 15
click at [211, 202] on input "Create without photos" at bounding box center [203, 207] width 15 height 15
checkbox input "true"
click at [295, 160] on div "Reason*" at bounding box center [307, 158] width 136 height 10
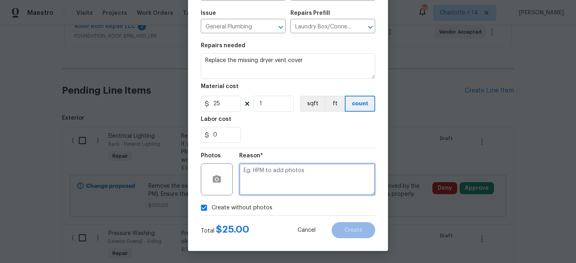
click at [289, 173] on textarea at bounding box center [307, 179] width 136 height 32
paste textarea "Will add photos when I get better signal"
type textarea "Will add photos when I get better signal"
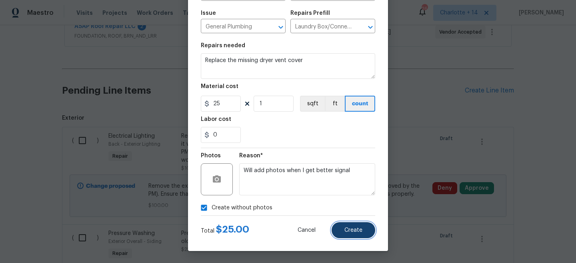
click at [356, 224] on button "Create" at bounding box center [353, 230] width 44 height 16
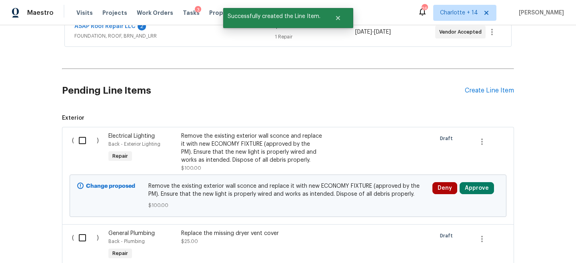
click at [477, 94] on div "Pending Line Items Create Line Item" at bounding box center [288, 90] width 452 height 37
click at [478, 90] on div "Create Line Item" at bounding box center [488, 91] width 49 height 8
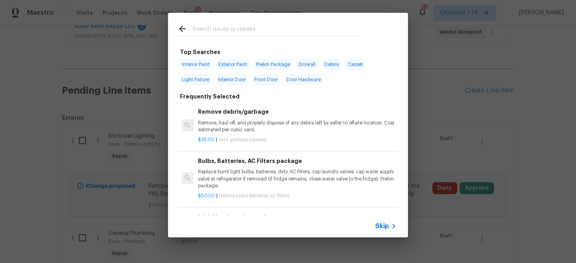
click at [374, 222] on div "Skip" at bounding box center [288, 226] width 240 height 22
click at [380, 223] on span "Skip" at bounding box center [382, 226] width 14 height 8
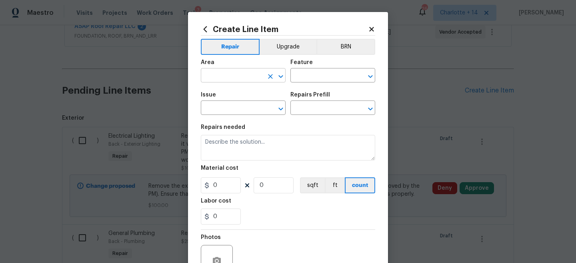
click at [225, 75] on input "text" at bounding box center [232, 76] width 62 height 12
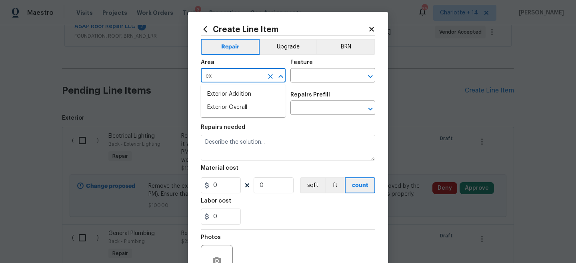
type input "e"
click at [237, 94] on li "Back" at bounding box center [243, 94] width 85 height 13
type input "Back"
click at [305, 77] on input "text" at bounding box center [321, 76] width 62 height 12
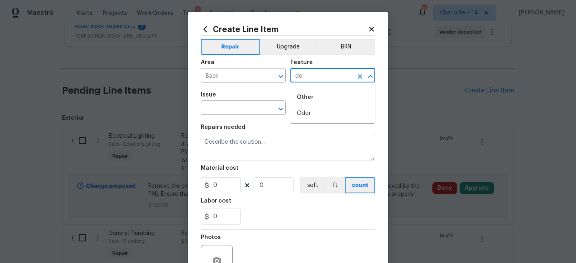
type input "d"
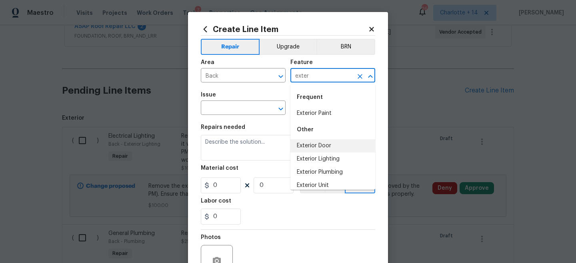
click at [321, 145] on li "Exterior Door" at bounding box center [332, 145] width 85 height 13
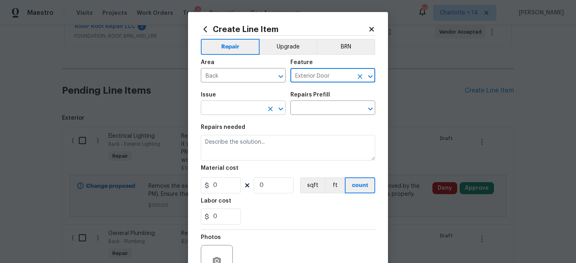
type input "Exterior Door"
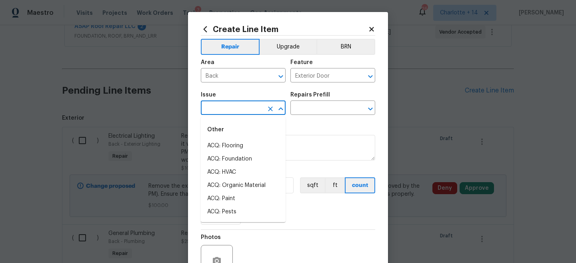
click at [219, 109] on input "text" at bounding box center [232, 108] width 62 height 12
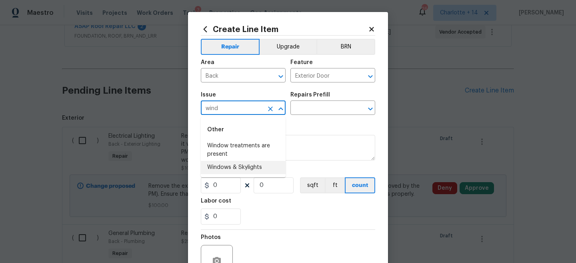
click at [245, 171] on li "Windows & Skylights" at bounding box center [243, 167] width 85 height 13
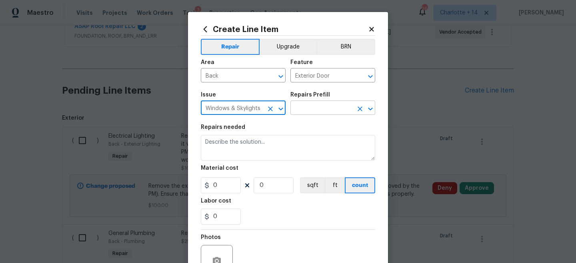
type input "Windows & Skylights"
click at [322, 114] on input "text" at bounding box center [321, 108] width 62 height 12
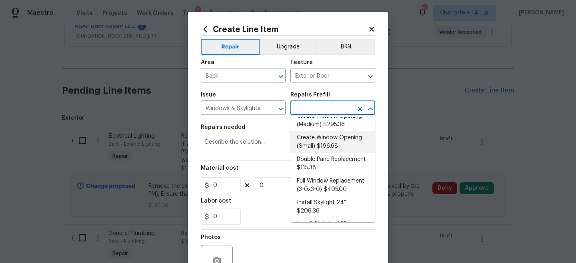
scroll to position [0, 0]
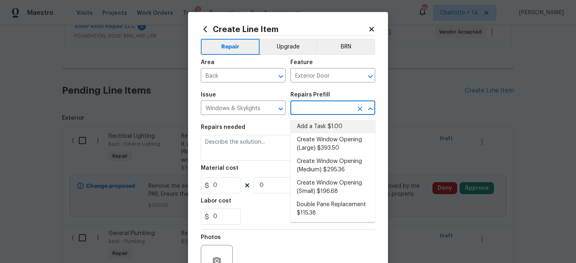
click at [316, 129] on li "Add a Task $1.00" at bounding box center [332, 126] width 85 height 13
type input "Add a Task $1.00"
type textarea "HPM to detail"
type input "1"
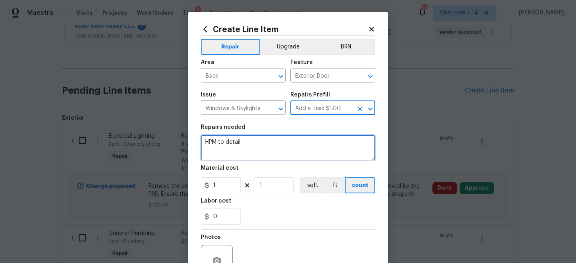
click at [300, 138] on textarea "HPM to detail" at bounding box center [288, 148] width 174 height 26
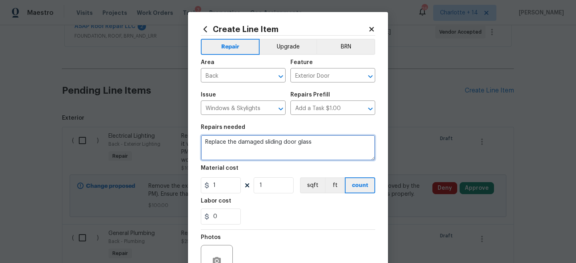
type textarea "Replace the damaged sliding door glass"
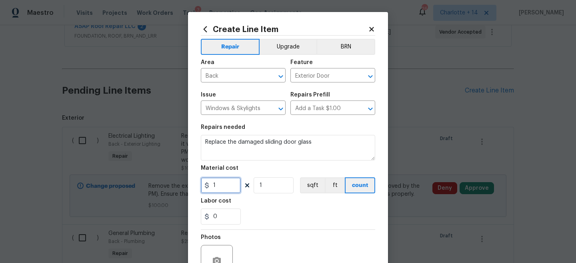
click at [227, 182] on input "1" at bounding box center [221, 185] width 40 height 16
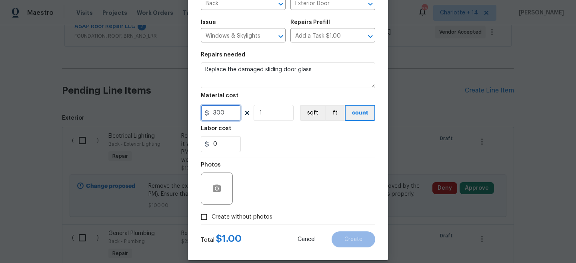
scroll to position [82, 0]
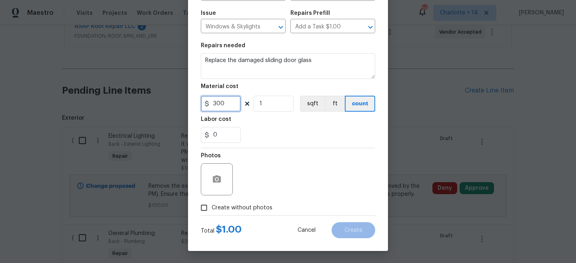
type input "300"
click at [239, 208] on span "Create without photos" at bounding box center [241, 207] width 61 height 8
click at [211, 208] on input "Create without photos" at bounding box center [203, 207] width 15 height 15
checkbox input "true"
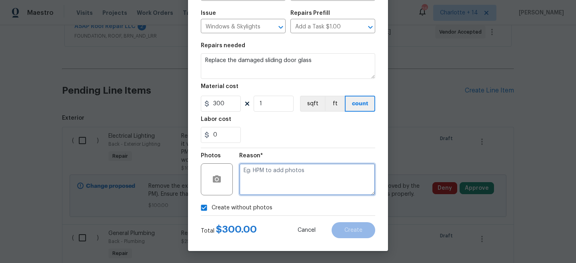
click at [269, 182] on textarea at bounding box center [307, 179] width 136 height 32
paste textarea "Will add photos when I get better signal"
type textarea "Will add photos when I get better signal"
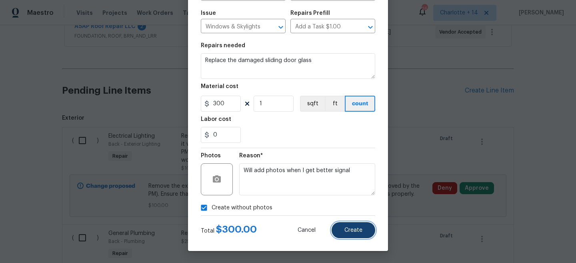
click at [361, 236] on button "Create" at bounding box center [353, 230] width 44 height 16
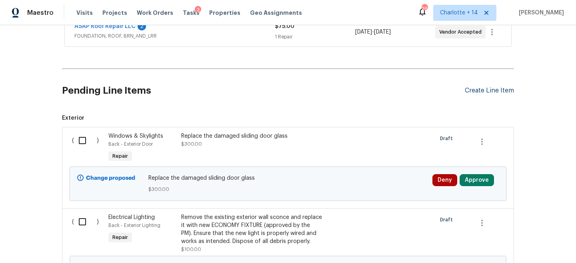
click at [496, 90] on div "Create Line Item" at bounding box center [488, 91] width 49 height 8
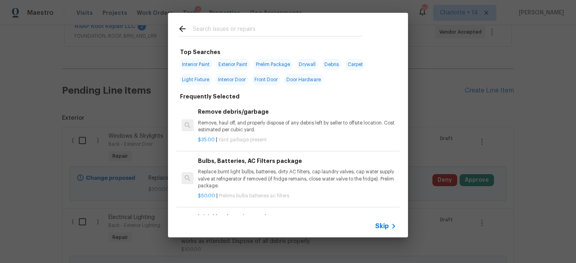
click at [385, 224] on span "Skip" at bounding box center [382, 226] width 14 height 8
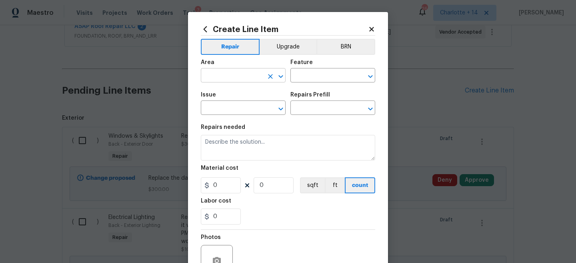
click at [226, 77] on input "text" at bounding box center [232, 76] width 62 height 12
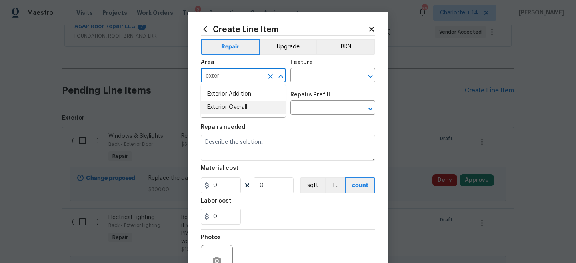
click at [238, 108] on li "Exterior Overall" at bounding box center [243, 107] width 85 height 13
click at [237, 71] on input "Exterior Overall" at bounding box center [232, 76] width 62 height 12
click at [233, 88] on li "Back" at bounding box center [243, 94] width 85 height 13
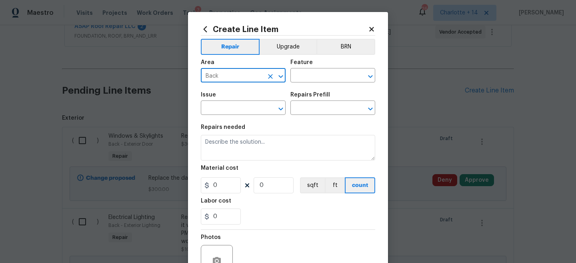
type input "Back"
click at [287, 79] on div "Area Back ​ Feature ​" at bounding box center [288, 71] width 174 height 32
click at [301, 77] on input "text" at bounding box center [321, 76] width 62 height 12
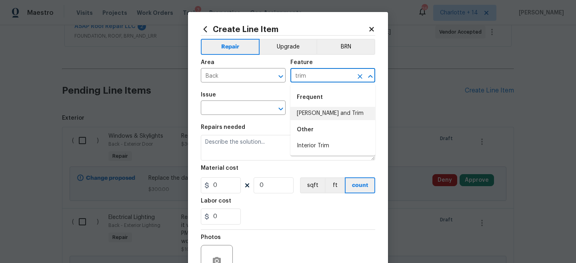
click at [317, 114] on li "[PERSON_NAME] and Trim" at bounding box center [332, 113] width 85 height 13
type input "[PERSON_NAME] and Trim"
click at [230, 102] on div "Issue" at bounding box center [243, 97] width 85 height 10
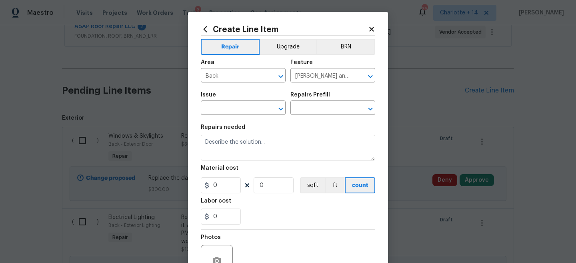
click at [230, 102] on div "Issue" at bounding box center [243, 97] width 85 height 10
click at [229, 103] on input "text" at bounding box center [232, 108] width 62 height 12
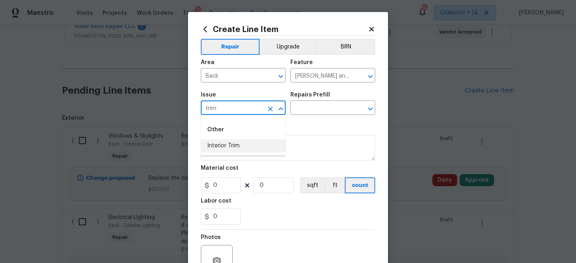
click at [233, 109] on input "trim" at bounding box center [232, 108] width 62 height 12
click at [239, 143] on li "Siding" at bounding box center [243, 145] width 85 height 13
type input "Siding"
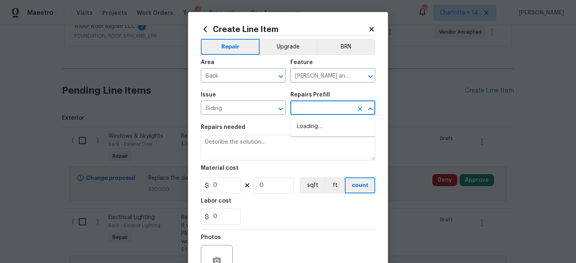
click at [311, 113] on input "text" at bounding box center [321, 108] width 62 height 12
type input "trim"
click at [342, 146] on li "Replace Exterior Trim $5.75" at bounding box center [332, 147] width 85 height 13
type input "Siding"
type input "Replace Exterior Trim $5.75"
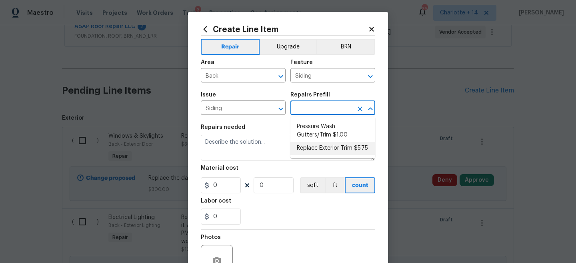
type textarea "Remove the existing trim and replace with new. Ensure that the new trim matches…"
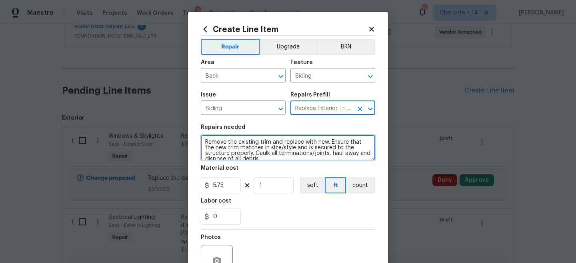
click at [305, 147] on textarea "Remove the existing trim and replace with new. Ensure that the new trim matches…" at bounding box center [288, 148] width 174 height 26
click at [202, 143] on textarea "Remove the existing trim and replace with new. Ensure that the new trim matches…" at bounding box center [288, 148] width 174 height 26
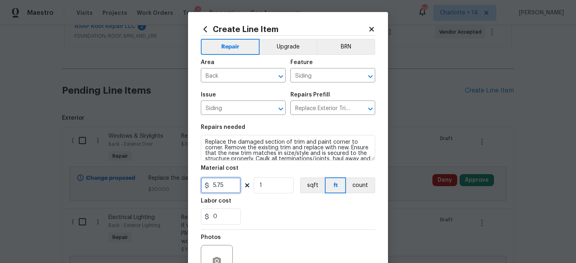
click at [227, 186] on input "5.75" at bounding box center [221, 185] width 40 height 16
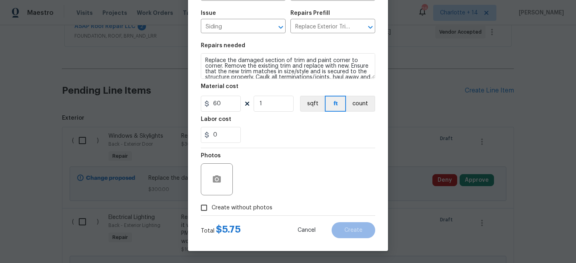
click at [233, 209] on span "Create without photos" at bounding box center [241, 207] width 61 height 8
click at [211, 209] on input "Create without photos" at bounding box center [203, 207] width 15 height 15
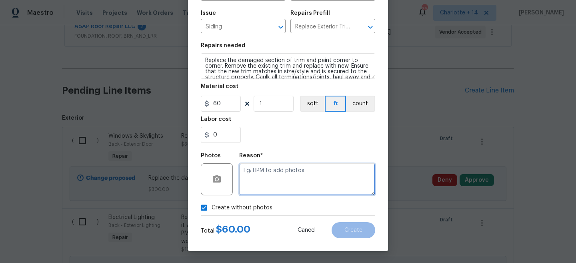
click at [263, 186] on textarea at bounding box center [307, 179] width 136 height 32
paste textarea "Will add photos when I get better signal"
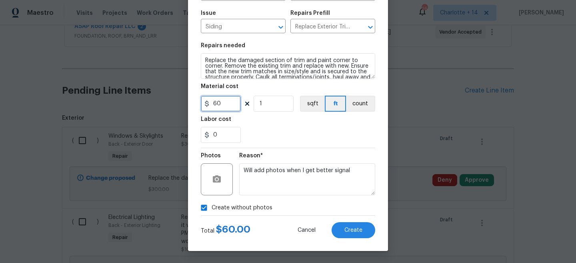
click at [225, 104] on input "60" at bounding box center [221, 104] width 40 height 16
click at [349, 224] on button "Create" at bounding box center [353, 230] width 44 height 16
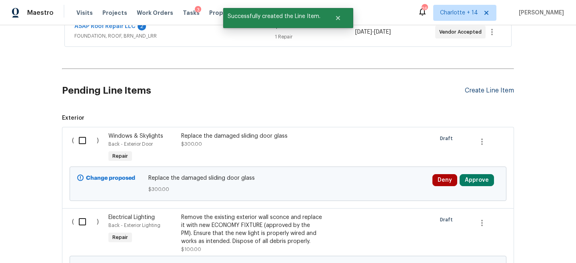
click at [492, 92] on div "Create Line Item" at bounding box center [488, 91] width 49 height 8
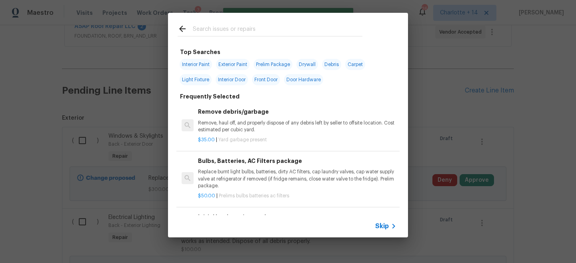
click at [383, 228] on span "Skip" at bounding box center [382, 226] width 14 height 8
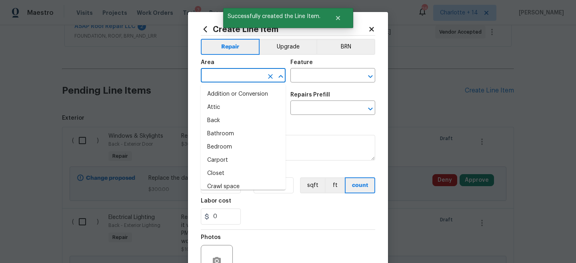
click at [221, 79] on input "text" at bounding box center [232, 76] width 62 height 12
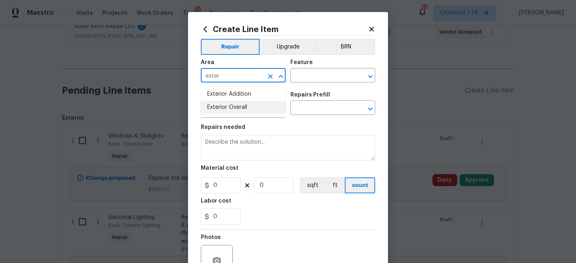
click at [239, 103] on li "Exterior Overall" at bounding box center [243, 107] width 85 height 13
click at [318, 75] on input "text" at bounding box center [321, 76] width 62 height 12
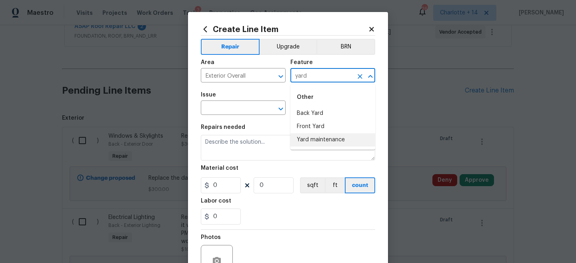
click at [322, 139] on li "Yard maintenance" at bounding box center [332, 139] width 85 height 13
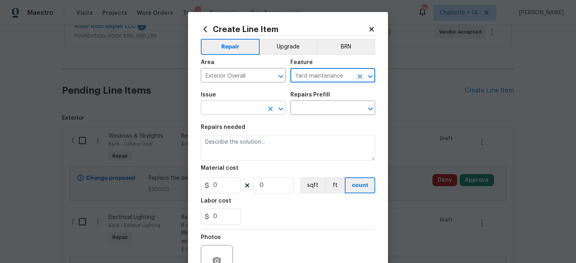
click at [246, 109] on input "text" at bounding box center [232, 108] width 62 height 12
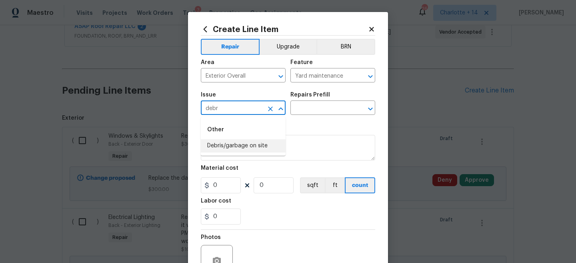
click at [258, 147] on li "Debris/garbage on site" at bounding box center [243, 145] width 85 height 13
click at [308, 120] on section "Repairs needed Material cost 0 0 sqft ft count Labor cost 0" at bounding box center [288, 175] width 174 height 110
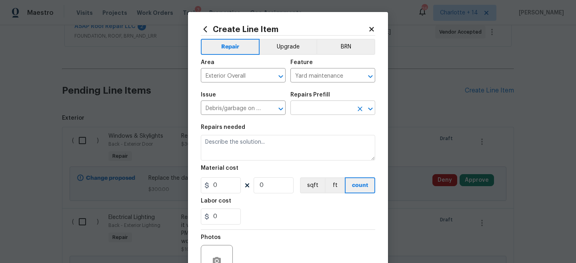
click at [308, 108] on input "text" at bounding box center [321, 108] width 62 height 12
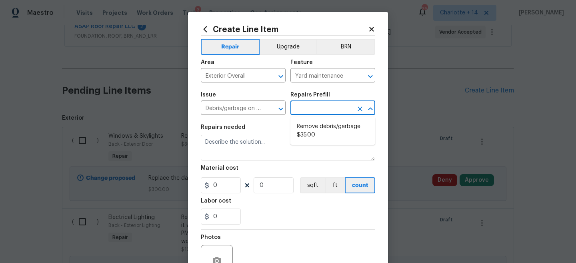
click at [312, 134] on li "Remove debris/garbage $35.00" at bounding box center [332, 131] width 85 height 22
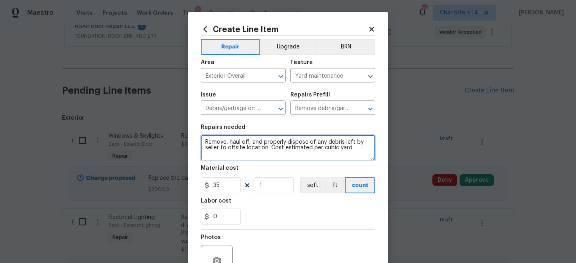
click at [289, 146] on textarea "Remove, haul off, and properly dispose of any debris left by seller to offsite …" at bounding box center [288, 148] width 174 height 26
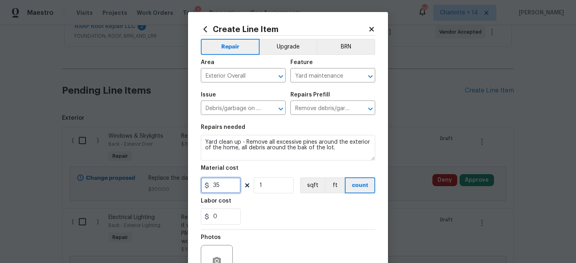
click at [234, 181] on input "35" at bounding box center [221, 185] width 40 height 16
click at [277, 186] on input "1" at bounding box center [273, 185] width 40 height 16
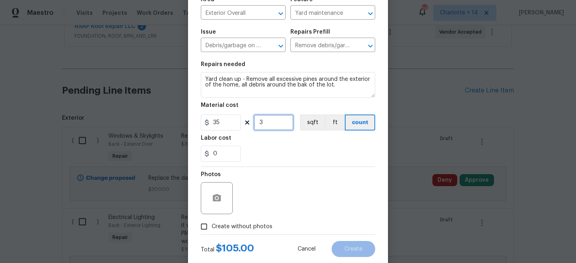
scroll to position [81, 0]
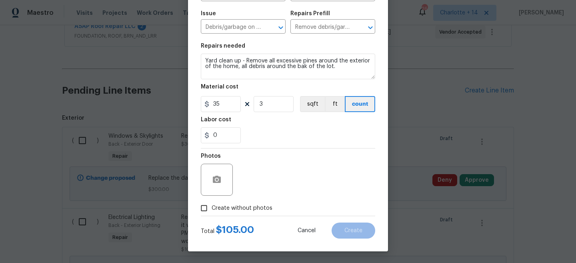
click at [253, 203] on label "Create without photos" at bounding box center [234, 207] width 76 height 15
click at [211, 203] on input "Create without photos" at bounding box center [203, 207] width 15 height 15
click at [311, 161] on div "Reason*" at bounding box center [307, 158] width 136 height 10
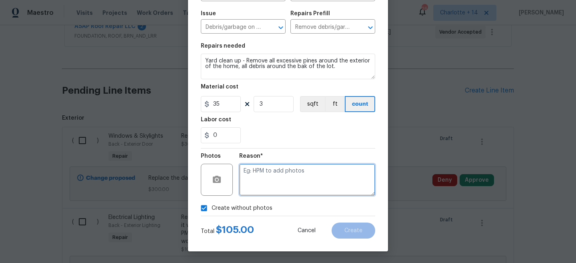
click at [305, 176] on textarea at bounding box center [307, 179] width 136 height 32
paste textarea "Will add photos when I get better signal"
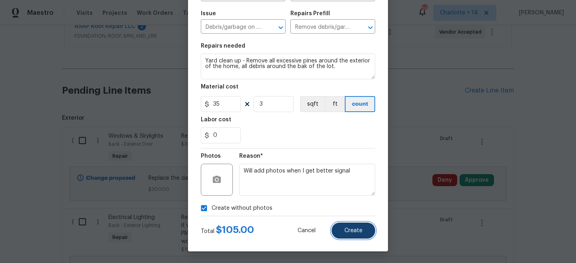
click at [358, 233] on span "Create" at bounding box center [353, 230] width 18 height 6
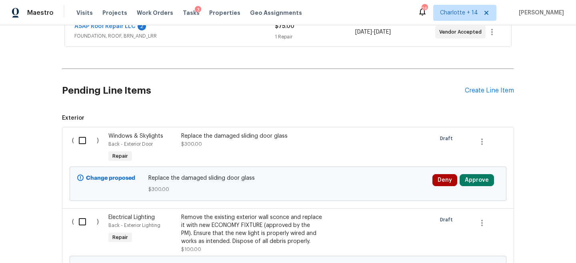
click at [476, 95] on div "Pending Line Items Create Line Item" at bounding box center [288, 90] width 452 height 37
click at [478, 90] on div "Create Line Item" at bounding box center [488, 91] width 49 height 8
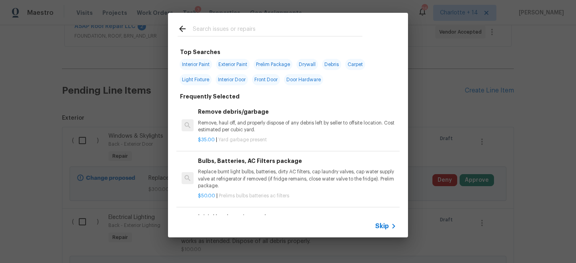
click at [386, 222] on span "Skip" at bounding box center [382, 226] width 14 height 8
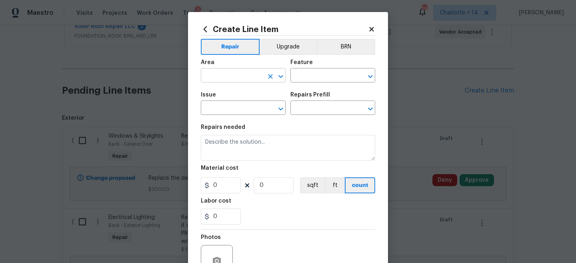
click at [243, 75] on input "text" at bounding box center [232, 76] width 62 height 12
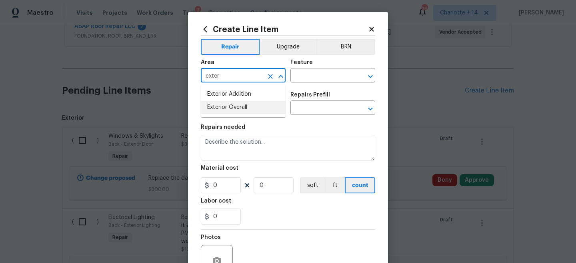
click at [250, 112] on li "Exterior Overall" at bounding box center [243, 107] width 85 height 13
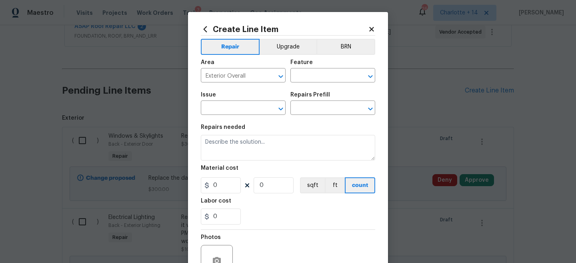
click at [303, 88] on div "Issue ​ Repairs Prefill ​" at bounding box center [288, 103] width 174 height 32
click at [303, 76] on input "text" at bounding box center [321, 76] width 62 height 12
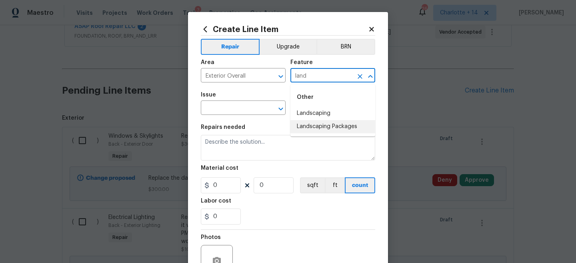
click at [313, 125] on li "Landscaping Packages" at bounding box center [332, 126] width 85 height 13
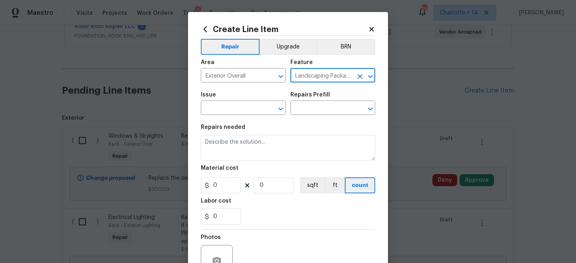
click at [259, 116] on span "Issue ​" at bounding box center [243, 103] width 85 height 32
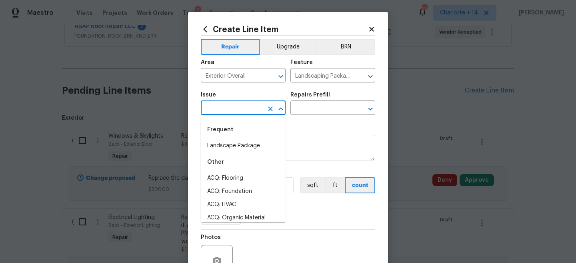
click at [253, 110] on input "text" at bounding box center [232, 108] width 62 height 12
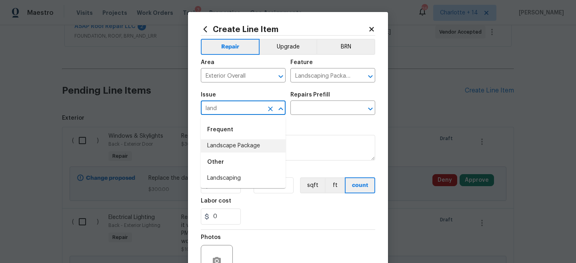
click at [254, 149] on li "Landscape Package" at bounding box center [243, 145] width 85 height 13
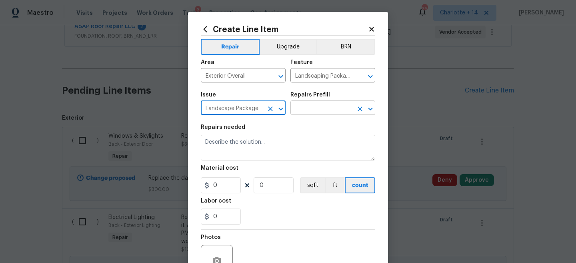
click at [323, 109] on input "text" at bounding box center [321, 108] width 62 height 12
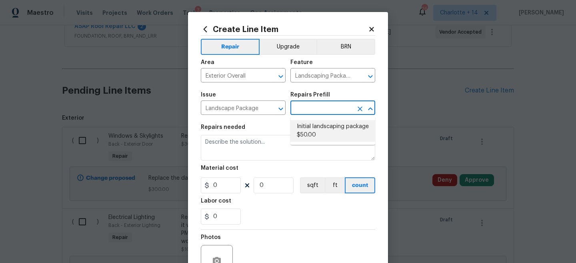
click at [321, 125] on li "Initial landscaping package $50.00" at bounding box center [332, 131] width 85 height 22
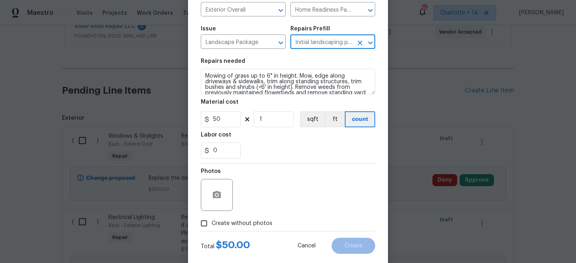
scroll to position [82, 0]
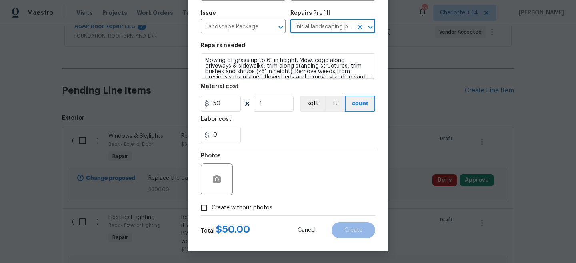
click at [229, 203] on span "Create without photos" at bounding box center [241, 207] width 61 height 8
click at [211, 203] on input "Create without photos" at bounding box center [203, 207] width 15 height 15
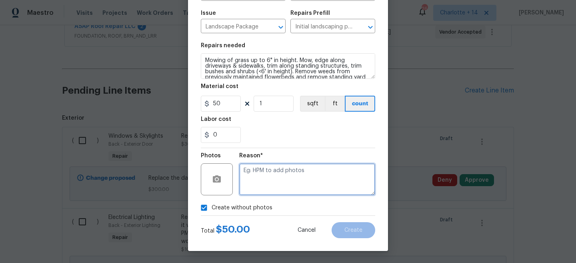
click at [260, 181] on textarea at bounding box center [307, 179] width 136 height 32
paste textarea "Will add photos when I get better signal"
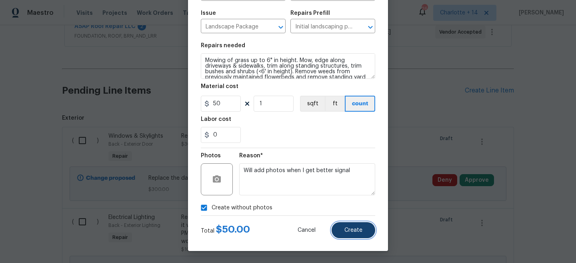
click at [357, 233] on button "Create" at bounding box center [353, 230] width 44 height 16
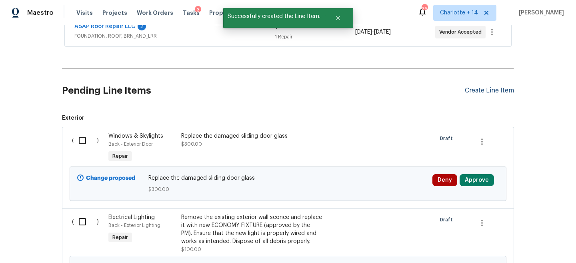
click at [481, 90] on div "Create Line Item" at bounding box center [488, 91] width 49 height 8
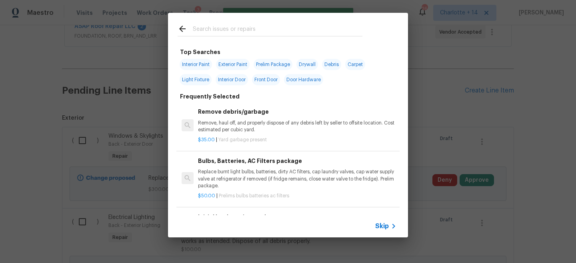
click at [383, 222] on span "Skip" at bounding box center [382, 226] width 14 height 8
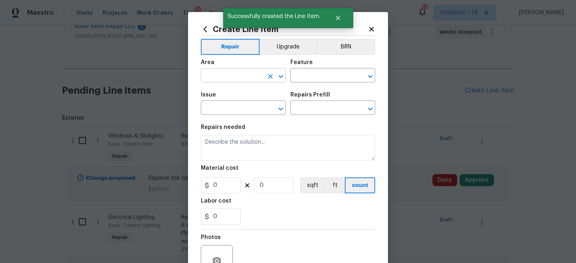
click at [229, 75] on input "text" at bounding box center [232, 76] width 62 height 12
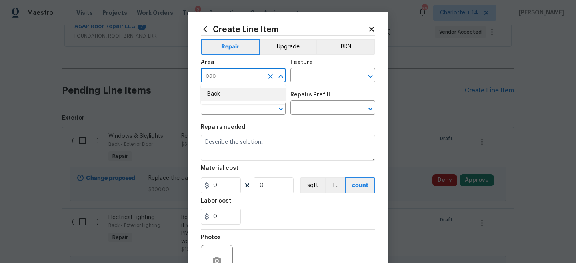
click at [234, 103] on ul "Back" at bounding box center [243, 94] width 85 height 20
click at [233, 94] on li "Back" at bounding box center [243, 94] width 85 height 13
click at [314, 80] on input "text" at bounding box center [321, 76] width 62 height 12
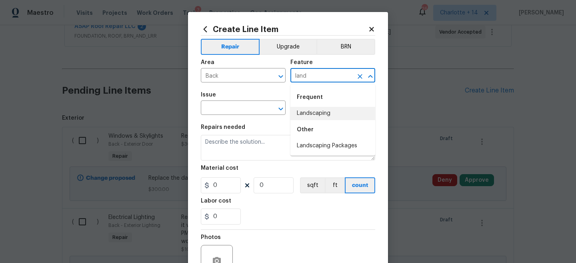
click at [313, 116] on li "Landscaping" at bounding box center [332, 113] width 85 height 13
click at [244, 103] on input "text" at bounding box center [232, 108] width 62 height 12
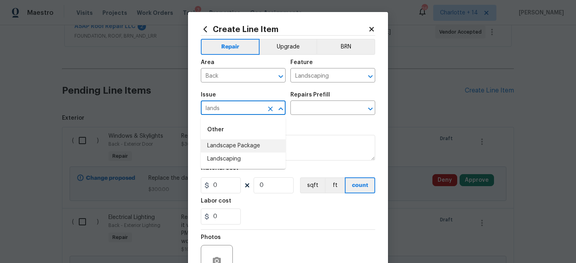
click at [248, 153] on li "Landscaping" at bounding box center [243, 158] width 85 height 13
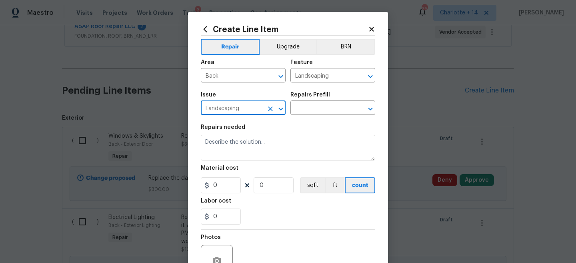
click at [335, 95] on div "Repairs Prefill" at bounding box center [332, 97] width 85 height 10
click at [331, 102] on figure "Repairs Prefill ​" at bounding box center [332, 103] width 85 height 23
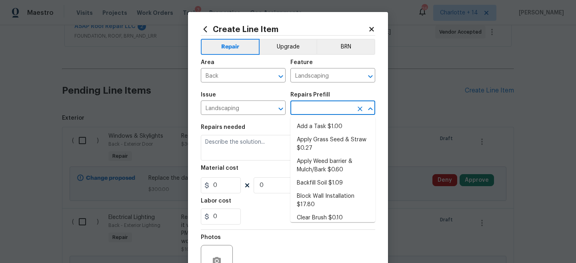
click at [331, 108] on input "text" at bounding box center [321, 108] width 62 height 12
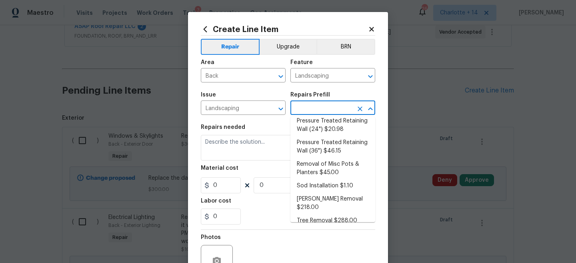
scroll to position [144, 0]
click at [332, 215] on li "Tree Removal $288.00" at bounding box center [332, 221] width 85 height 13
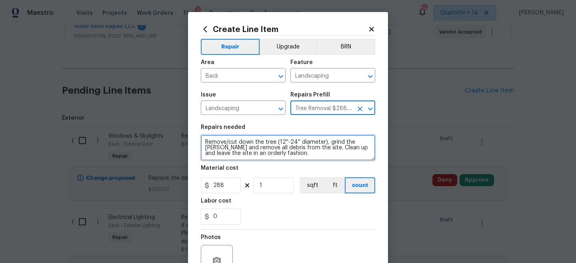
click at [294, 149] on textarea "Remove/cut down the tree (12''-24'' diameter), grind the [PERSON_NAME] and remo…" at bounding box center [288, 148] width 174 height 26
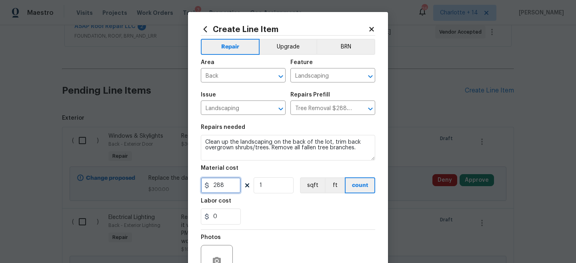
click at [218, 190] on input "288" at bounding box center [221, 185] width 40 height 16
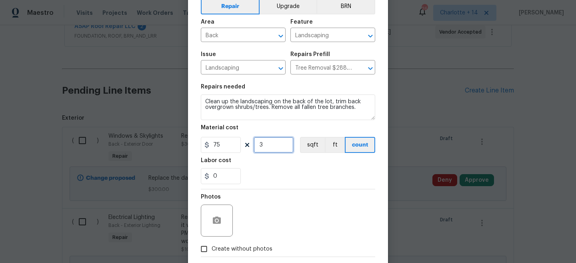
scroll to position [82, 0]
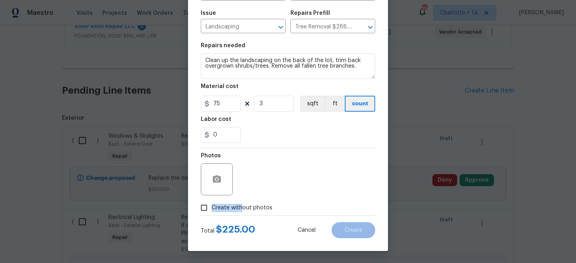
click at [243, 203] on span "Create without photos" at bounding box center [241, 207] width 61 height 8
click at [273, 185] on div "Photos" at bounding box center [288, 174] width 174 height 52
click at [254, 211] on span "Create without photos" at bounding box center [241, 207] width 61 height 8
click at [211, 211] on input "Create without photos" at bounding box center [203, 207] width 15 height 15
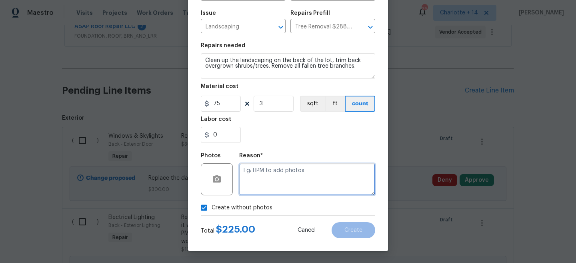
click at [283, 177] on textarea at bounding box center [307, 179] width 136 height 32
paste textarea "Will add photos when I get better signal"
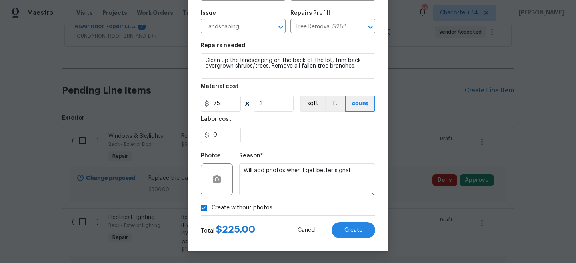
click at [377, 241] on div "Create Line Item Repair Upgrade BRN Area Back ​ Feature Landscaping ​ Issue Lan…" at bounding box center [288, 90] width 200 height 320
click at [364, 233] on button "Create" at bounding box center [353, 230] width 44 height 16
